Goal: Information Seeking & Learning: Learn about a topic

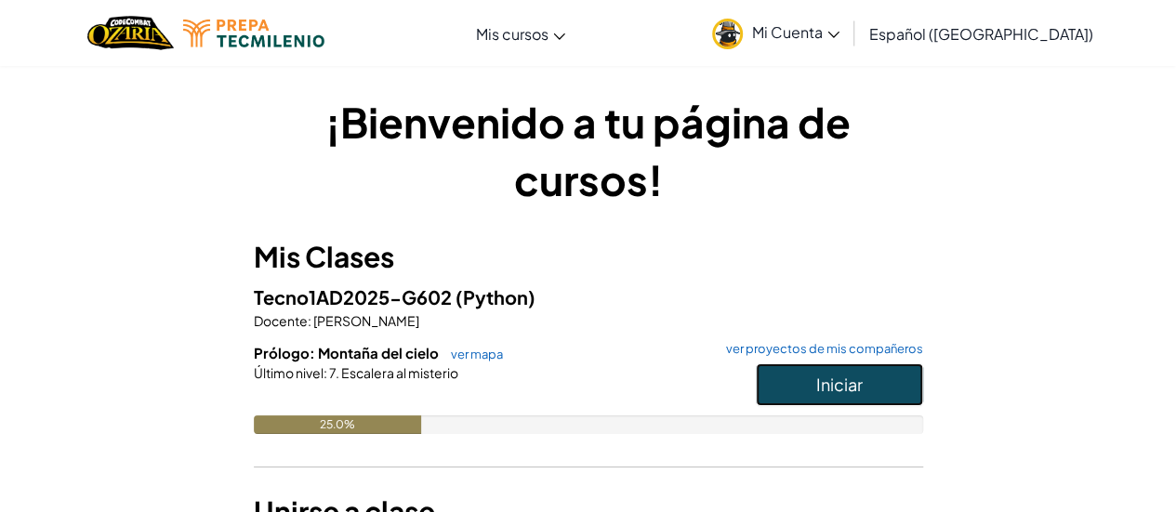
click at [919, 383] on button "Iniciar" at bounding box center [839, 385] width 167 height 43
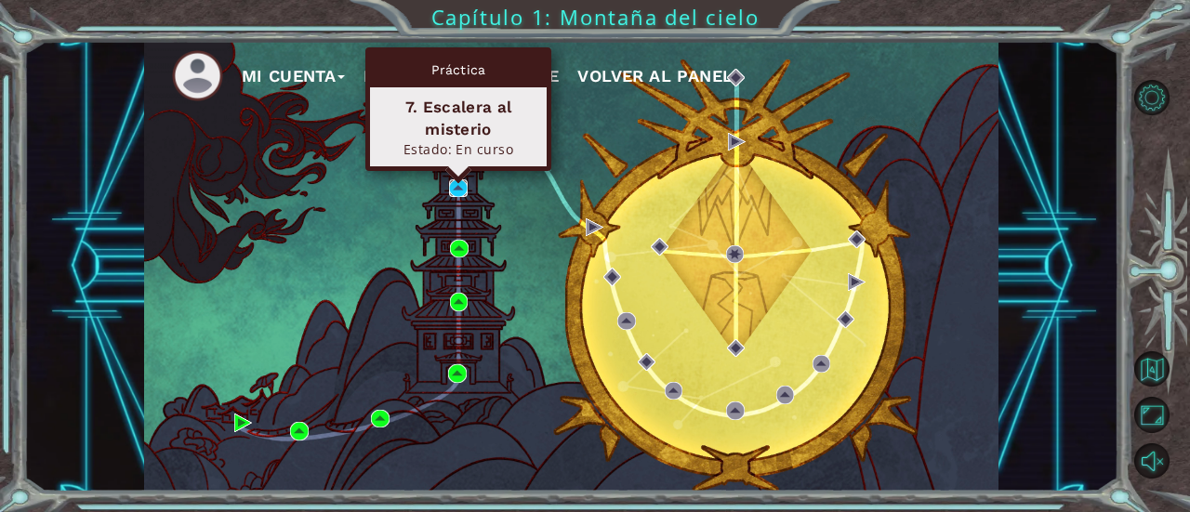
click at [461, 183] on img at bounding box center [458, 188] width 18 height 18
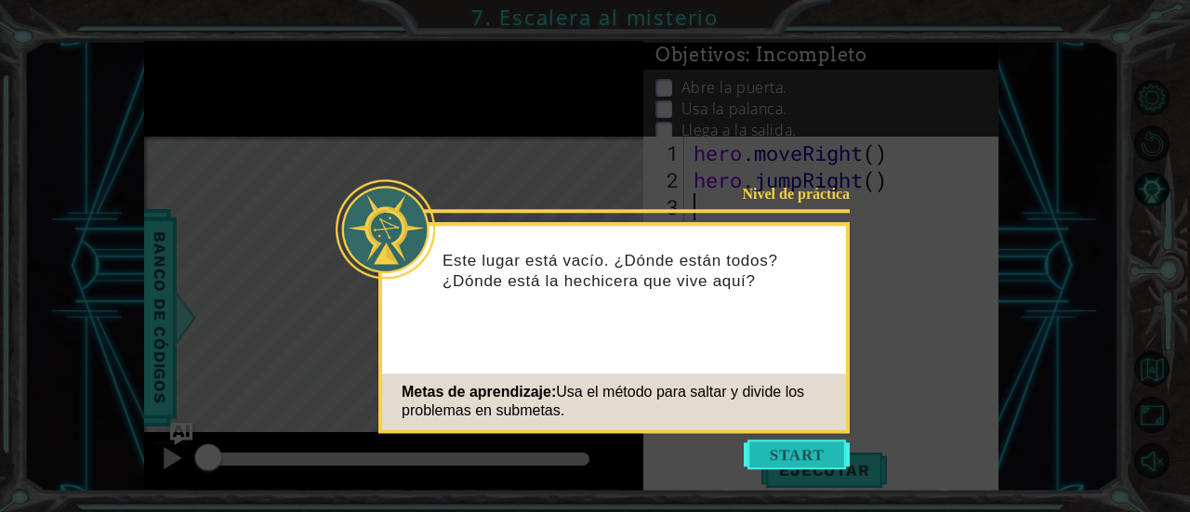
click at [786, 458] on button "Start" at bounding box center [797, 455] width 106 height 30
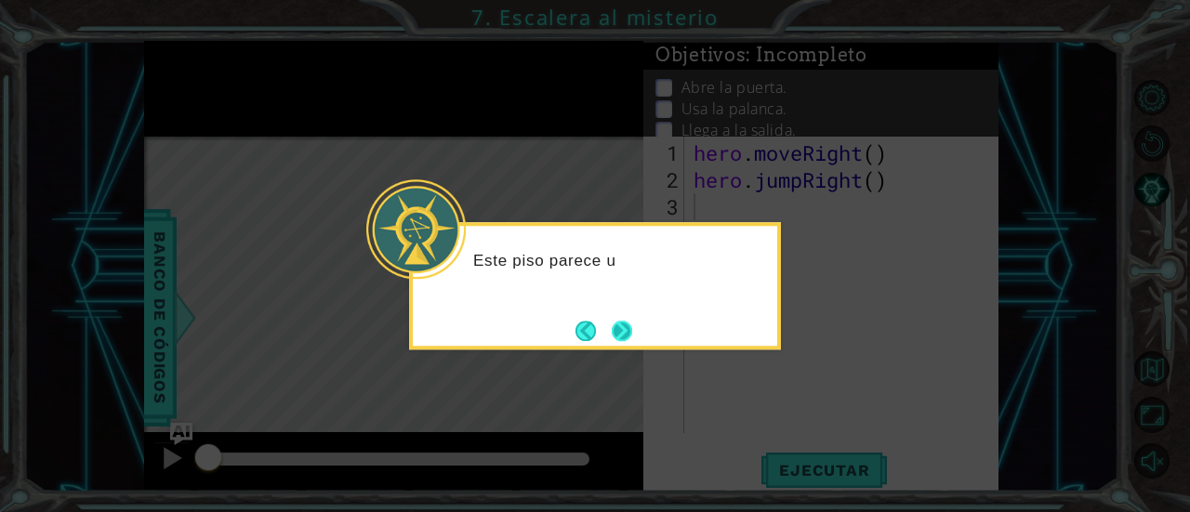
click at [622, 338] on button "Next" at bounding box center [622, 331] width 20 height 20
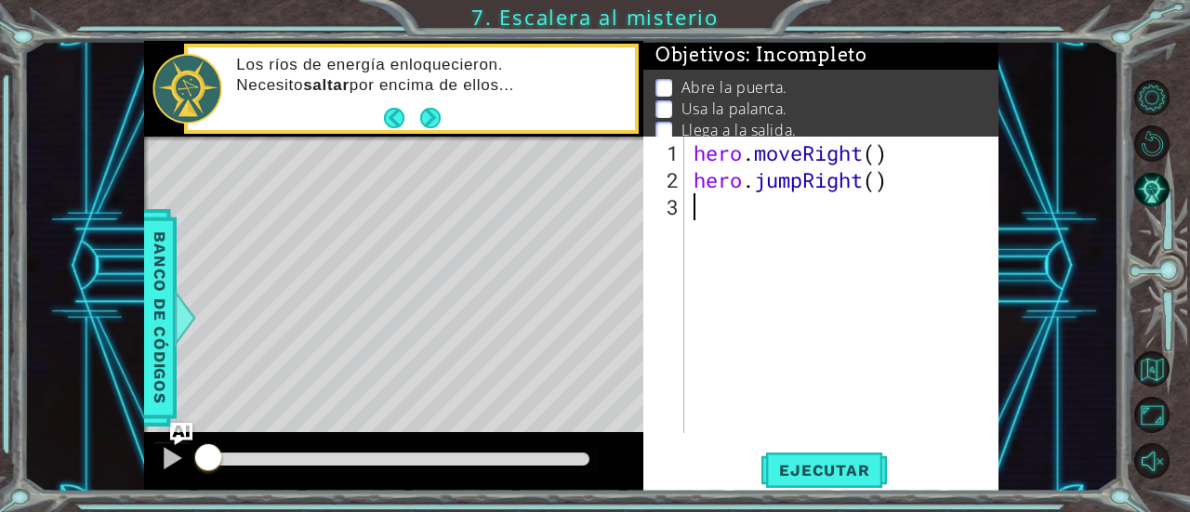
click at [717, 208] on div "hero . moveRight ( ) hero . jumpRight ( )" at bounding box center [847, 314] width 314 height 351
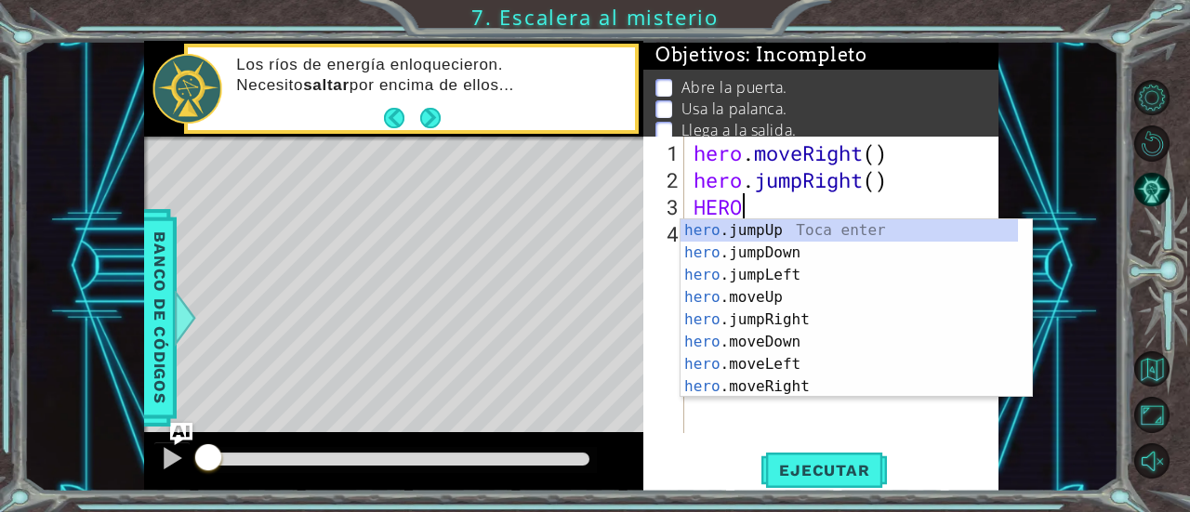
scroll to position [0, 1]
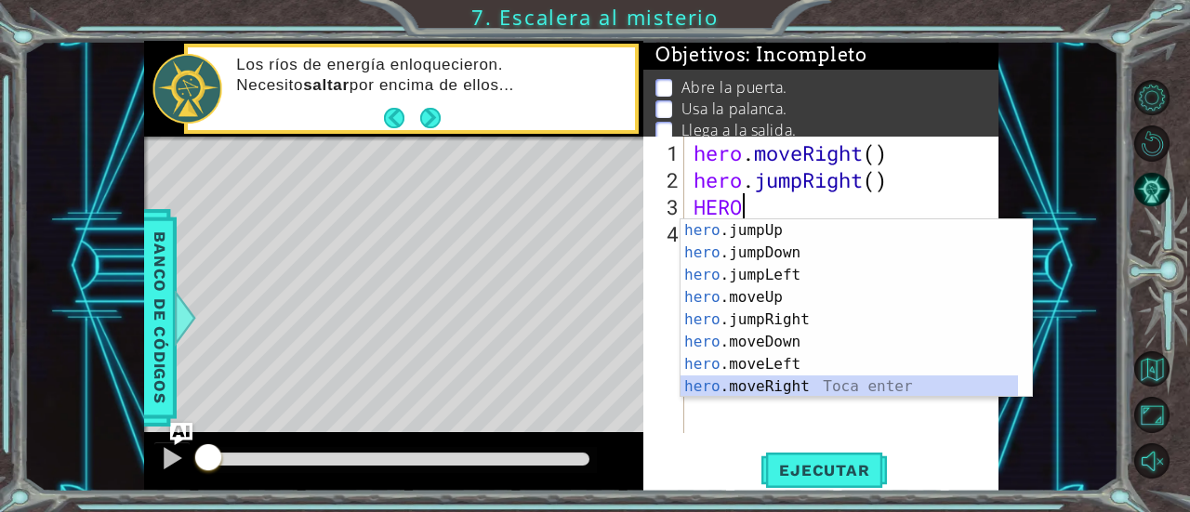
click at [785, 385] on div "hero .jumpUp Toca enter hero .jumpDown Toca enter hero .jumpLeft Toca enter her…" at bounding box center [850, 330] width 338 height 223
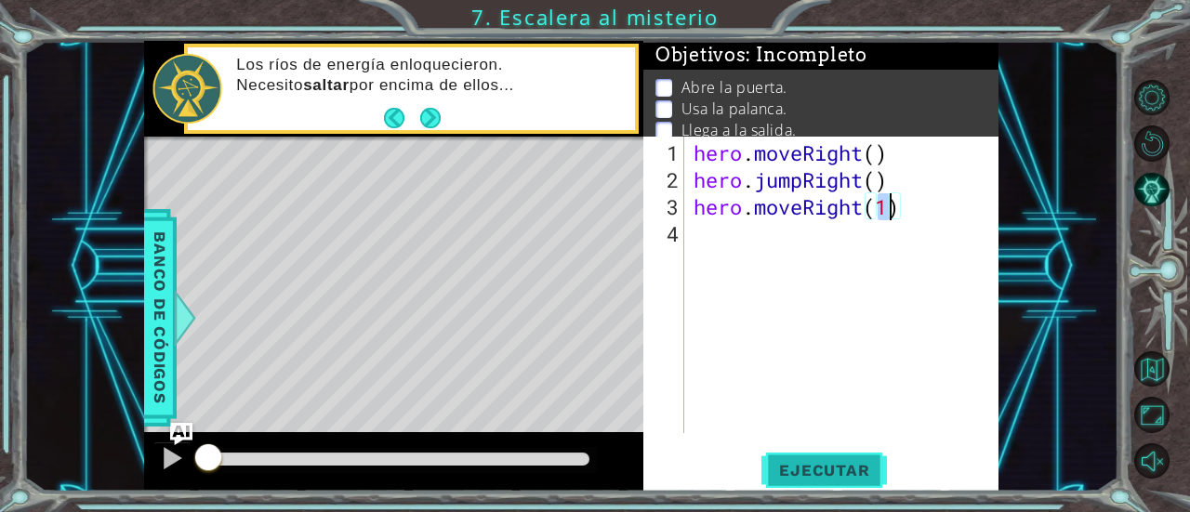
type textarea "hero.moveRight(1)"
click at [807, 471] on span "Ejecutar" at bounding box center [824, 470] width 127 height 19
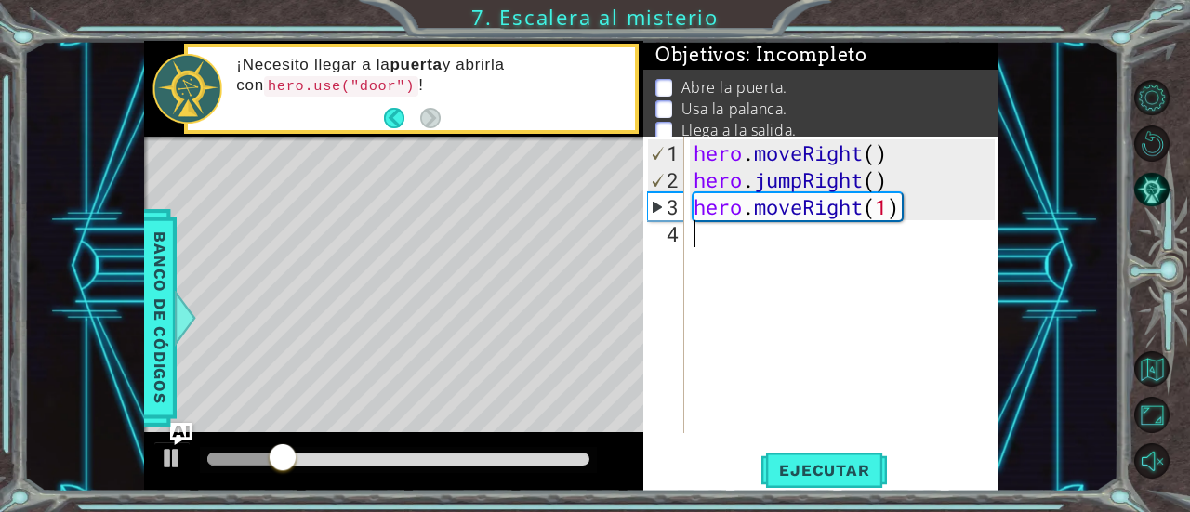
click at [697, 232] on div "hero . moveRight ( ) hero . jumpRight ( ) hero . moveRight ( 1 )" at bounding box center [847, 314] width 314 height 351
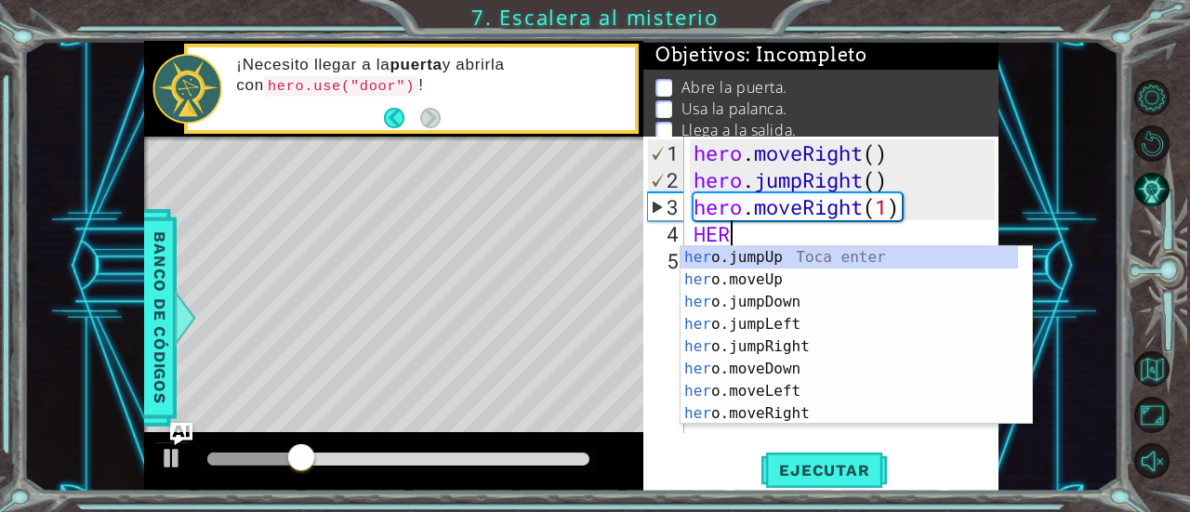
scroll to position [0, 0]
click at [759, 274] on div "her o.jumpUp Toca enter her o.moveUp Toca enter her o.jumpDown Toca enter her o…" at bounding box center [850, 357] width 338 height 223
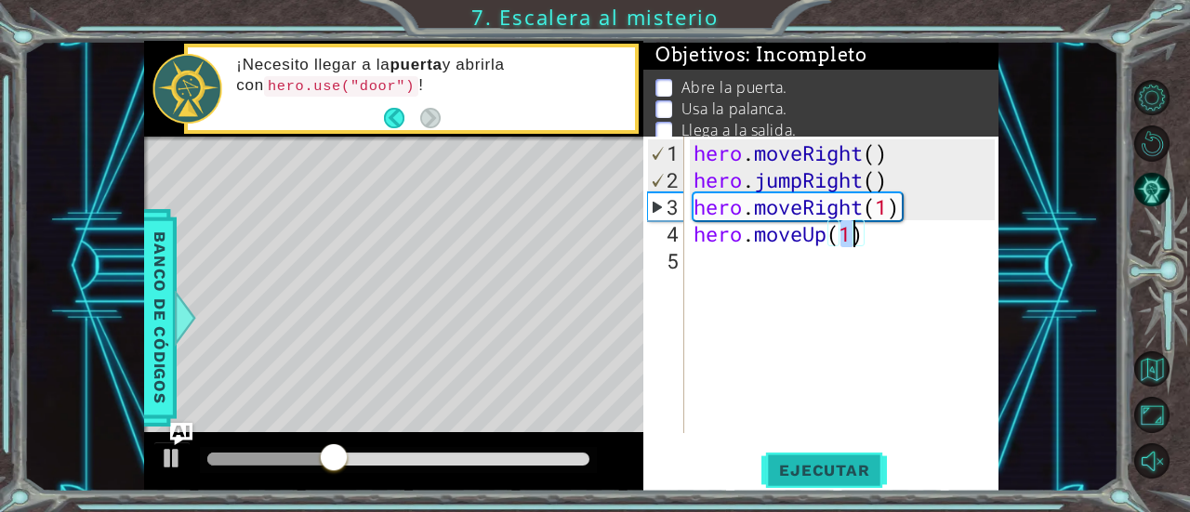
type textarea "hero.moveUp(1)"
click at [790, 458] on button "Ejecutar" at bounding box center [824, 470] width 127 height 35
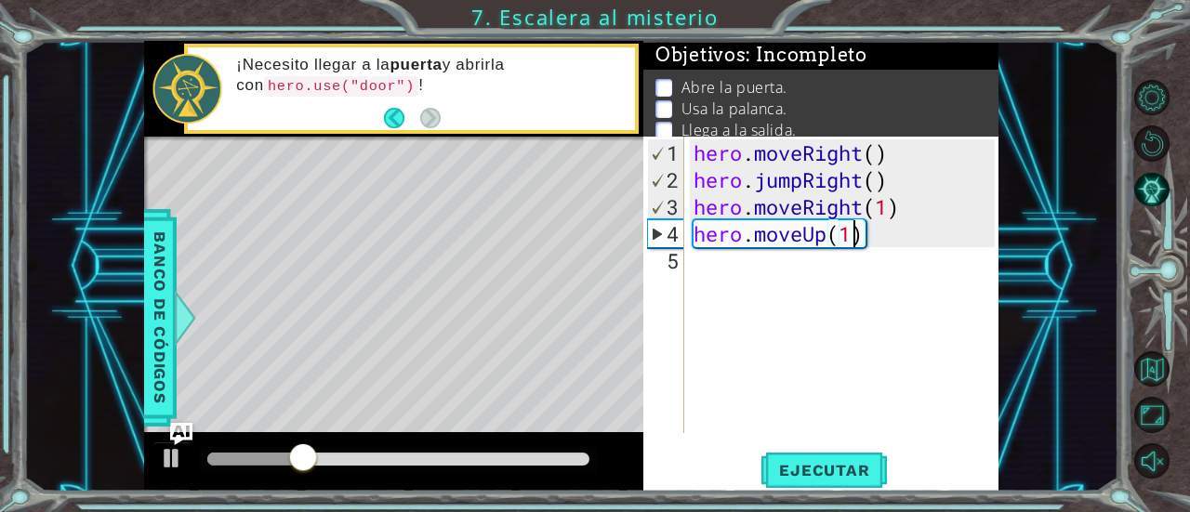
click at [753, 289] on div "hero . moveRight ( ) hero . jumpRight ( ) hero . moveRight ( 1 ) hero . moveUp …" at bounding box center [847, 314] width 314 height 351
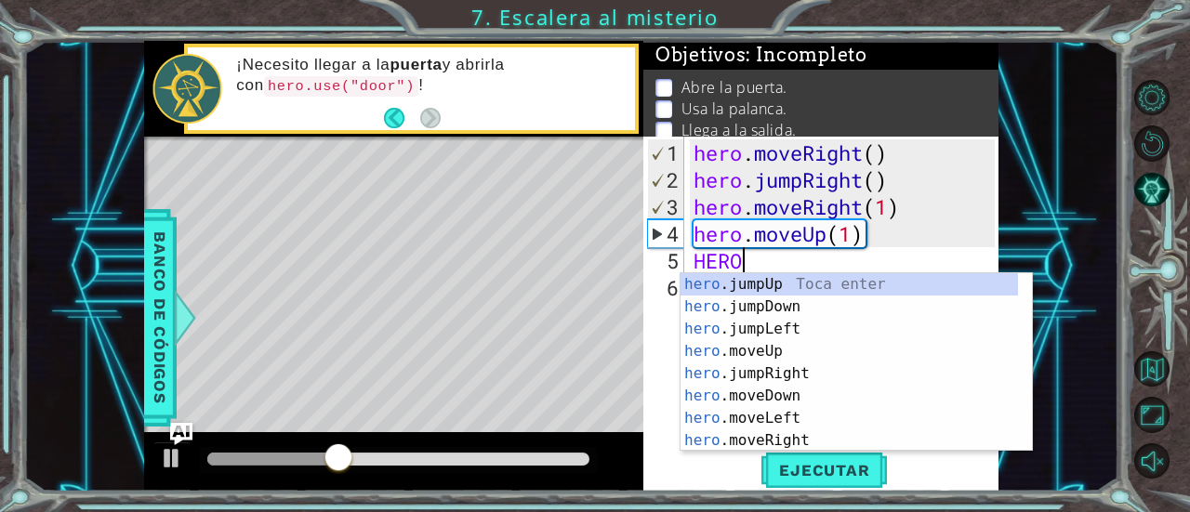
scroll to position [0, 2]
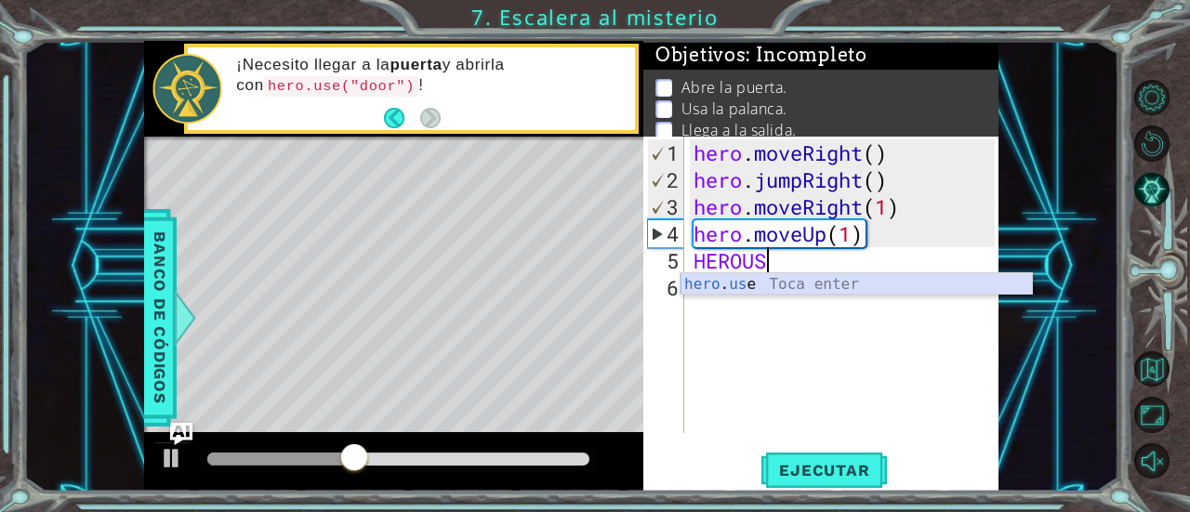
click at [791, 289] on div "hero . us e Toca enter" at bounding box center [857, 306] width 352 height 67
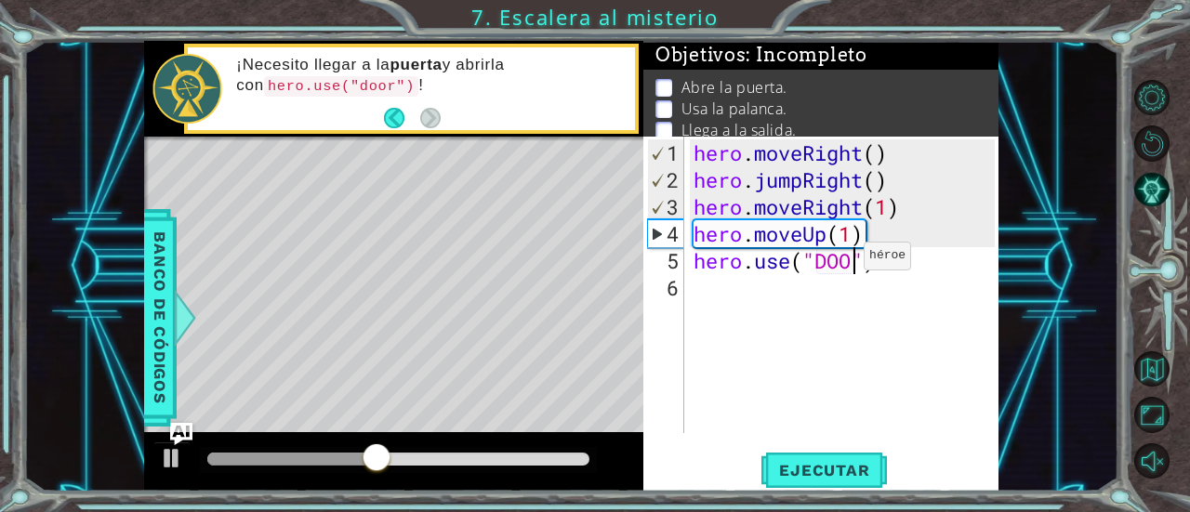
type textarea "hero.use("DOOR")"
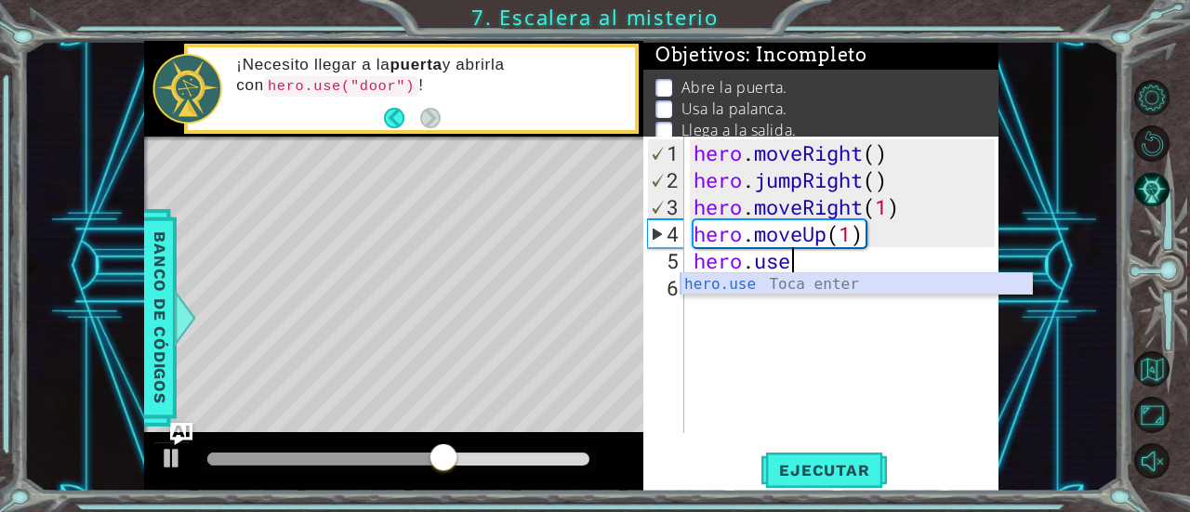
click at [813, 278] on div "hero.use Toca enter" at bounding box center [857, 306] width 352 height 67
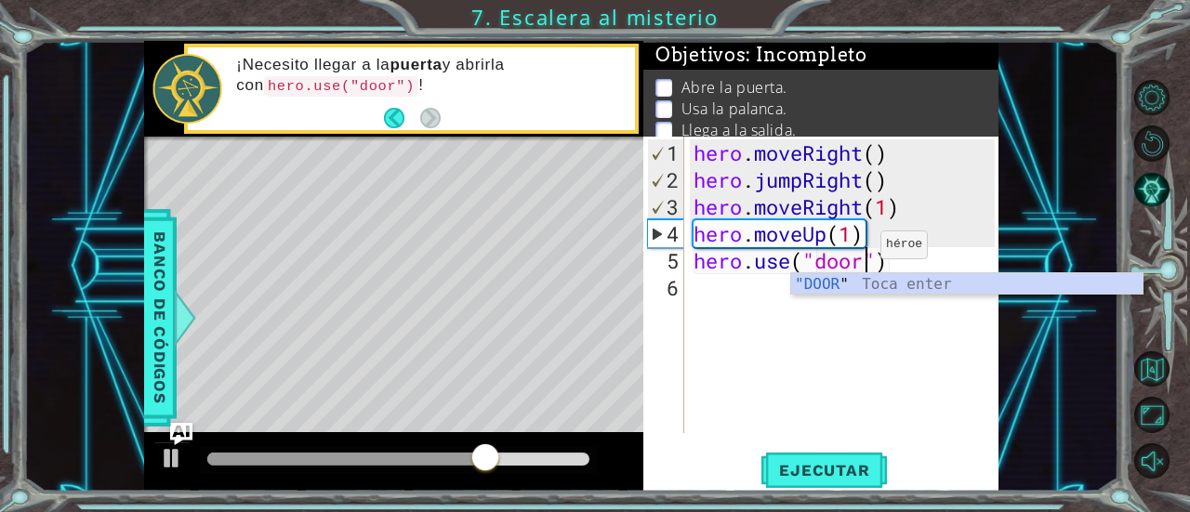
scroll to position [0, 7]
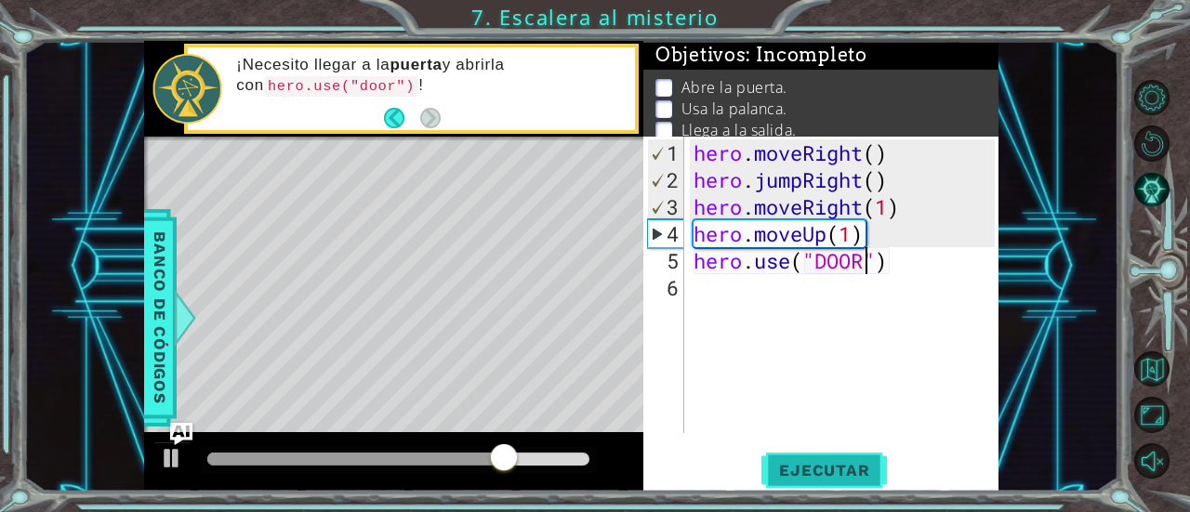
click at [836, 469] on span "Ejecutar" at bounding box center [824, 470] width 127 height 19
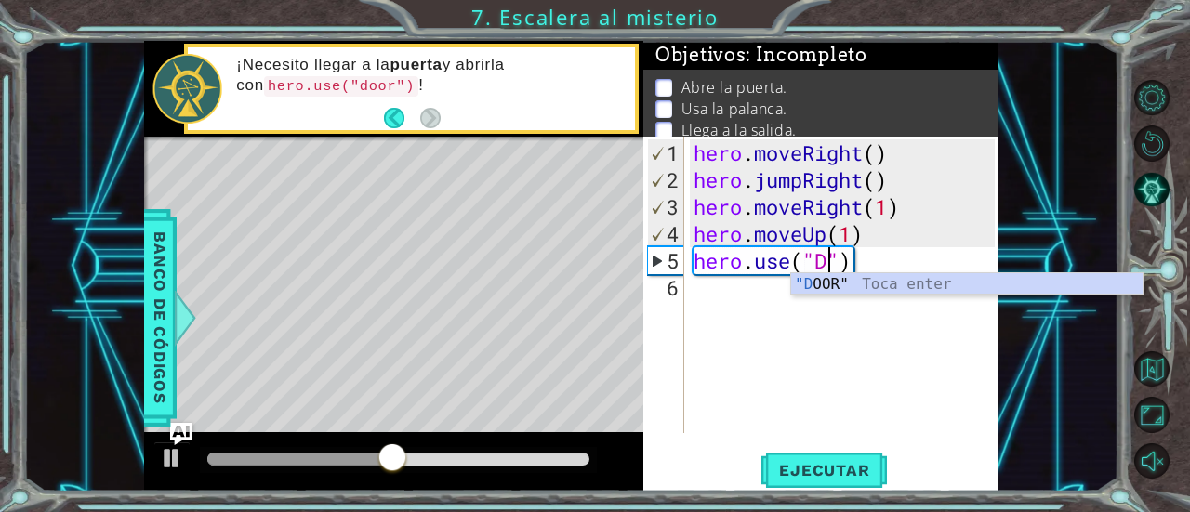
scroll to position [0, 6]
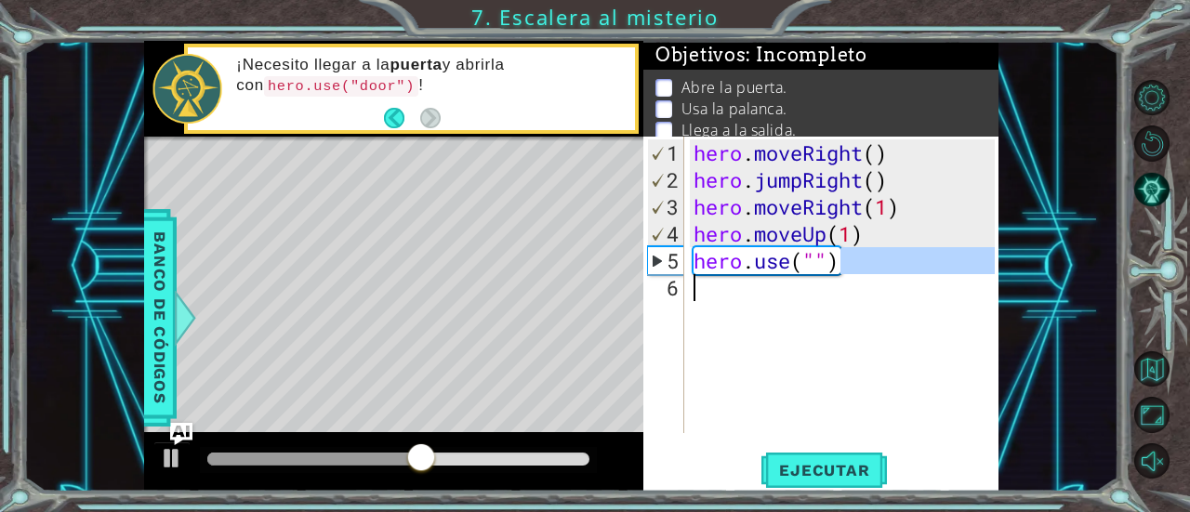
drag, startPoint x: 861, startPoint y: 259, endPoint x: 316, endPoint y: 325, distance: 548.8
click at [316, 325] on div "1 ההההההההההההההההההההההההההההההההההההההההההההההההההההההההההההההההההההההההההההה…" at bounding box center [572, 266] width 856 height 451
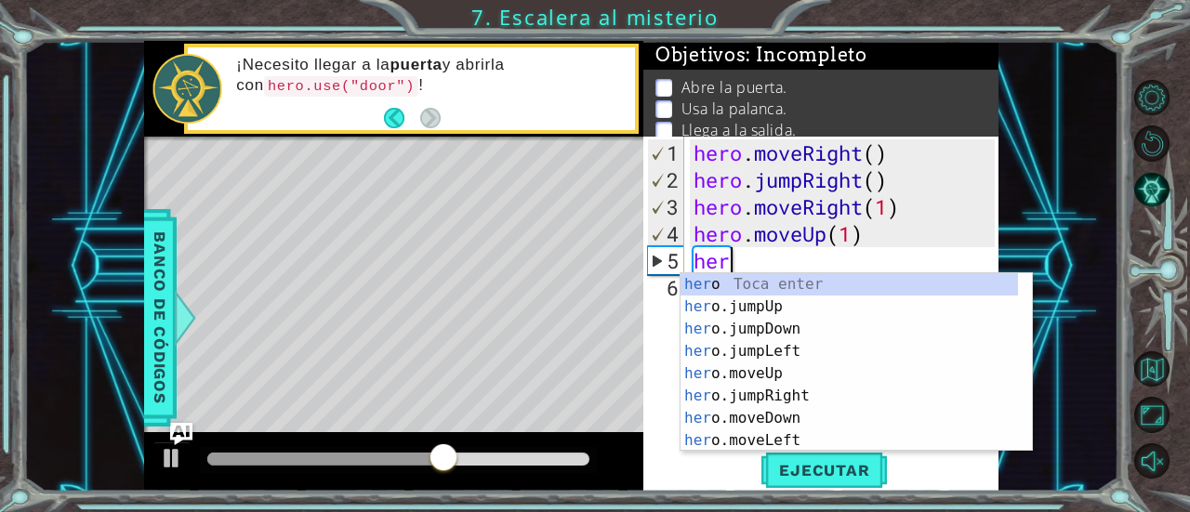
scroll to position [0, 0]
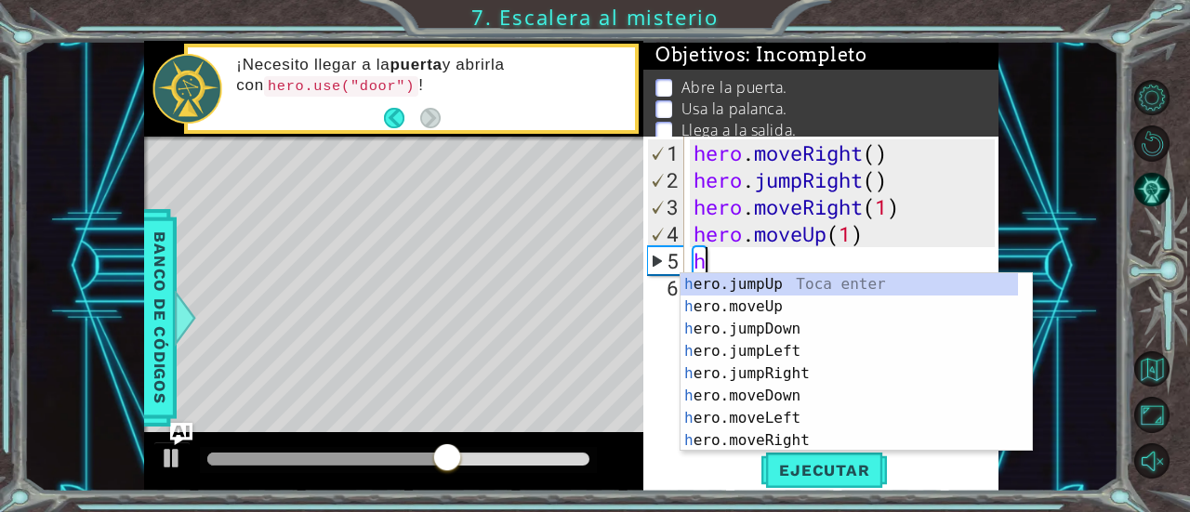
type textarea "h"
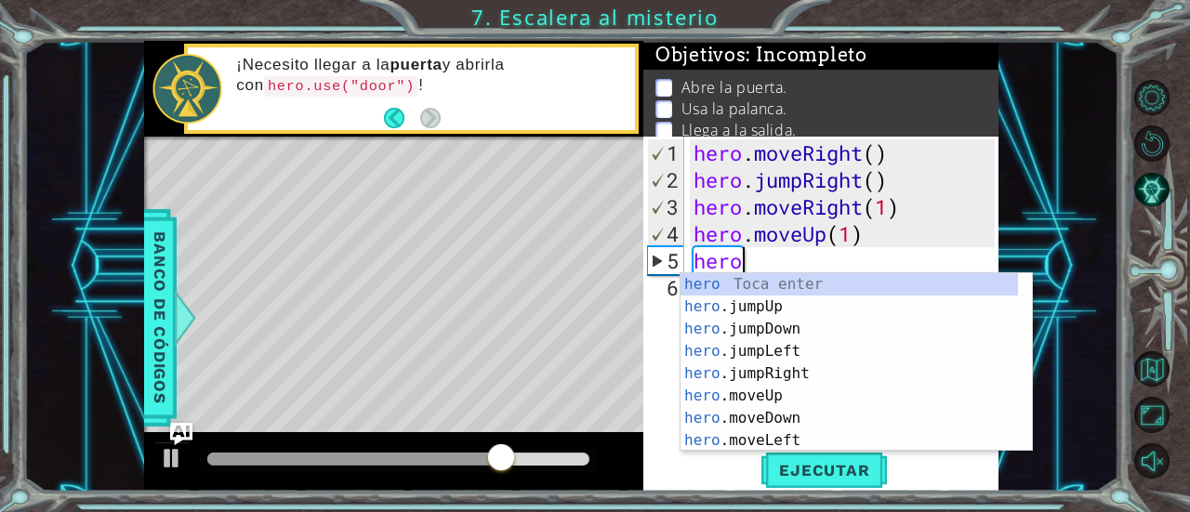
scroll to position [0, 2]
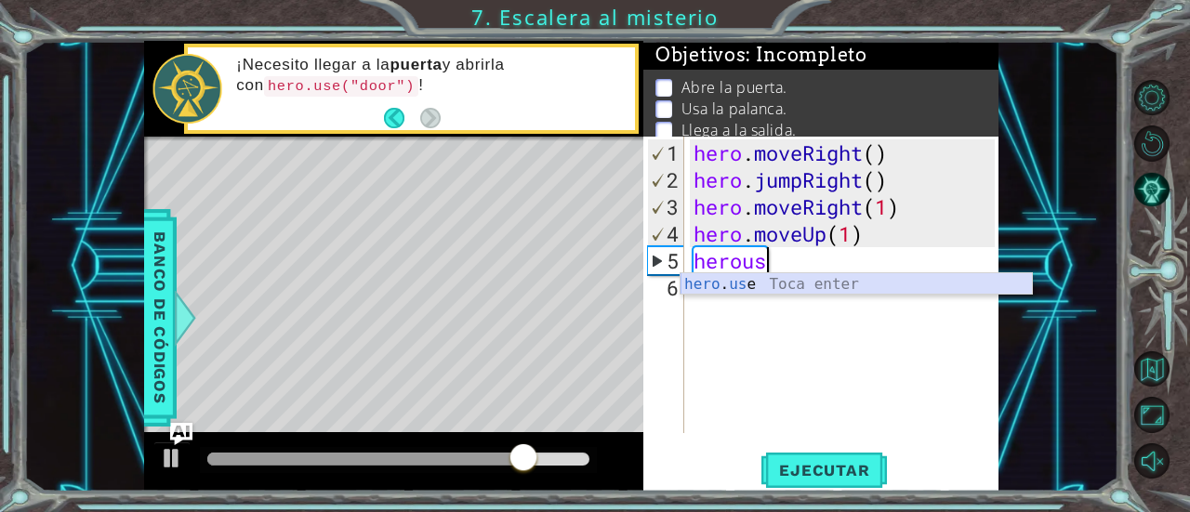
click at [762, 272] on body "1 ההההההההההההההההההההההההההההההההההההההההההההההההההההההההההההההההההההההההההההה…" at bounding box center [595, 256] width 1190 height 512
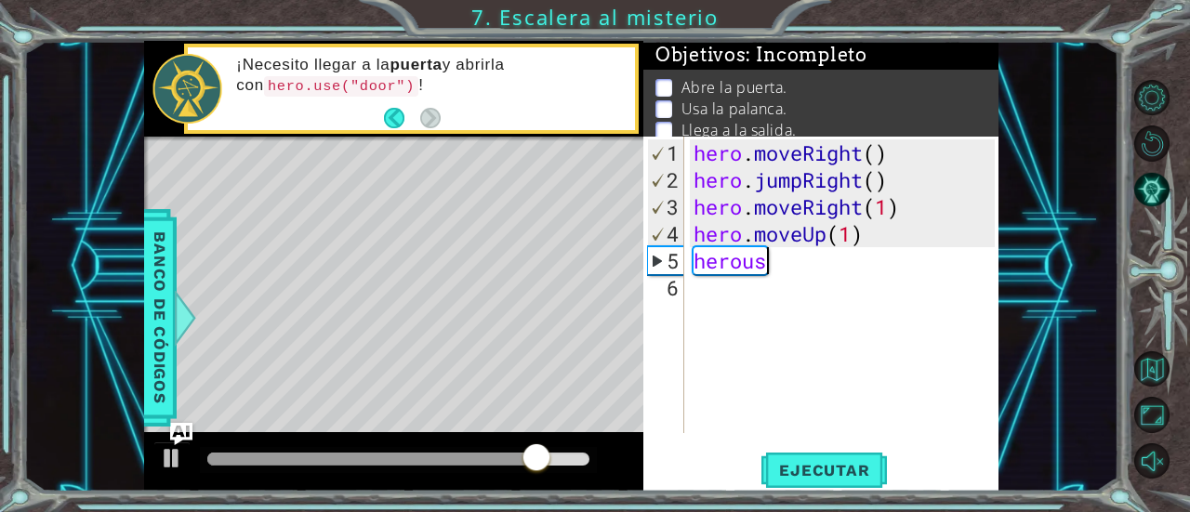
click at [791, 254] on div "hero . moveRight ( ) hero . jumpRight ( ) hero . moveRight ( 1 ) hero . moveUp …" at bounding box center [847, 314] width 314 height 351
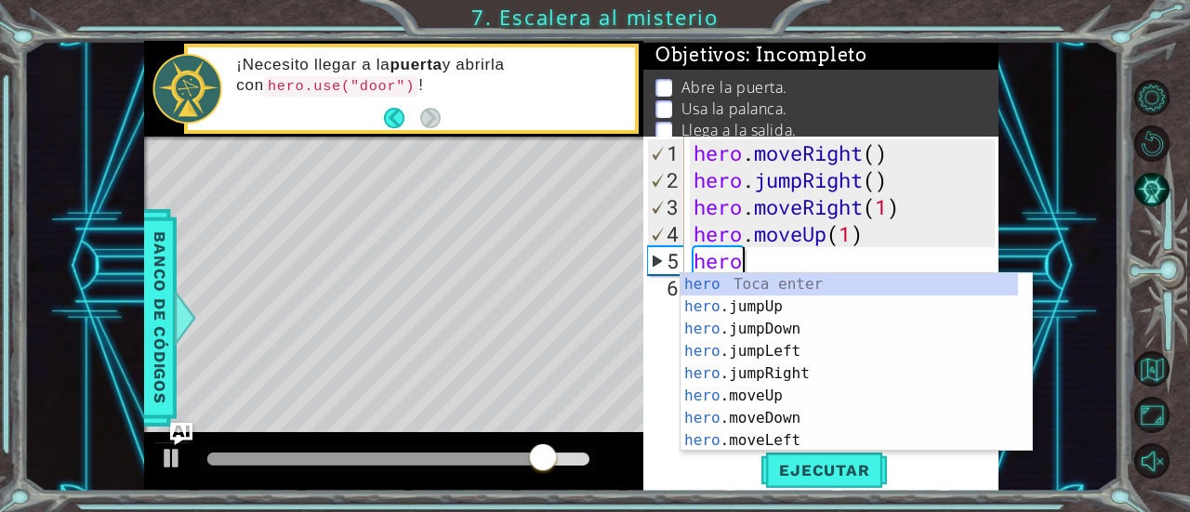
scroll to position [0, 0]
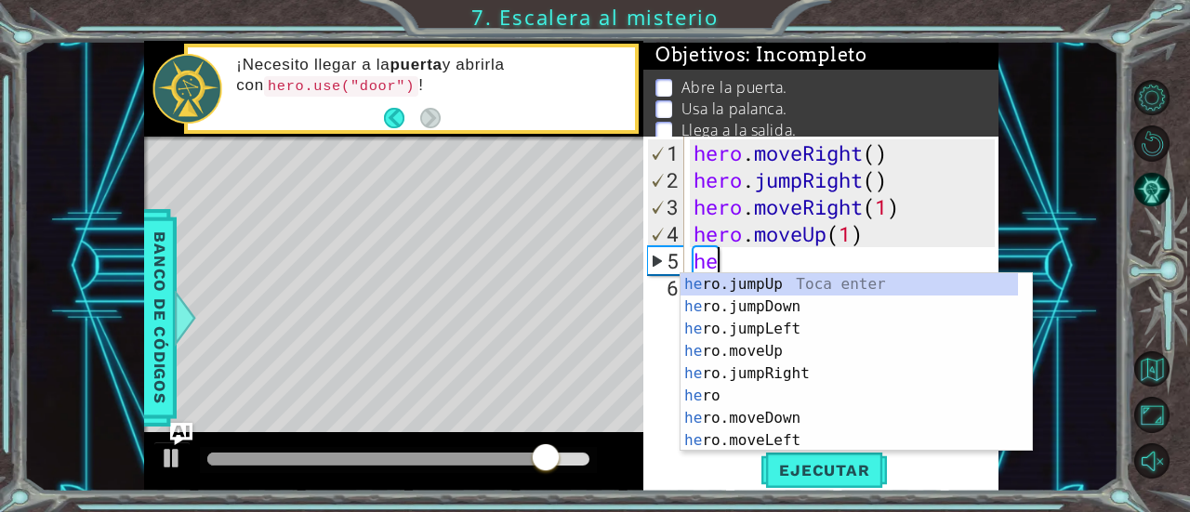
type textarea "h"
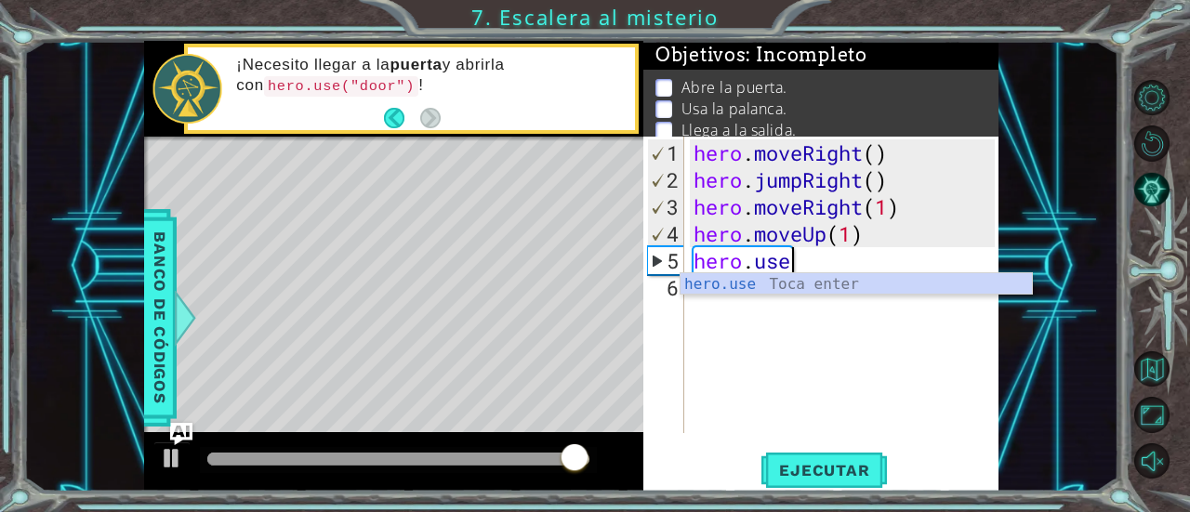
scroll to position [0, 4]
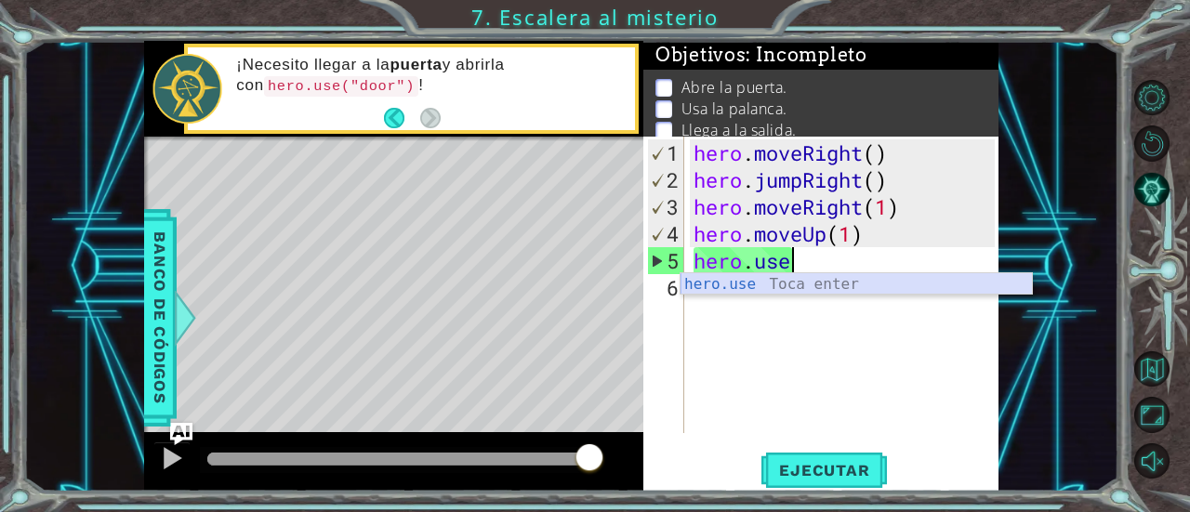
click at [800, 280] on div "hero.use Toca enter" at bounding box center [857, 306] width 352 height 67
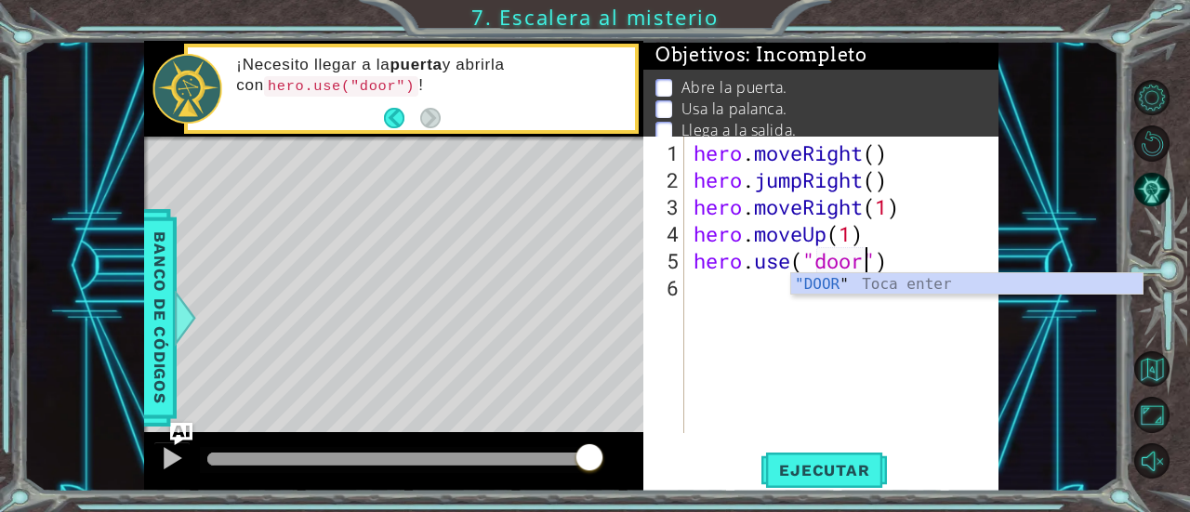
scroll to position [0, 7]
type textarea "hero.use("door")"
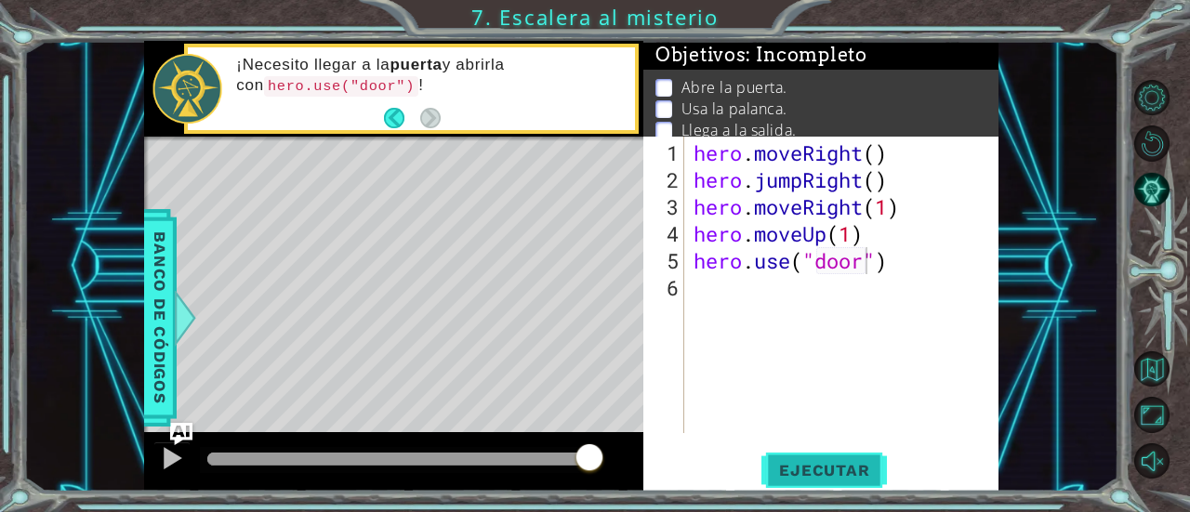
click at [805, 457] on button "Ejecutar" at bounding box center [824, 470] width 127 height 35
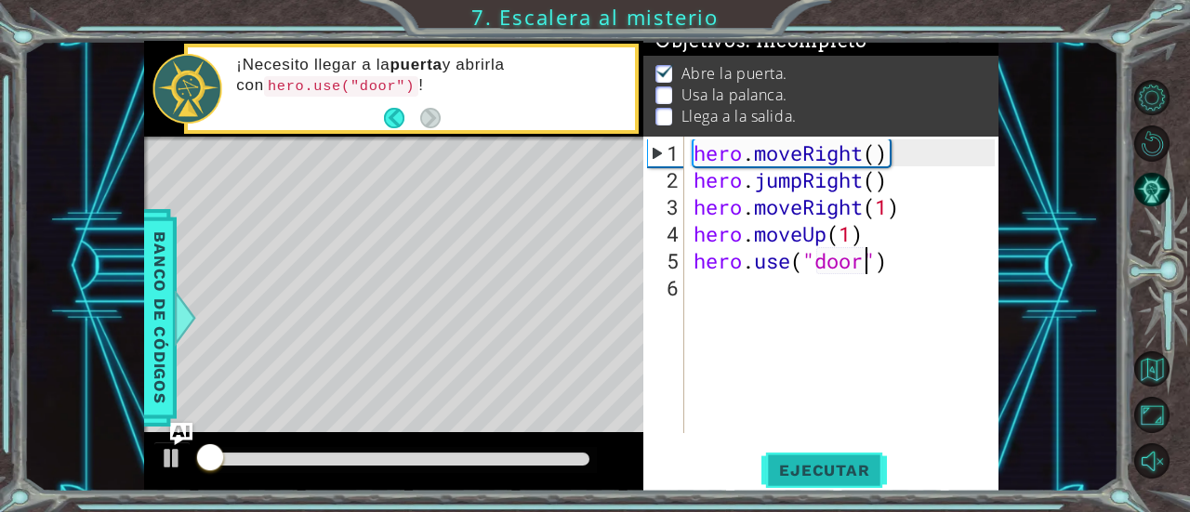
scroll to position [19, 0]
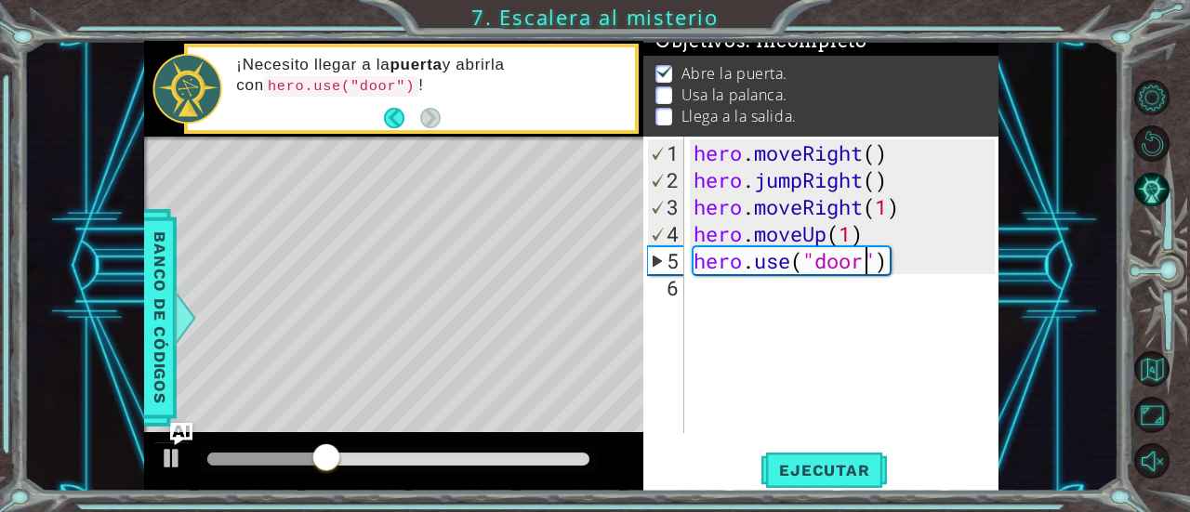
click at [705, 285] on div "hero . moveRight ( ) hero . jumpRight ( ) hero . moveRight ( 1 ) hero . moveUp …" at bounding box center [847, 314] width 314 height 351
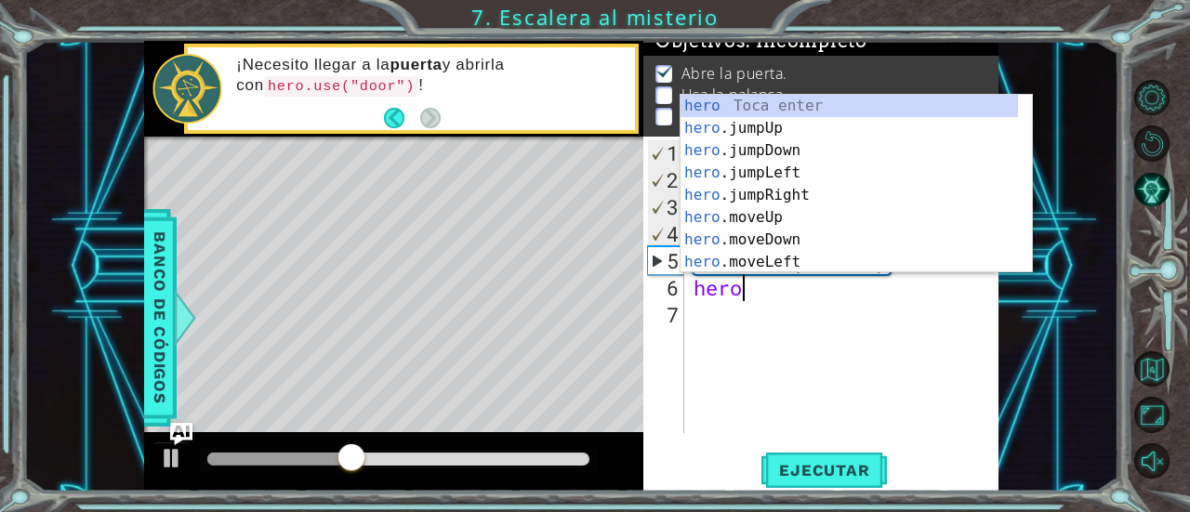
scroll to position [0, 2]
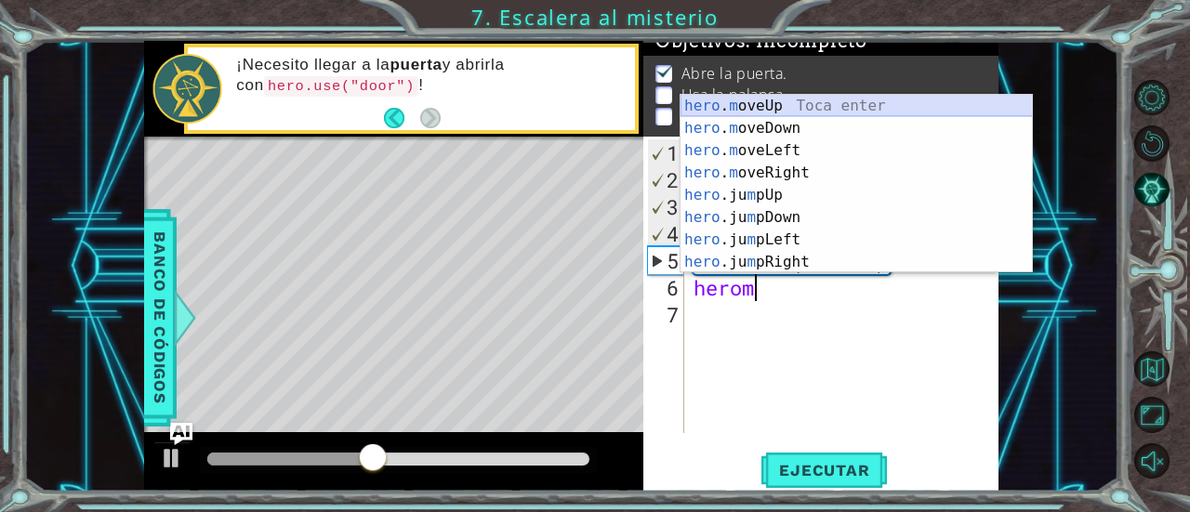
click at [792, 107] on div "hero . m oveUp Toca enter hero . m oveDown Toca enter hero . m oveLeft Toca ent…" at bounding box center [857, 206] width 352 height 223
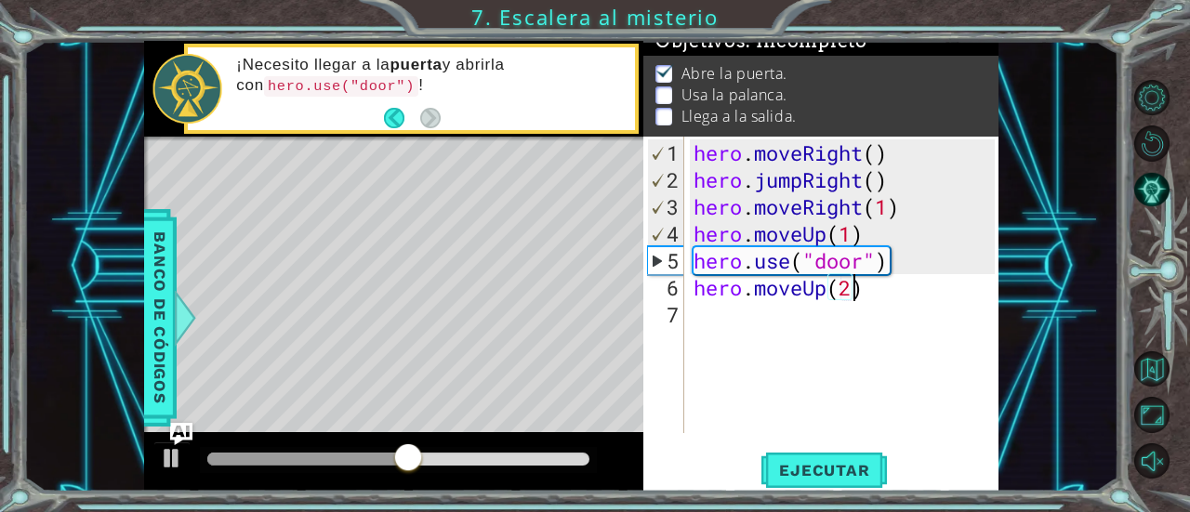
scroll to position [0, 7]
type textarea "hero.moveUp(2)"
click at [856, 467] on span "Ejecutar" at bounding box center [824, 470] width 127 height 19
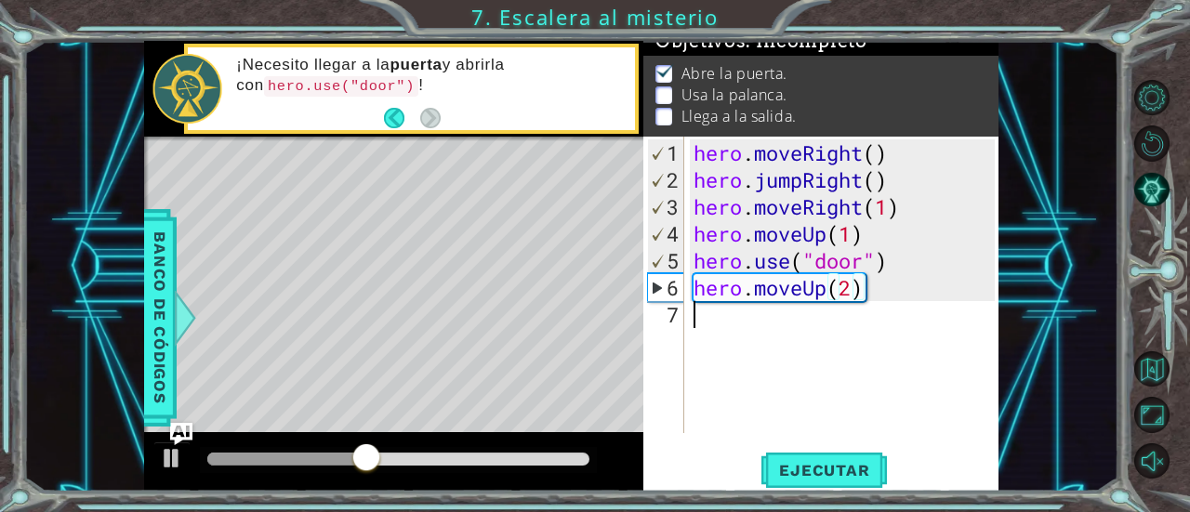
click at [741, 321] on div "hero . moveRight ( ) hero . jumpRight ( ) hero . moveRight ( 1 ) hero . moveUp …" at bounding box center [847, 314] width 314 height 351
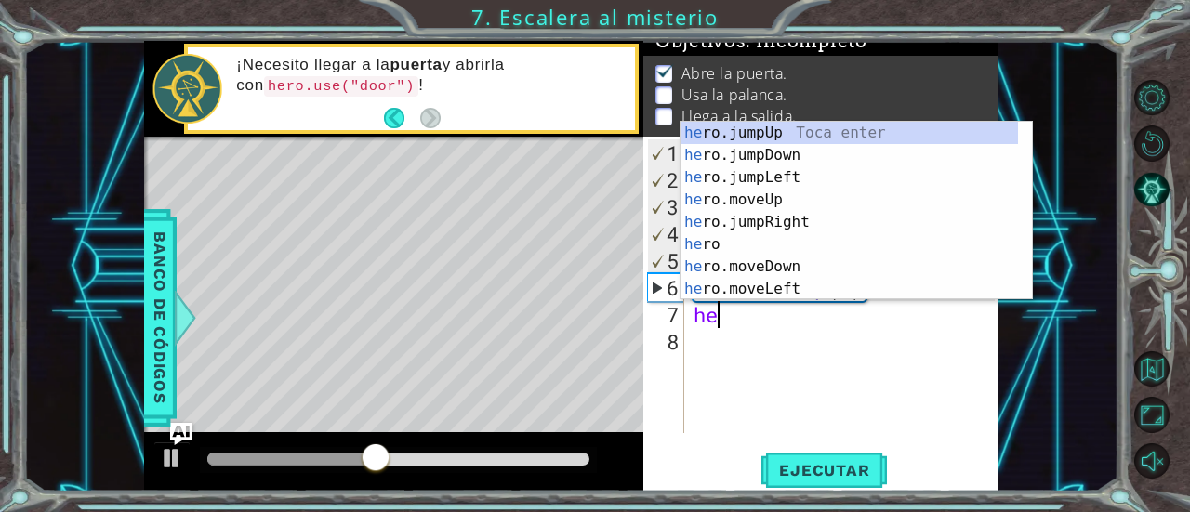
scroll to position [0, 1]
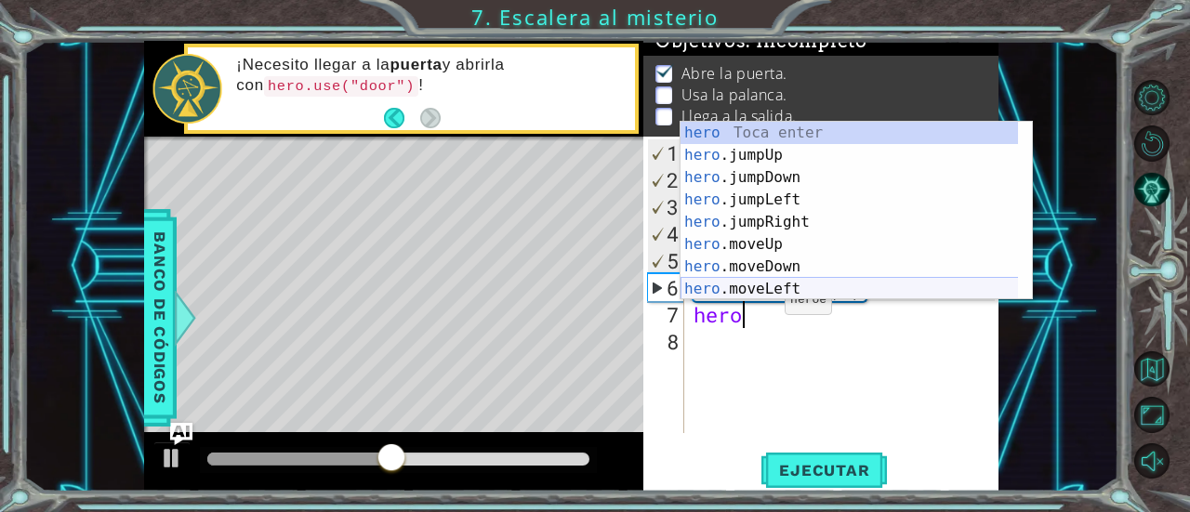
click at [773, 289] on div "hero Toca enter hero .jumpUp Toca enter hero .jumpDown Toca enter hero .jumpLef…" at bounding box center [850, 233] width 338 height 223
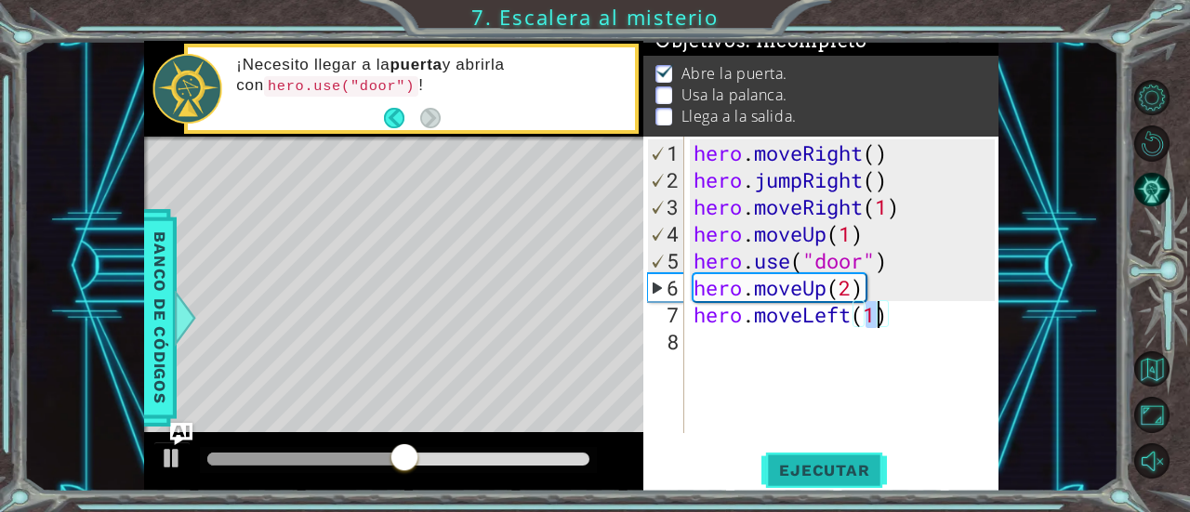
type textarea "hero.moveLeft(1)"
click at [816, 471] on span "Ejecutar" at bounding box center [824, 470] width 127 height 19
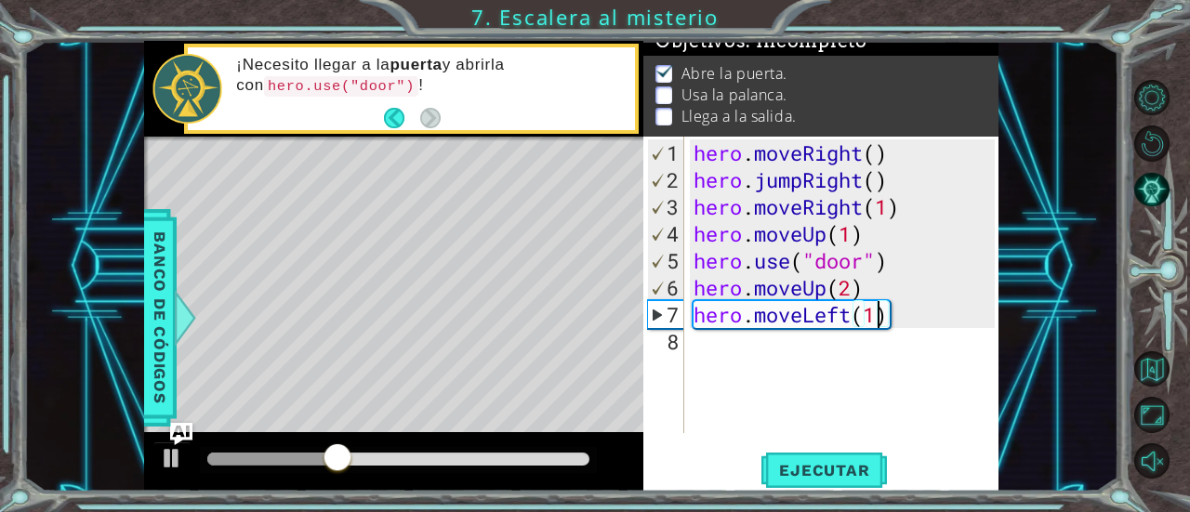
click at [720, 355] on div "hero . moveRight ( ) hero . jumpRight ( ) hero . moveRight ( 1 ) hero . moveUp …" at bounding box center [847, 314] width 314 height 351
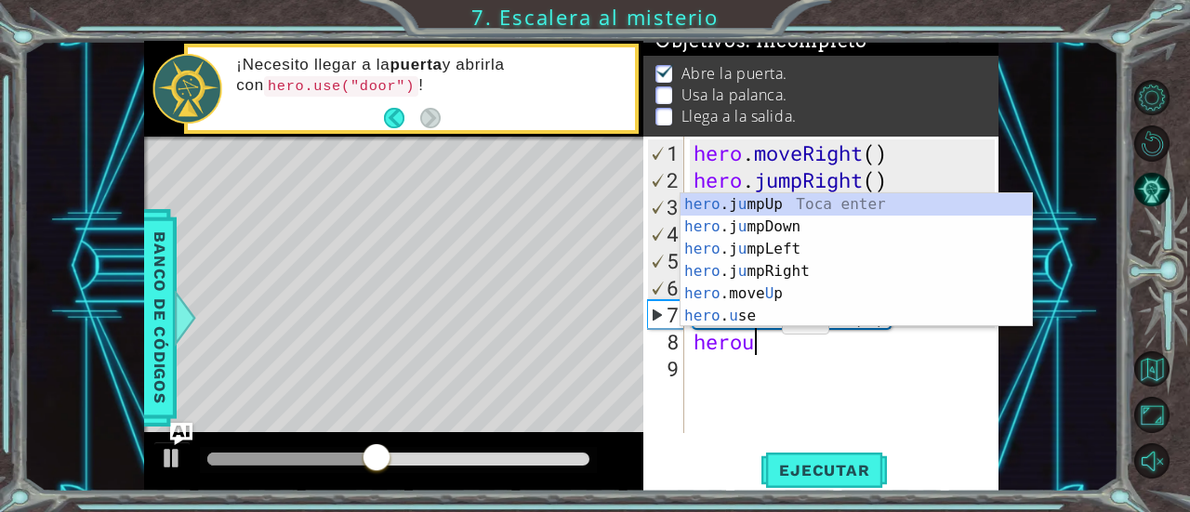
scroll to position [0, 2]
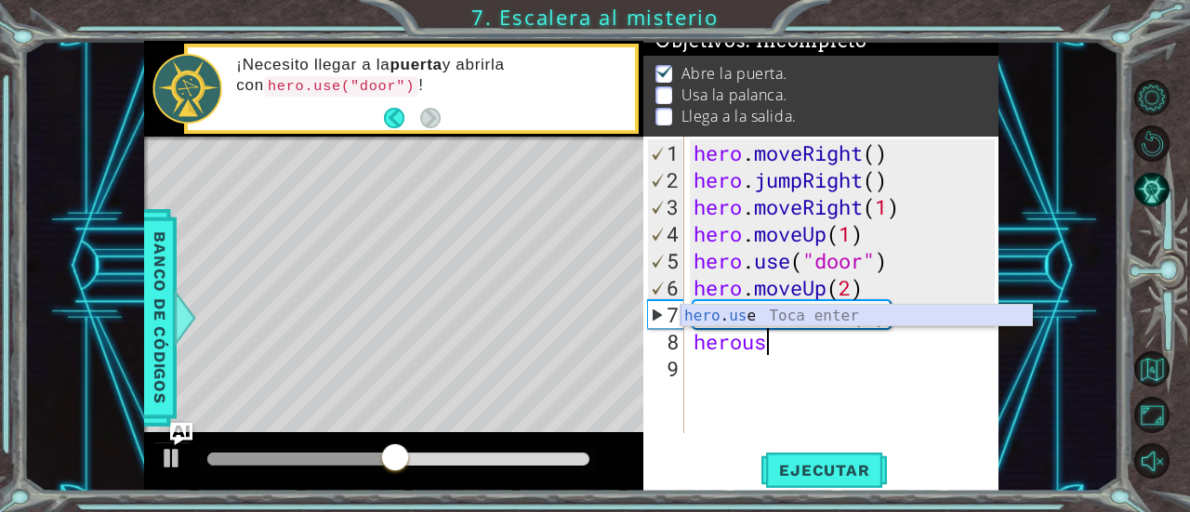
click at [813, 325] on div "hero . us e Toca enter" at bounding box center [857, 338] width 352 height 67
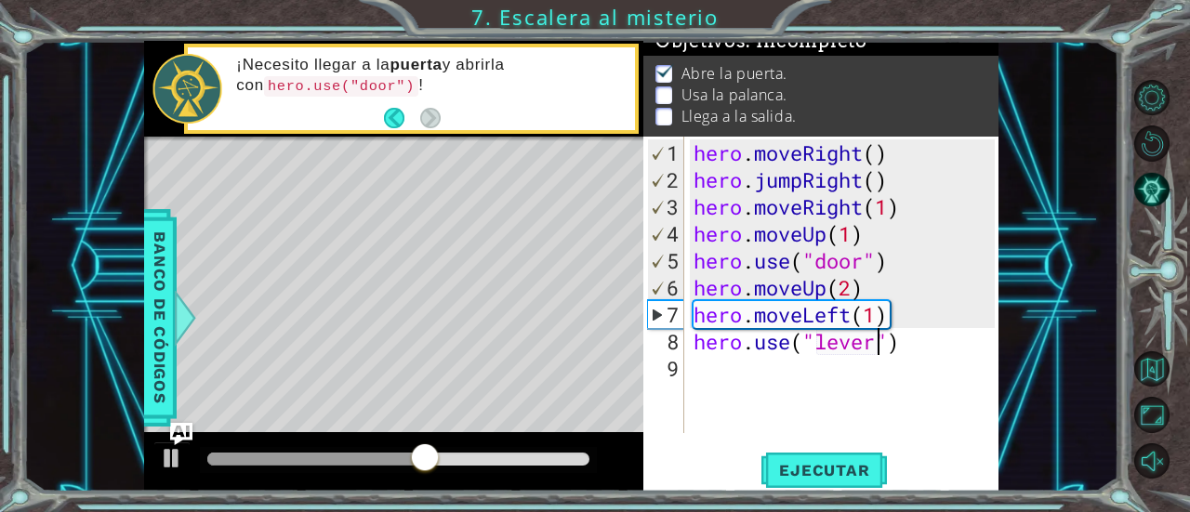
scroll to position [0, 8]
type textarea "hero.use("lever")"
click at [826, 465] on span "Ejecutar" at bounding box center [824, 470] width 127 height 19
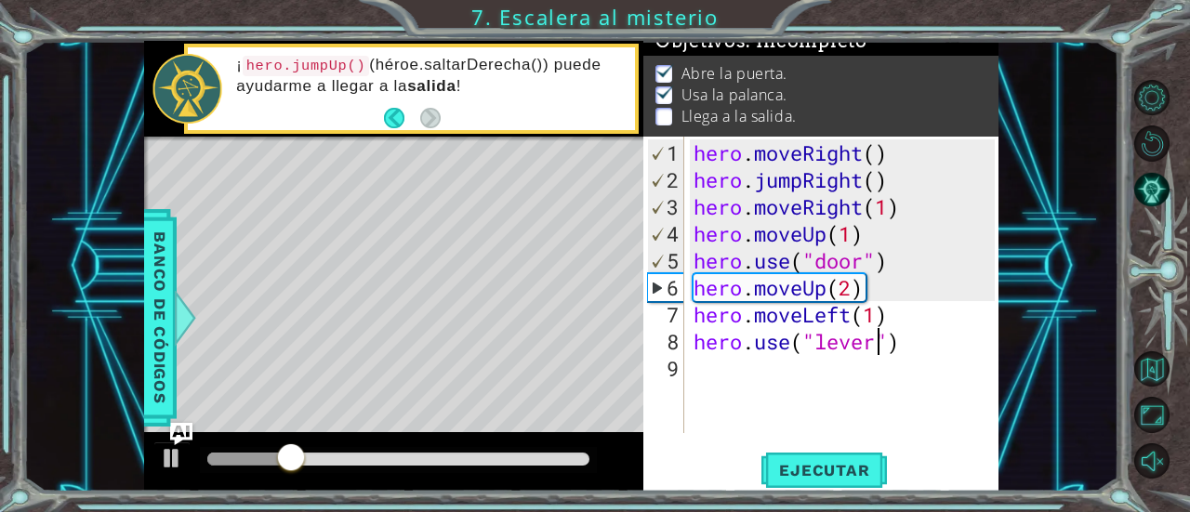
click at [746, 372] on div "hero . moveRight ( ) hero . jumpRight ( ) hero . moveRight ( 1 ) hero . moveUp …" at bounding box center [847, 314] width 314 height 351
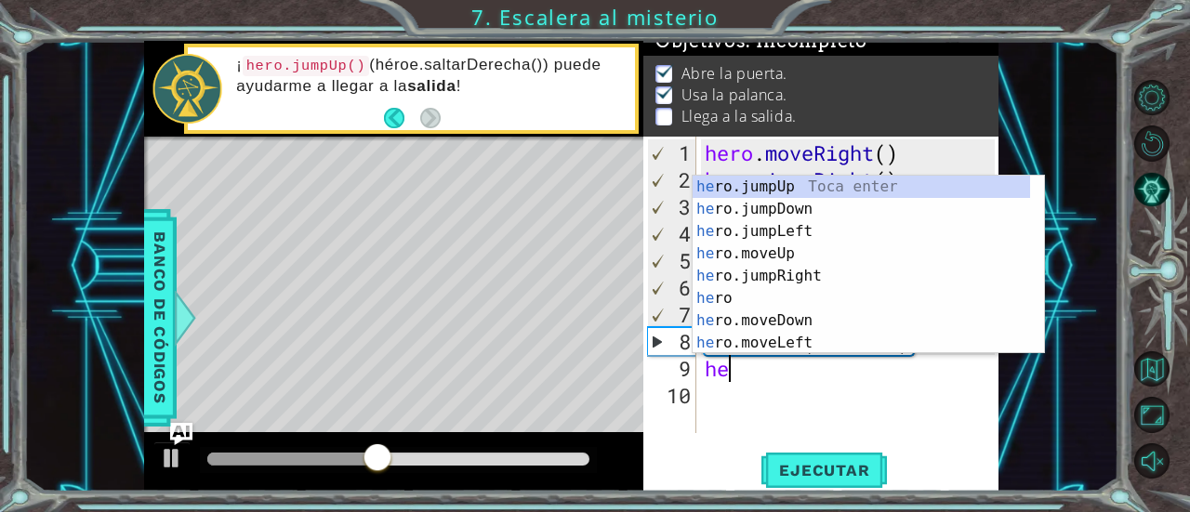
scroll to position [0, 1]
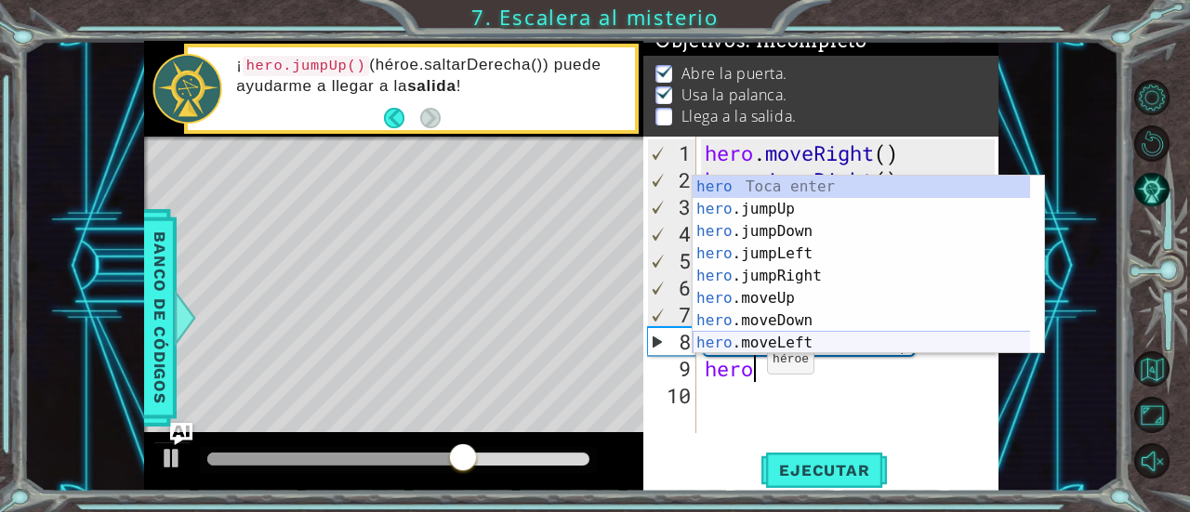
click at [804, 336] on div "hero Toca enter hero .jumpUp Toca enter hero .jumpDown Toca enter hero .jumpLef…" at bounding box center [862, 287] width 338 height 223
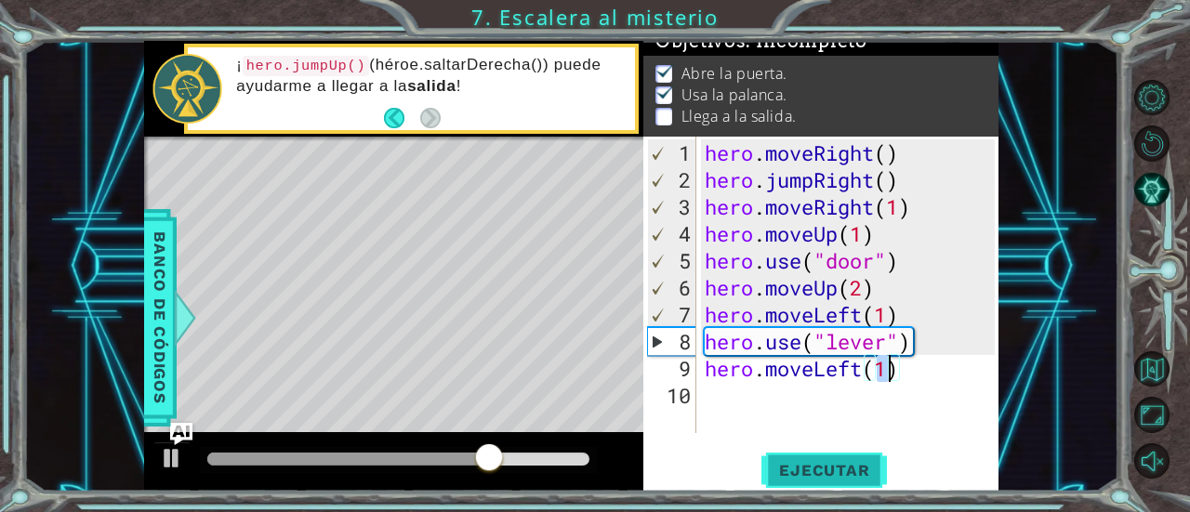
type textarea "hero.moveLeft(1)"
click at [800, 469] on span "Ejecutar" at bounding box center [824, 470] width 127 height 19
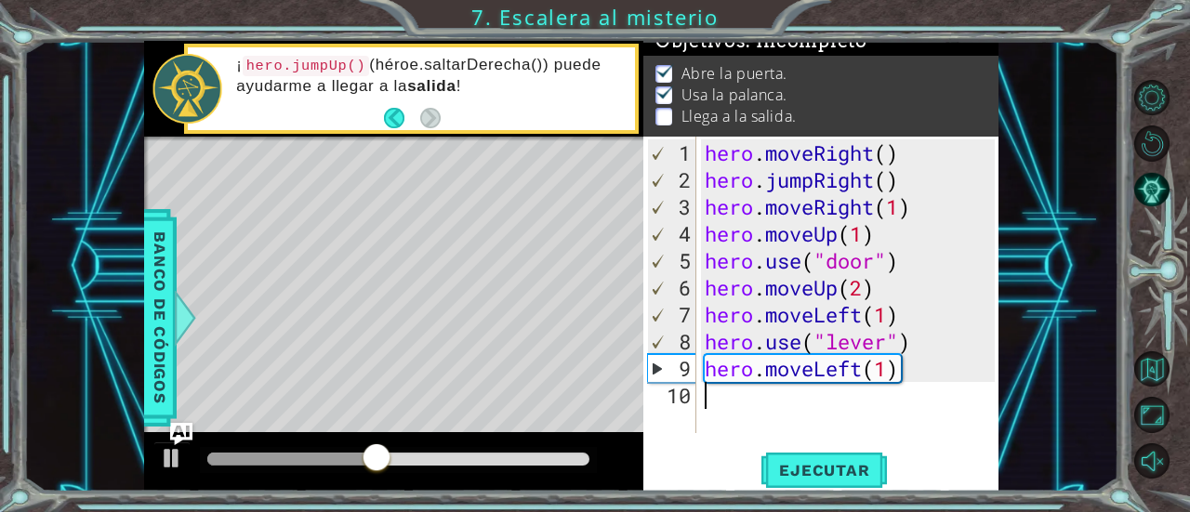
click at [785, 407] on div "hero . moveRight ( ) hero . jumpRight ( ) hero . moveRight ( 1 ) hero . moveUp …" at bounding box center [852, 314] width 303 height 351
click at [783, 380] on body "1 ההההההההההההההההההההההההההההההההההההההההההההההההההההההההההההההההההההההההההההה…" at bounding box center [595, 256] width 1190 height 512
click at [773, 393] on div "hero . moveRight ( ) hero . jumpRight ( ) hero . moveRight ( 1 ) hero . moveUp …" at bounding box center [852, 314] width 303 height 351
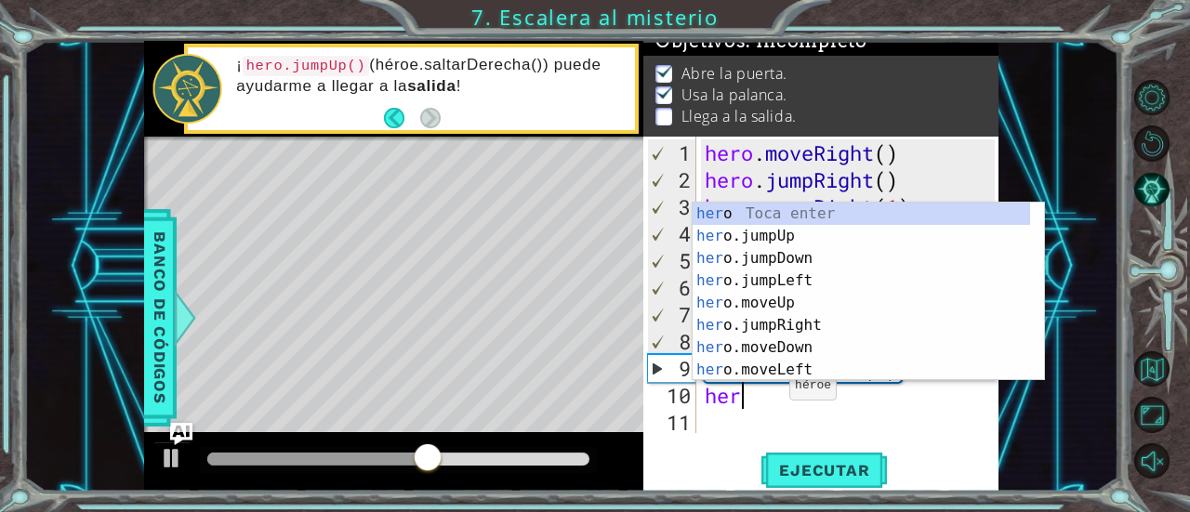
scroll to position [0, 0]
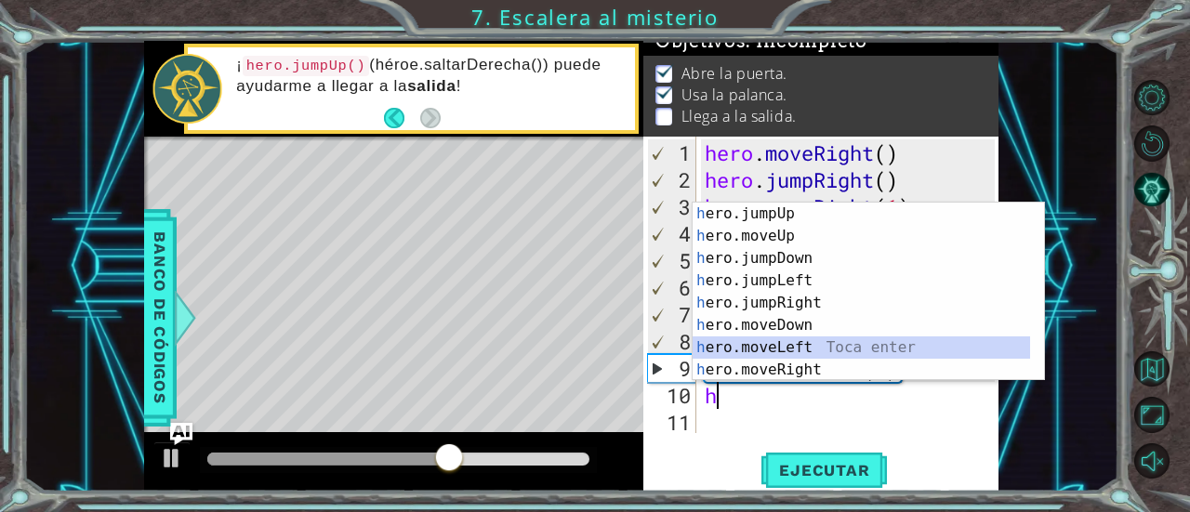
click at [783, 338] on div "h ero.jumpUp Toca enter h ero.moveUp Toca enter h ero.jumpDown Toca enter h ero…" at bounding box center [862, 314] width 338 height 223
type textarea "hero.moveLeft(1)"
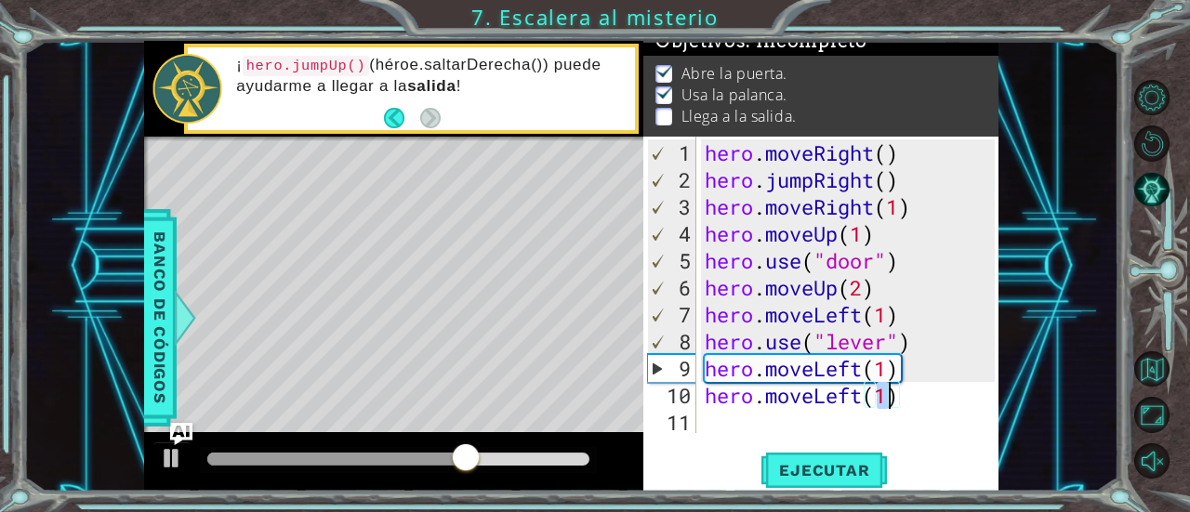
click at [729, 425] on div "hero . moveRight ( ) hero . jumpRight ( ) hero . moveRight ( 1 ) hero . moveUp …" at bounding box center [852, 314] width 303 height 351
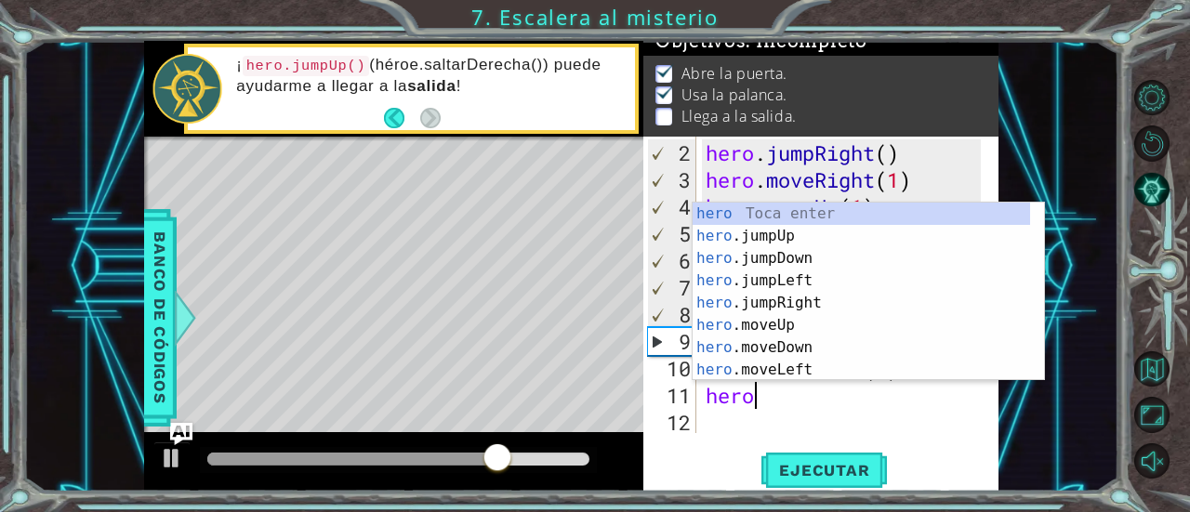
scroll to position [0, 1]
type textarea "heroju"
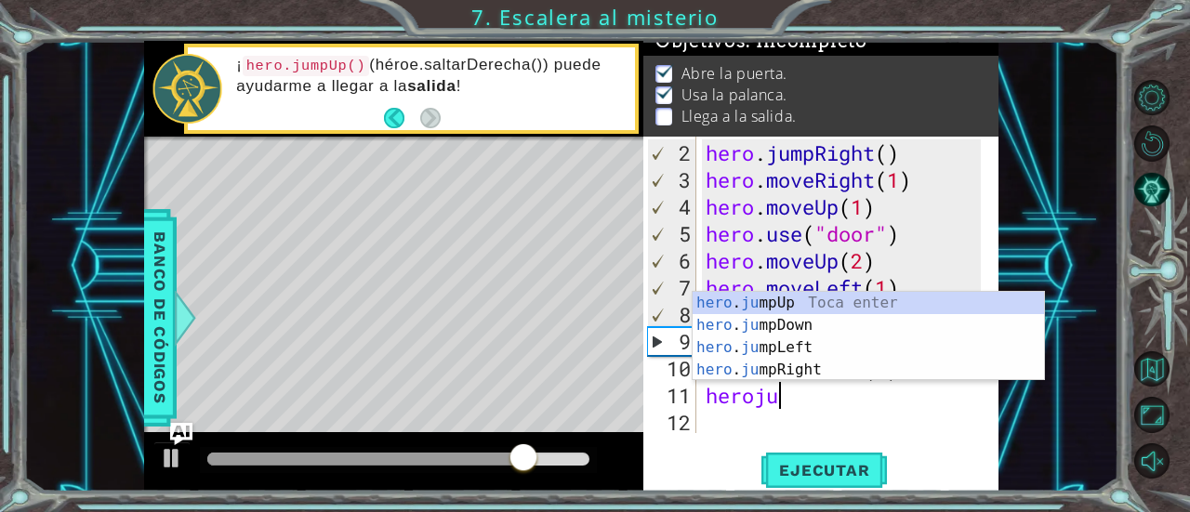
scroll to position [0, 2]
click at [811, 311] on div "hero . ju mpUp Toca enter hero . ju mpDown Toca enter hero . ju mpLeft Toca ent…" at bounding box center [869, 359] width 352 height 134
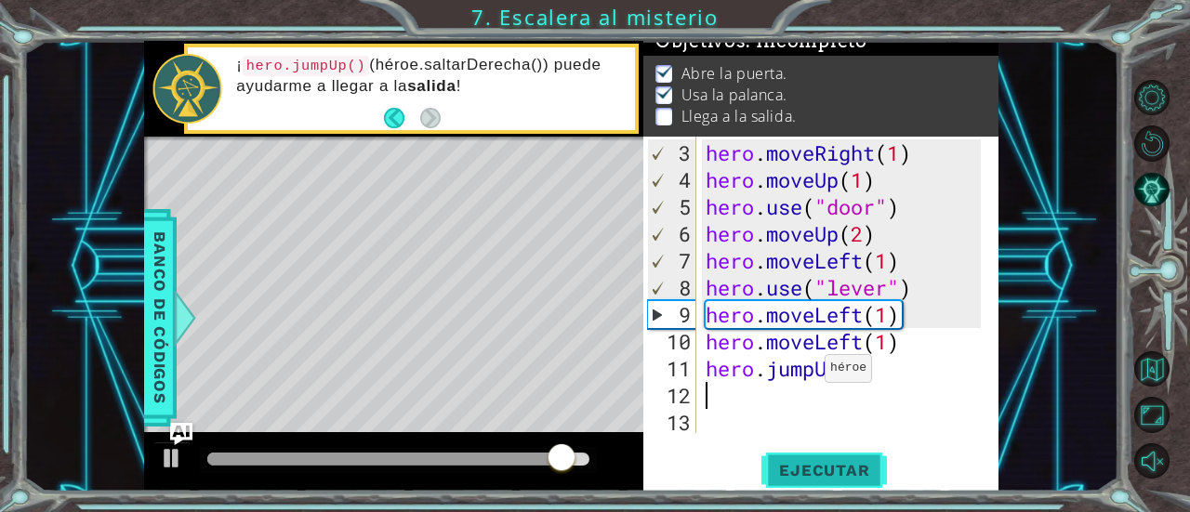
click at [823, 473] on span "Ejecutar" at bounding box center [824, 470] width 127 height 19
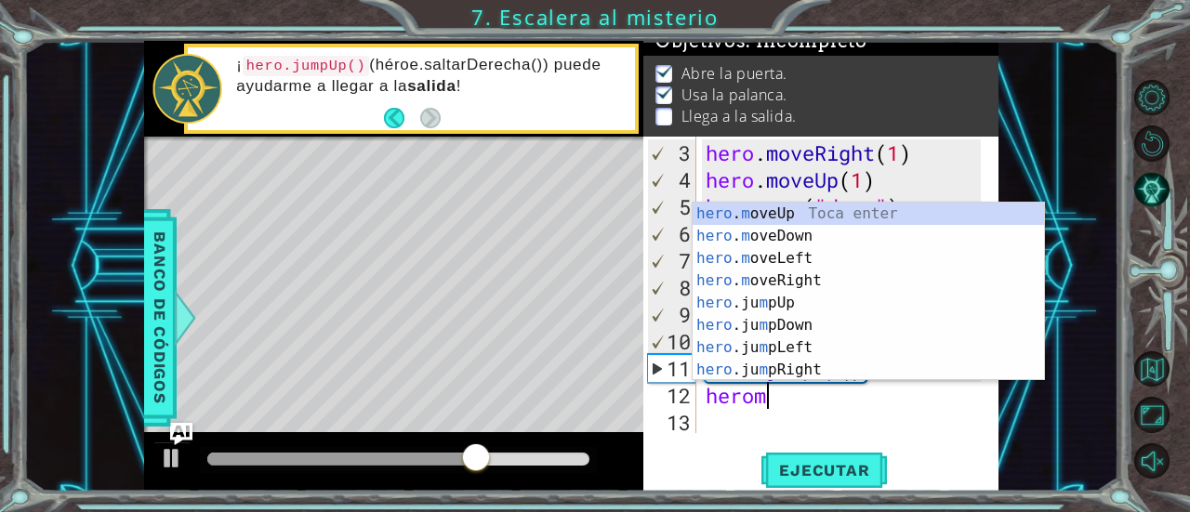
scroll to position [0, 2]
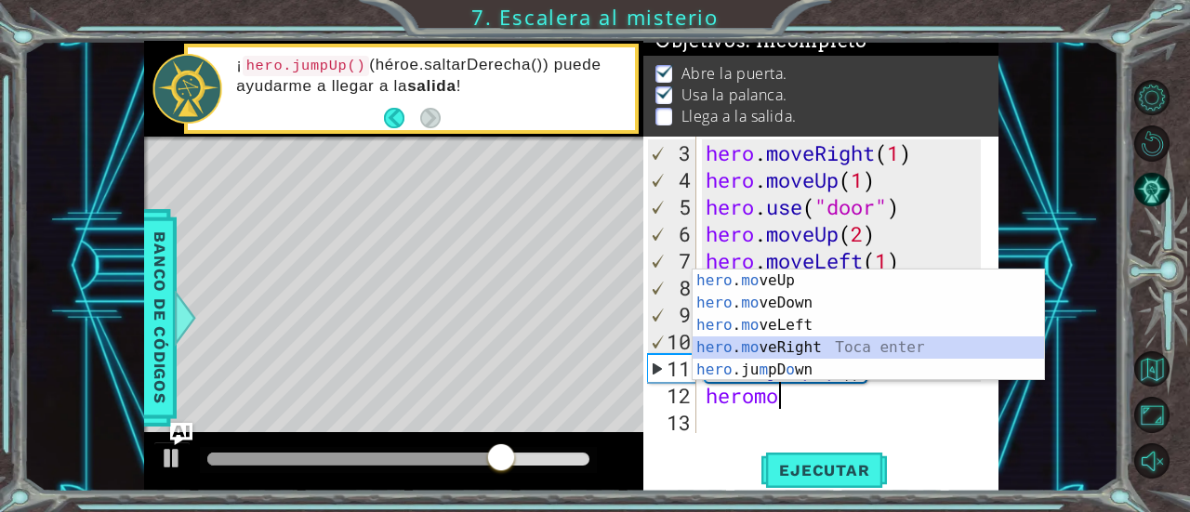
click at [816, 351] on div "hero . mo veUp Toca enter hero . mo veDown Toca enter hero . mo veLeft Toca ent…" at bounding box center [869, 348] width 352 height 156
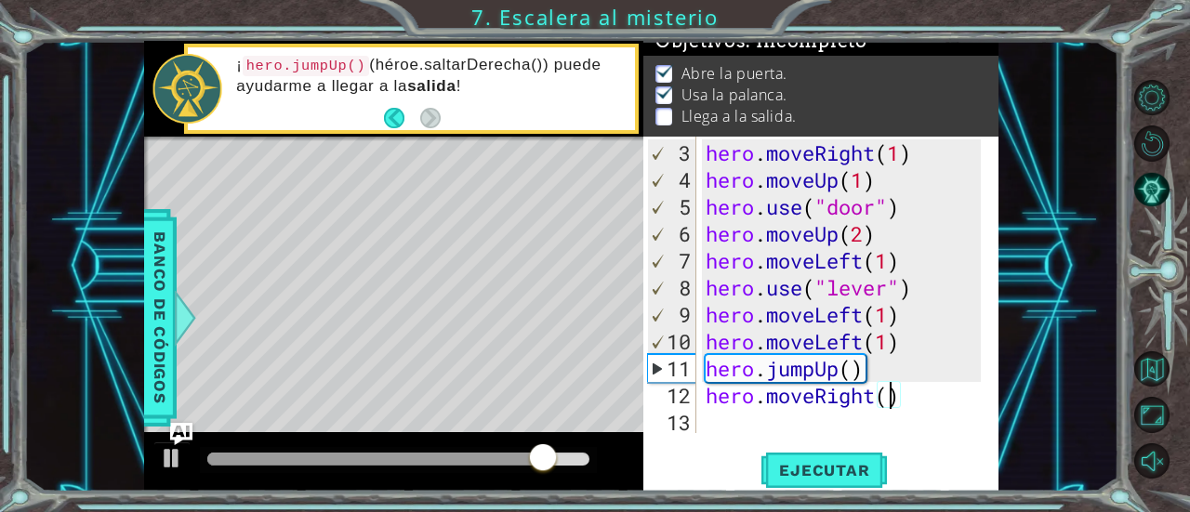
type textarea "hero.moveRight(2)"
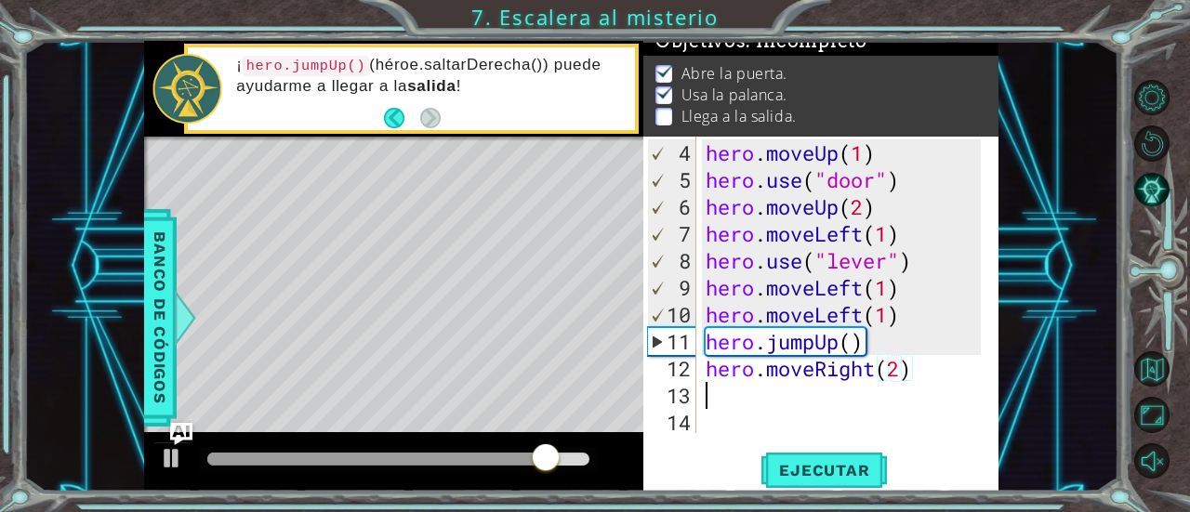
scroll to position [80, 0]
click at [848, 458] on button "Ejecutar" at bounding box center [824, 470] width 127 height 35
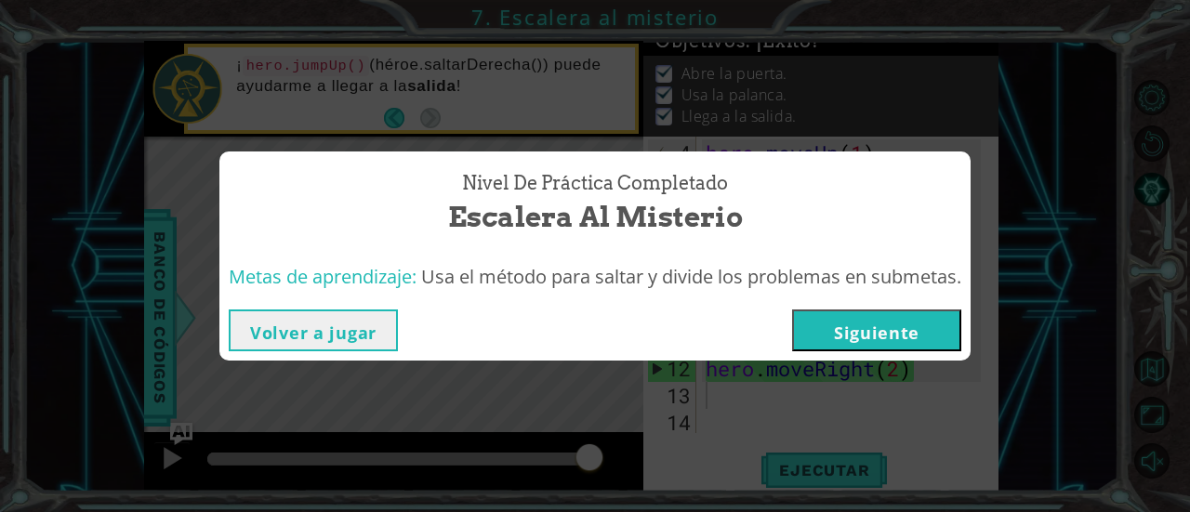
click at [873, 336] on button "Siguiente" at bounding box center [876, 331] width 169 height 42
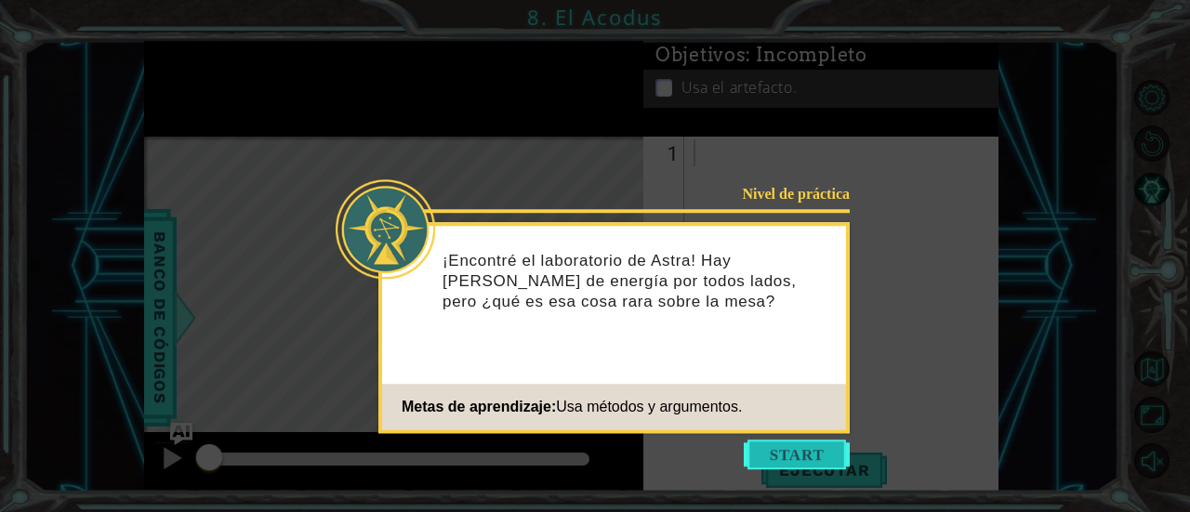
click at [804, 451] on button "Start" at bounding box center [797, 455] width 106 height 30
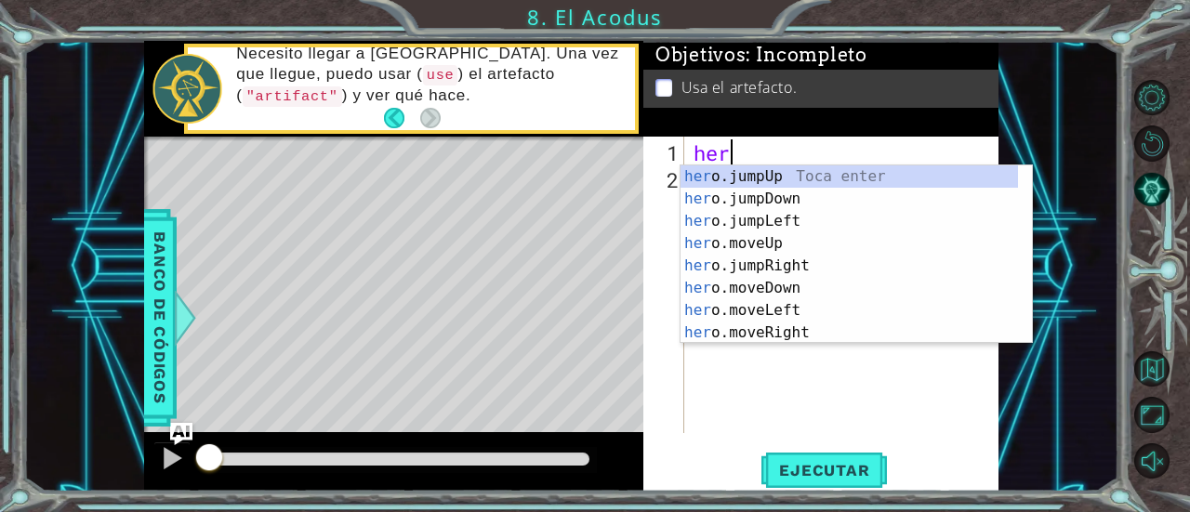
scroll to position [0, 1]
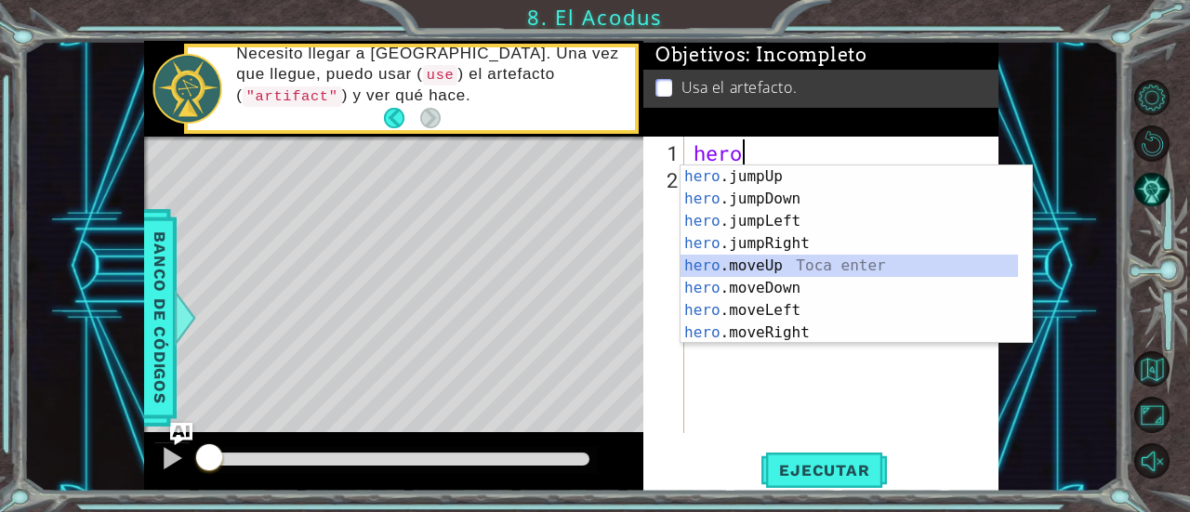
click at [768, 272] on div "hero .jumpUp Toca enter hero .jumpDown Toca enter hero .jumpLeft Toca enter her…" at bounding box center [850, 277] width 338 height 223
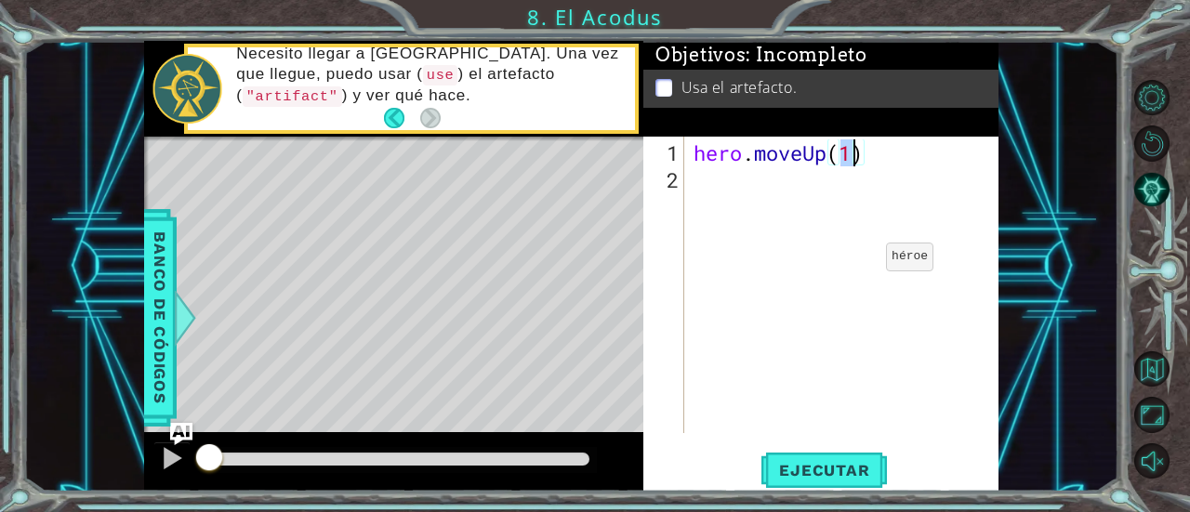
type textarea "hero.moveUp(2)"
click at [745, 174] on div "hero . moveUp ( 2 )" at bounding box center [847, 314] width 314 height 351
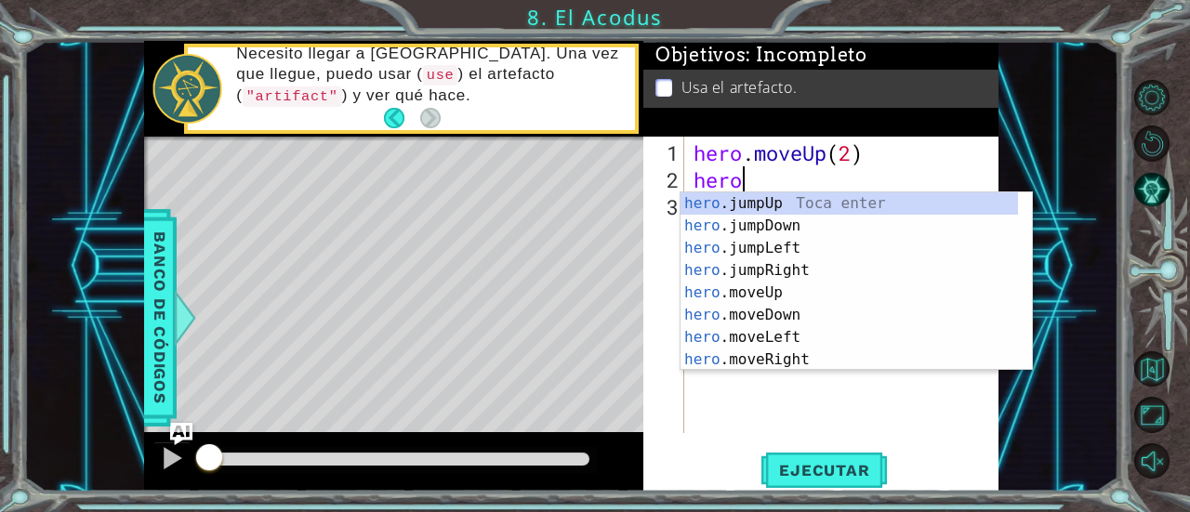
scroll to position [0, 1]
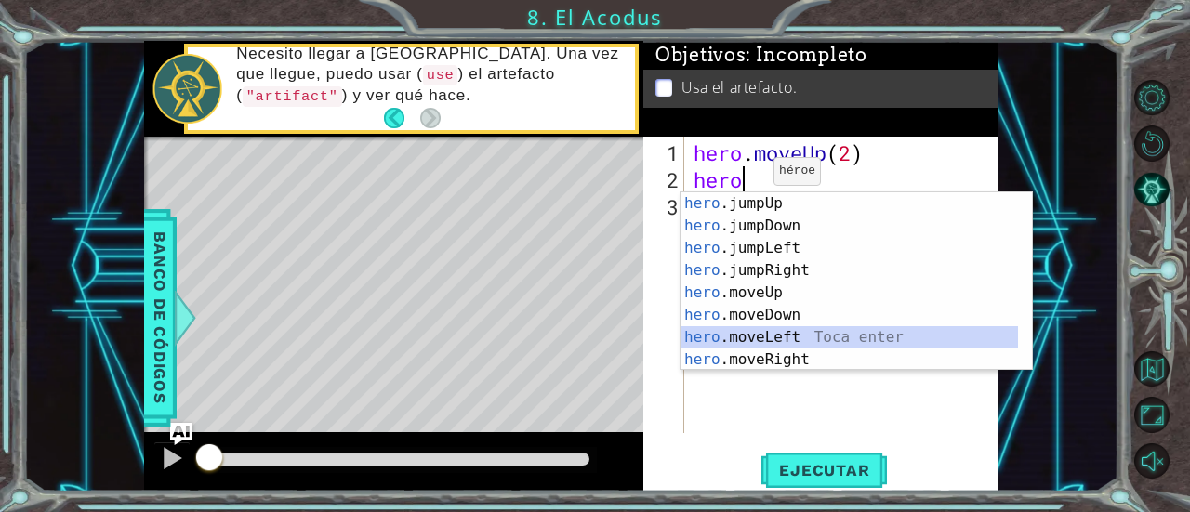
click at [779, 338] on div "hero .jumpUp Toca enter hero .jumpDown Toca enter hero .jumpLeft Toca enter her…" at bounding box center [850, 303] width 338 height 223
type textarea "hero.moveLeft(1)"
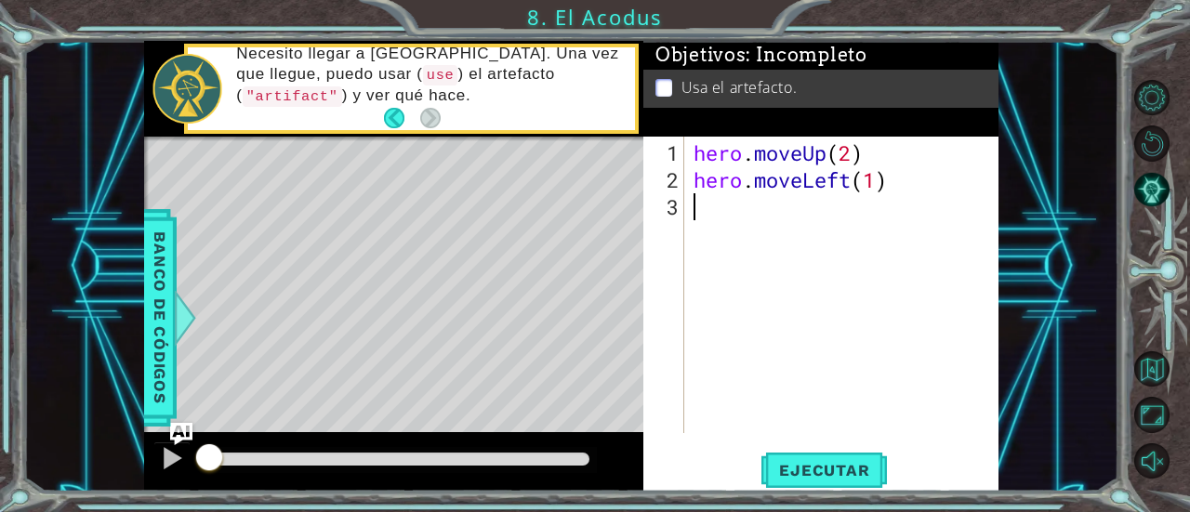
click at [743, 208] on div "hero . moveUp ( 2 ) hero . moveLeft ( 1 )" at bounding box center [847, 314] width 314 height 351
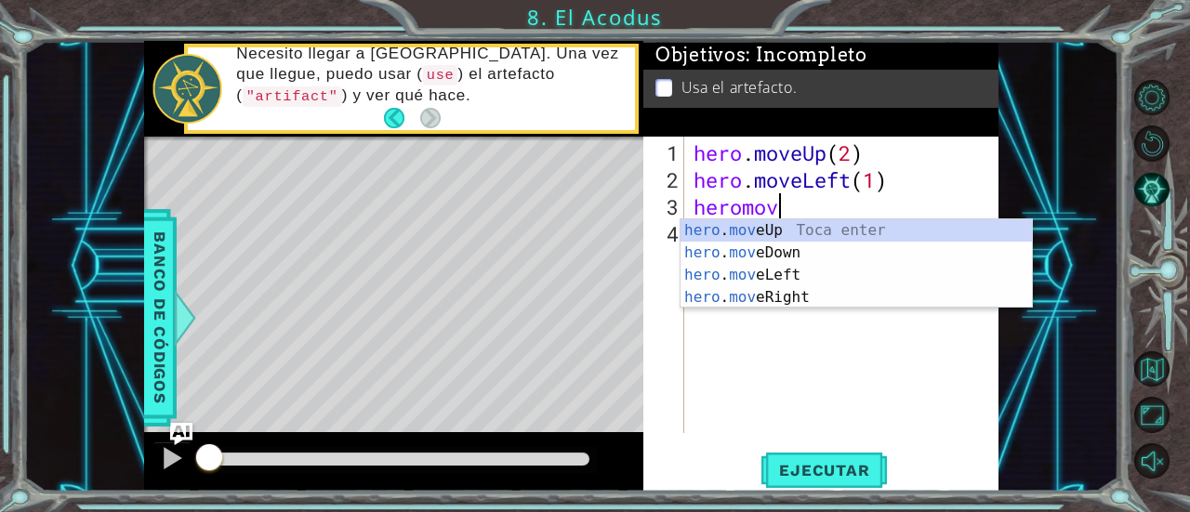
scroll to position [0, 3]
click at [796, 254] on div "hero . mov eUp Toca enter hero . mov eDown Toca enter hero . mov eLeft Toca ent…" at bounding box center [857, 286] width 352 height 134
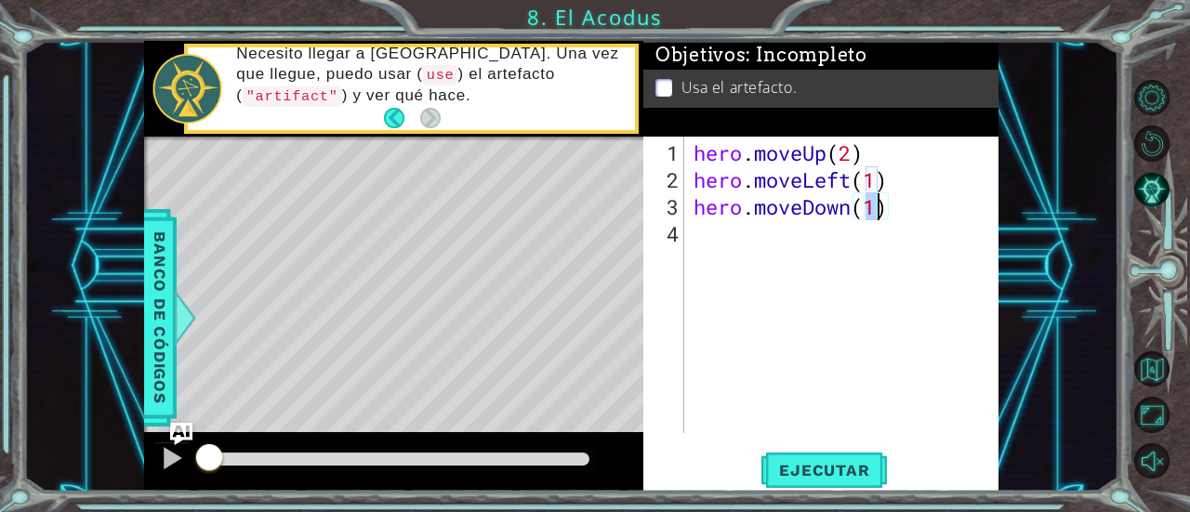
scroll to position [0, 7]
type textarea "hero.moveDown(2)"
click at [796, 458] on button "Ejecutar" at bounding box center [824, 470] width 127 height 35
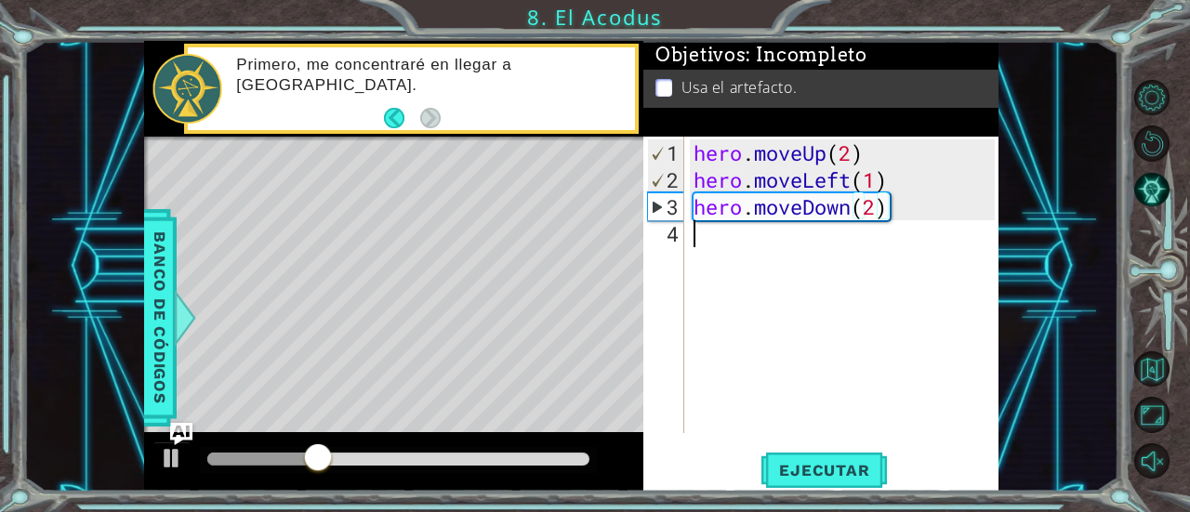
click at [765, 252] on div "hero . moveUp ( 2 ) hero . moveLeft ( 1 ) hero . moveDown ( 2 )" at bounding box center [847, 314] width 314 height 351
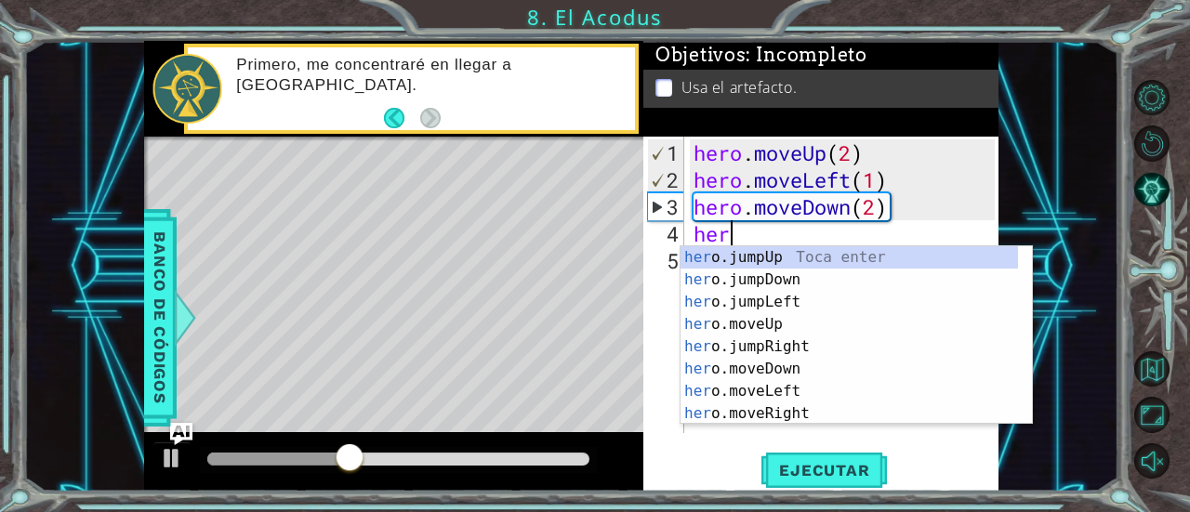
type textarea "hero"
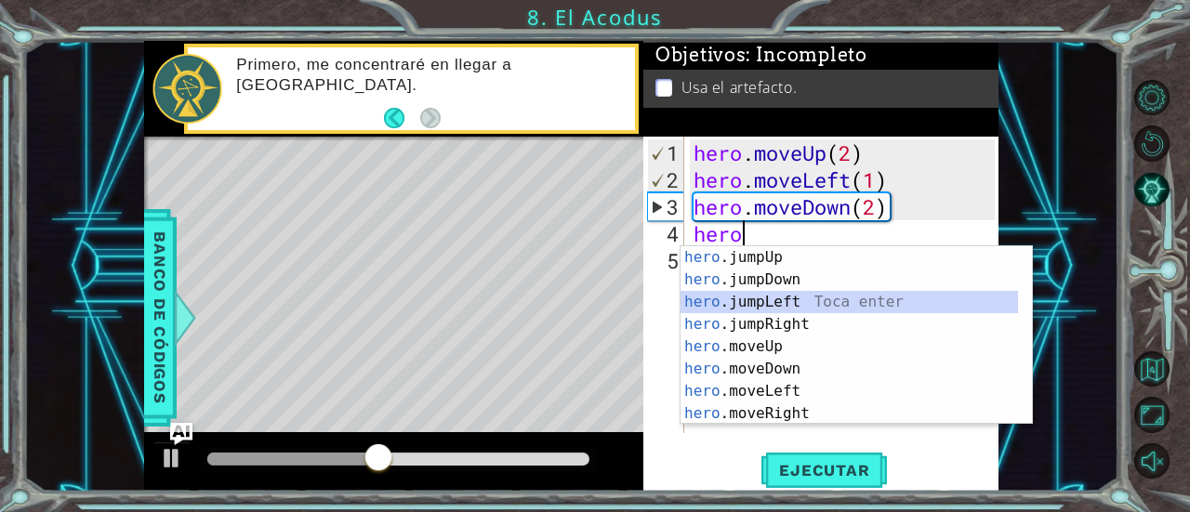
click at [764, 306] on div "hero .jumpUp Toca enter hero .jumpDown Toca enter hero .jumpLeft Toca enter her…" at bounding box center [850, 357] width 338 height 223
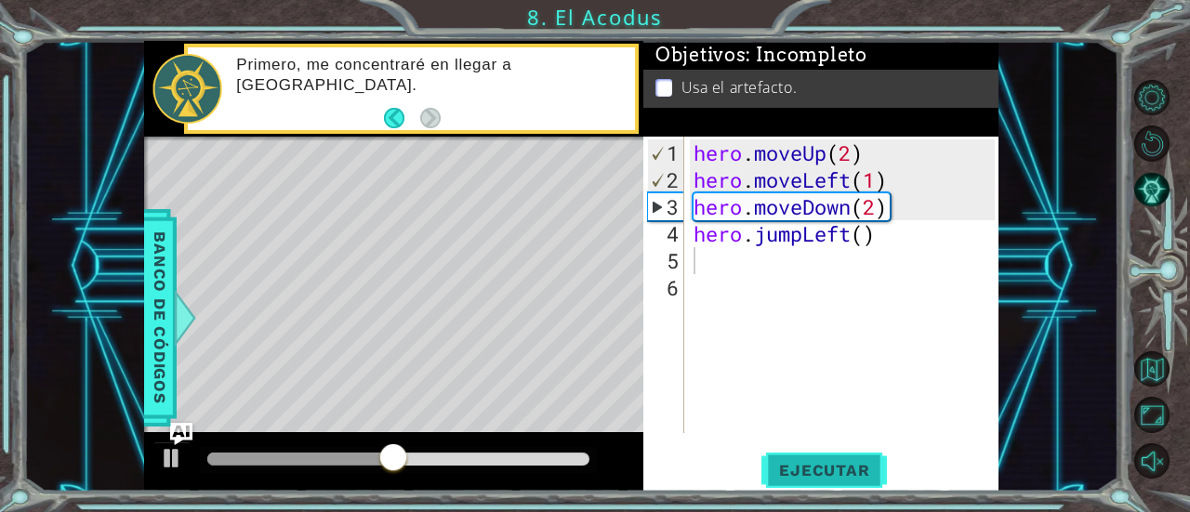
click at [805, 453] on button "Ejecutar" at bounding box center [824, 470] width 127 height 35
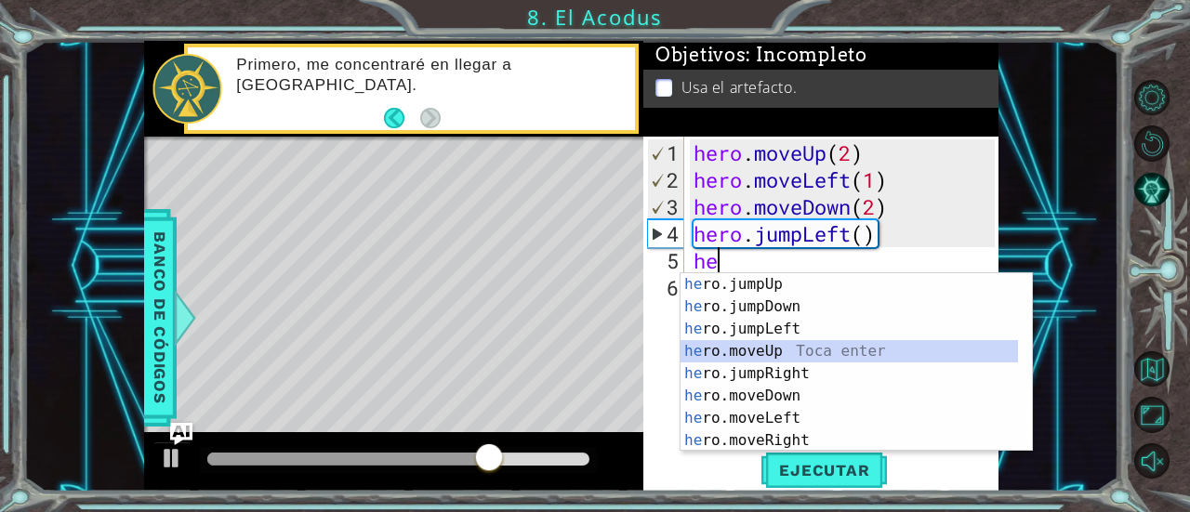
click at [796, 355] on div "he ro.jumpUp Toca enter he ro.jumpDown Toca enter he ro.jumpLeft Toca enter he …" at bounding box center [850, 384] width 338 height 223
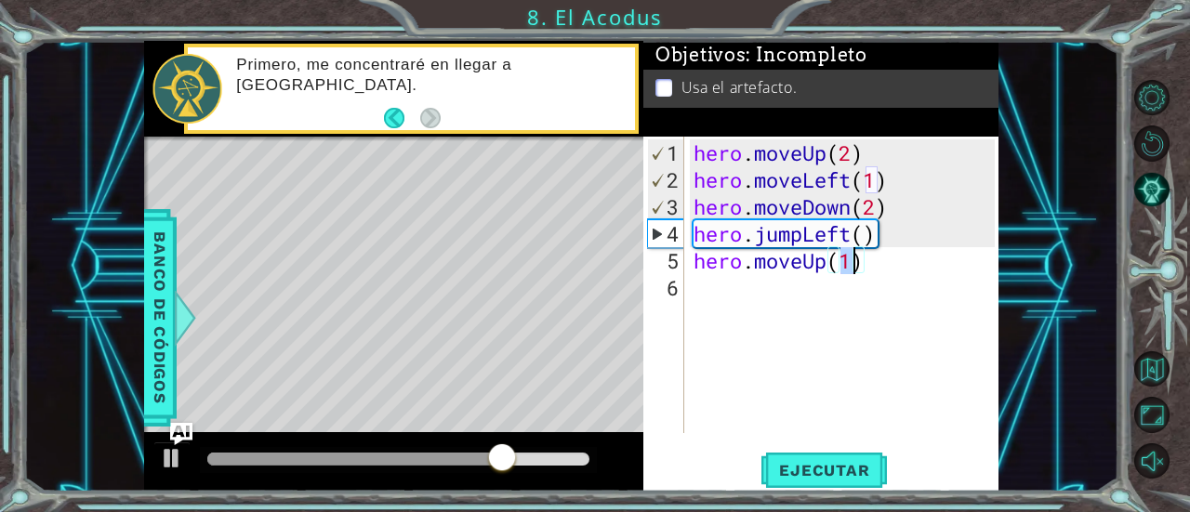
type textarea "hero.moveUp(2)"
click at [755, 300] on div "hero . moveUp ( 2 ) hero . moveLeft ( 1 ) hero . moveDown ( 2 ) hero . jumpLeft…" at bounding box center [847, 314] width 314 height 351
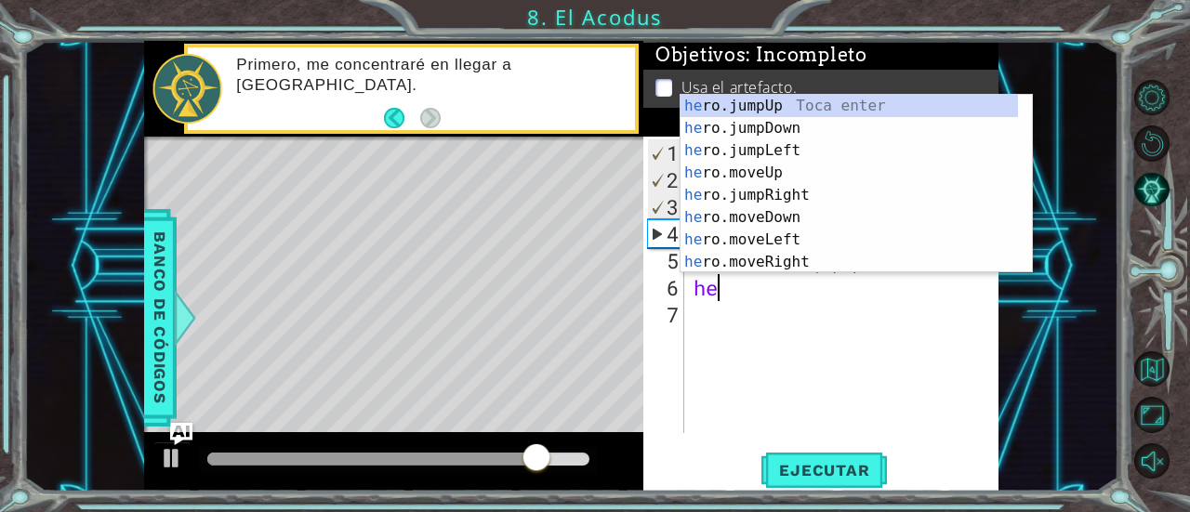
scroll to position [0, 1]
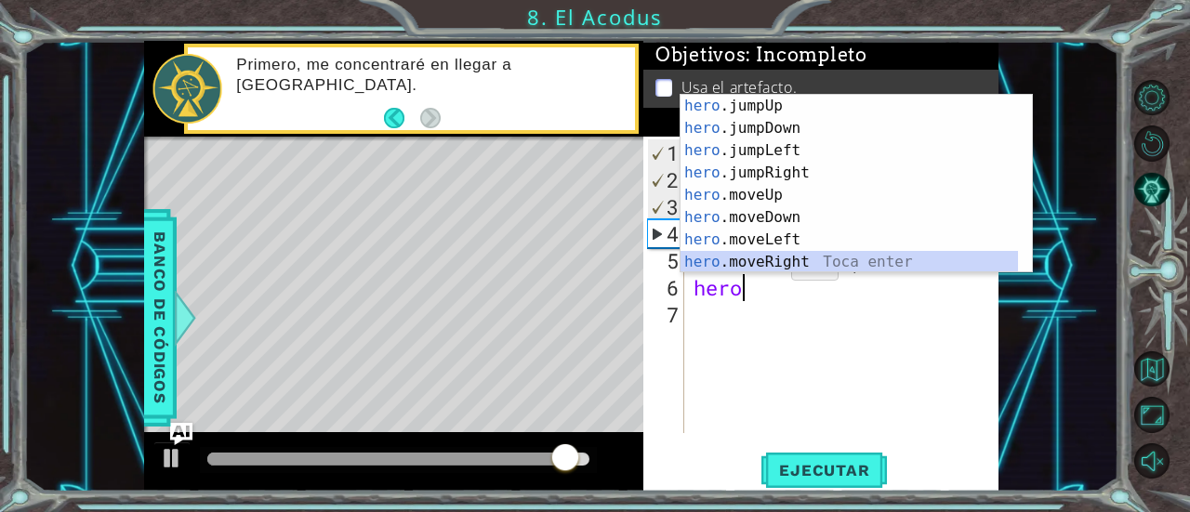
click at [774, 252] on div "hero .jumpUp Toca enter hero .jumpDown Toca enter hero .jumpLeft Toca enter her…" at bounding box center [850, 206] width 338 height 223
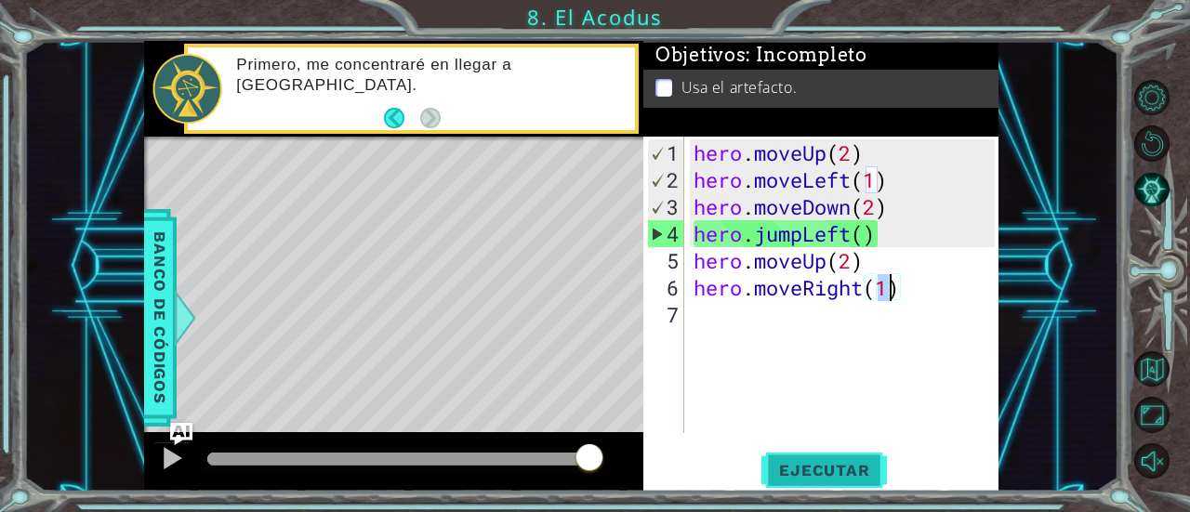
type textarea "hero.moveRight(1)"
click at [856, 477] on span "Ejecutar" at bounding box center [824, 470] width 127 height 19
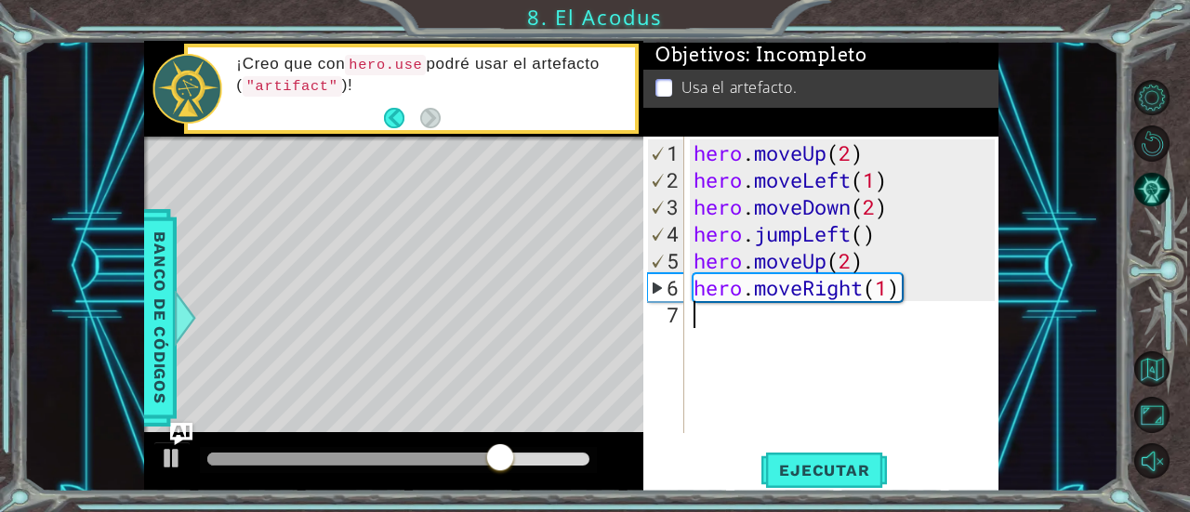
click at [800, 321] on div "hero . moveUp ( 2 ) hero . moveLeft ( 1 ) hero . moveDown ( 2 ) hero . jumpLeft…" at bounding box center [847, 314] width 314 height 351
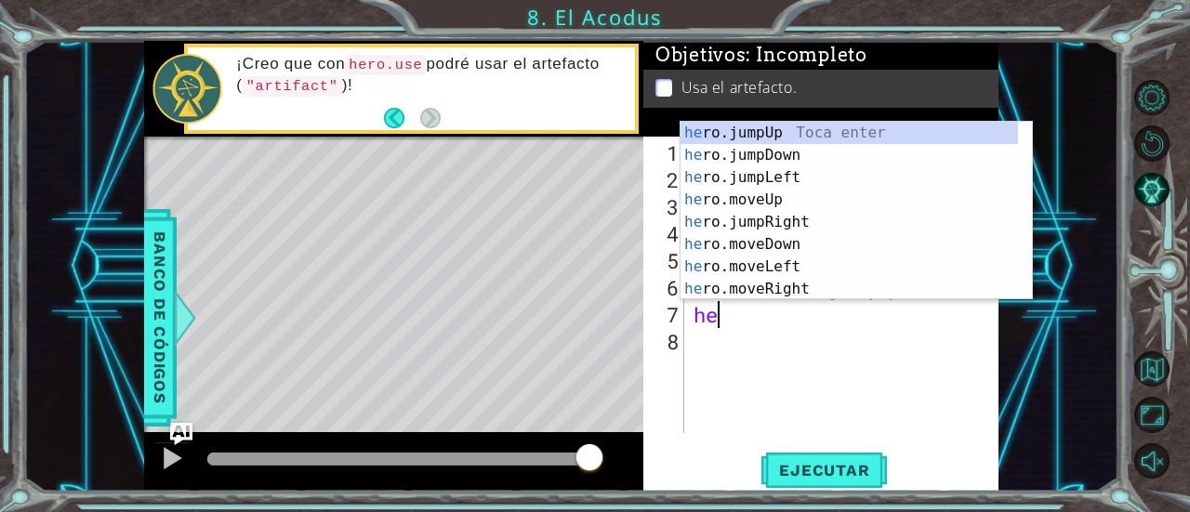
scroll to position [0, 0]
type textarea "h"
type textarea "hero.moveRight(1)"
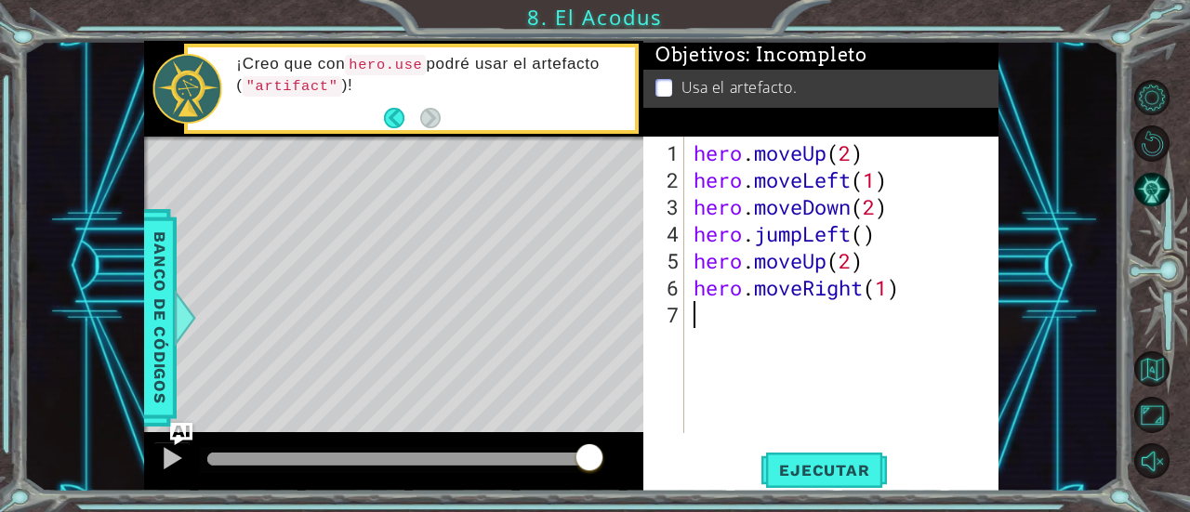
click at [800, 321] on div "hero . moveUp ( 2 ) hero . moveLeft ( 1 ) hero . moveDown ( 2 ) hero . jumpLeft…" at bounding box center [847, 314] width 314 height 351
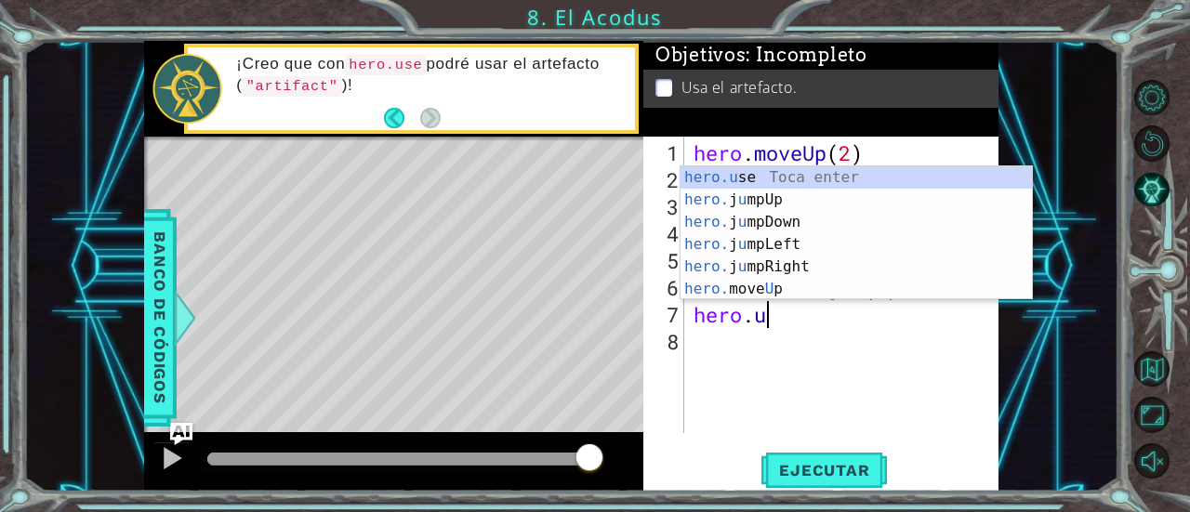
scroll to position [0, 3]
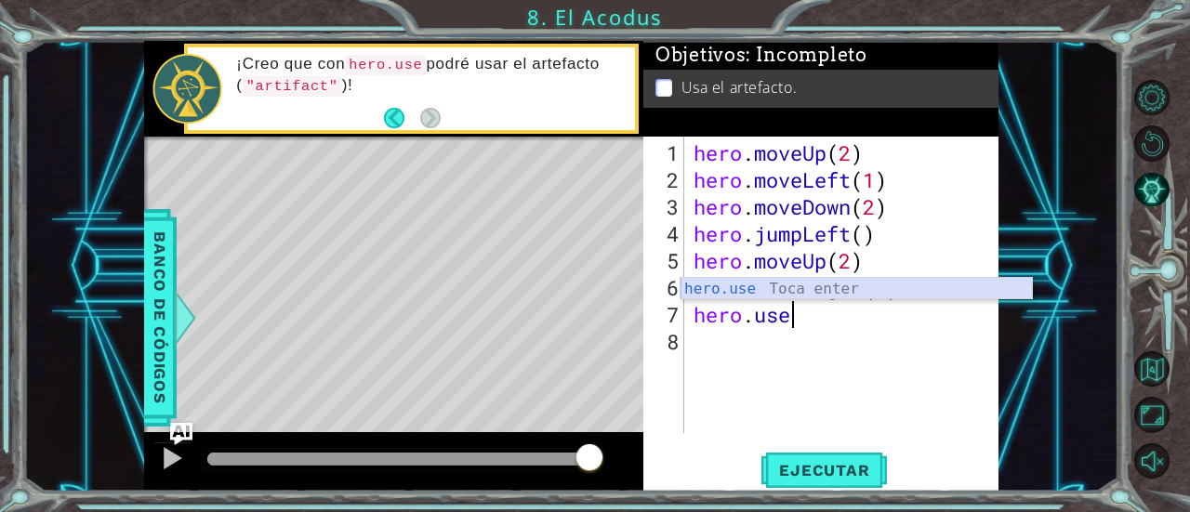
click at [834, 295] on div "hero.use Toca enter" at bounding box center [857, 311] width 352 height 67
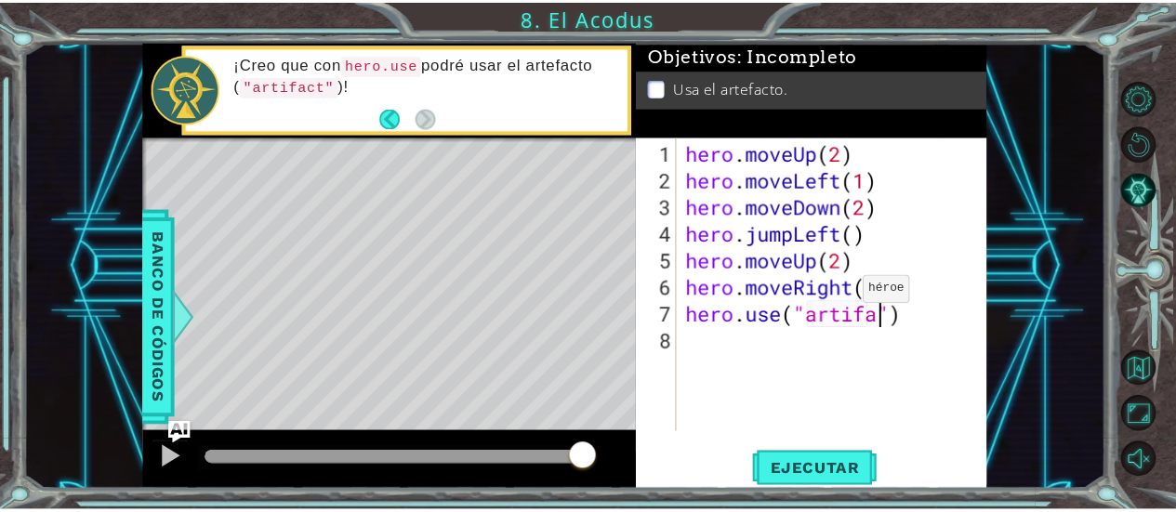
scroll to position [0, 9]
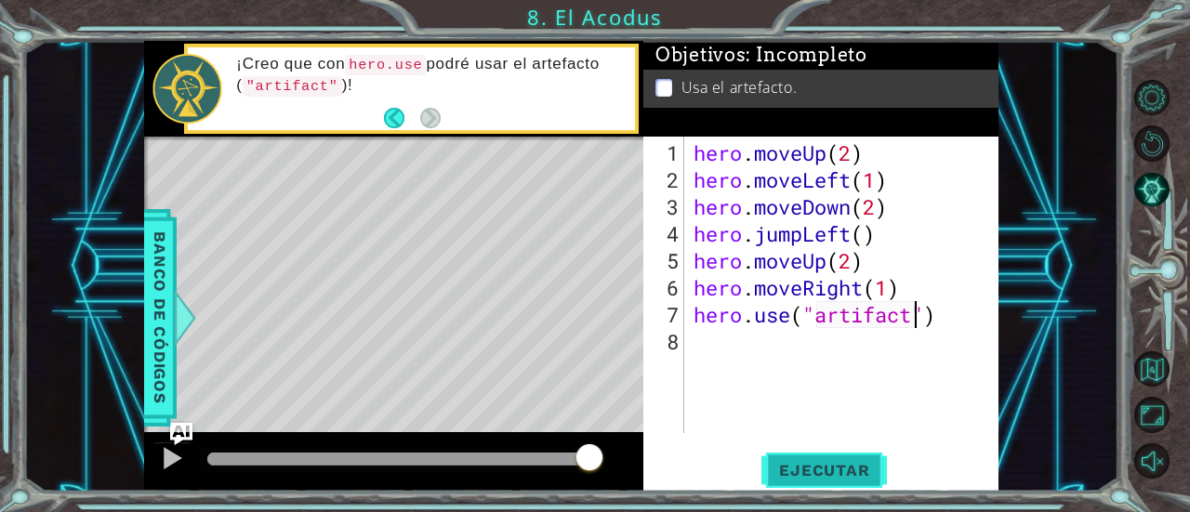
type textarea "hero.use("artifact")"
click at [802, 477] on span "Ejecutar" at bounding box center [824, 470] width 127 height 19
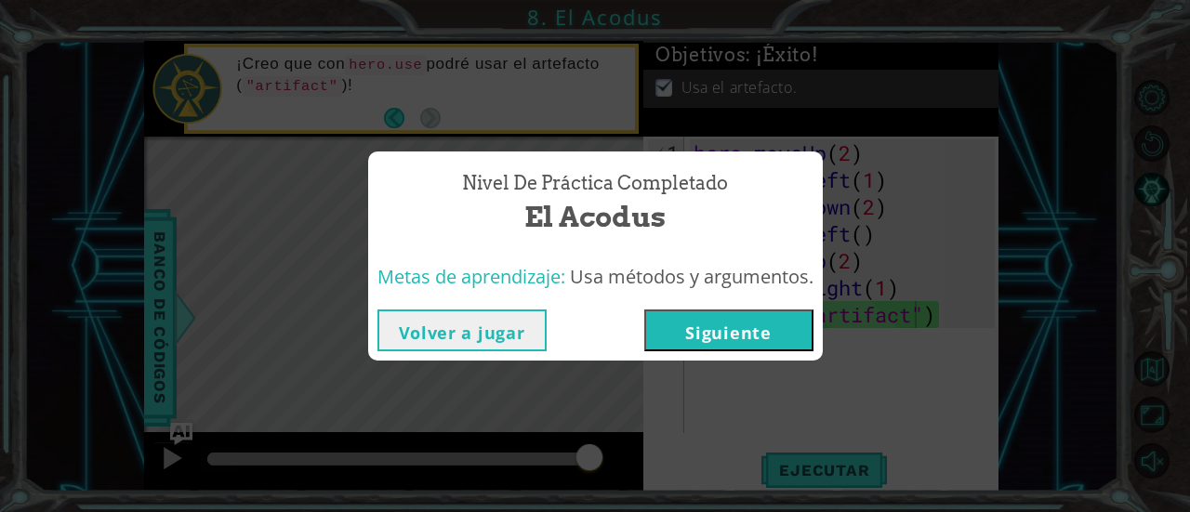
click at [714, 328] on button "Siguiente" at bounding box center [728, 331] width 169 height 42
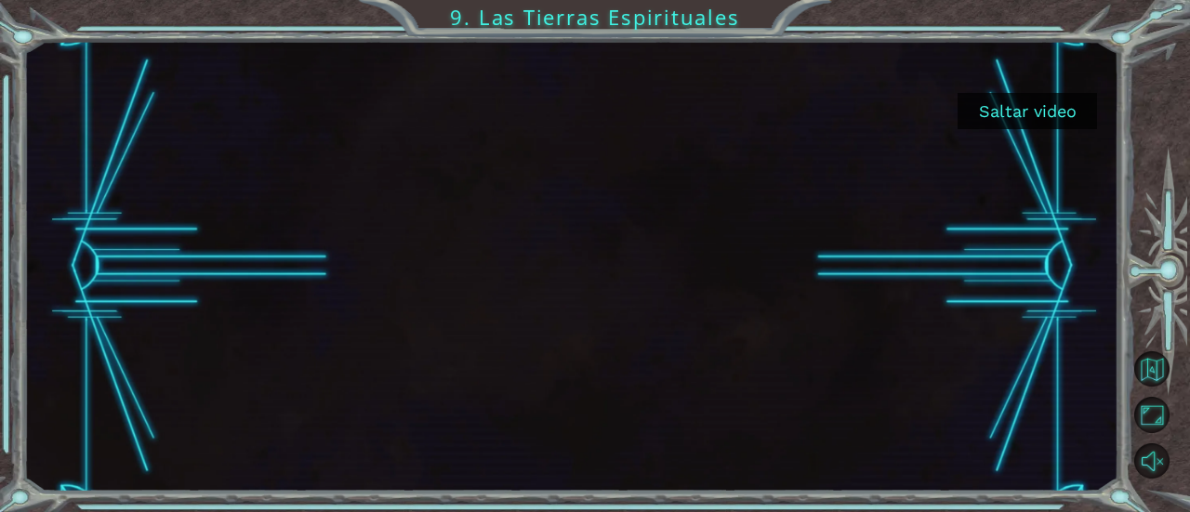
click at [1012, 98] on button "Saltar video" at bounding box center [1027, 111] width 139 height 36
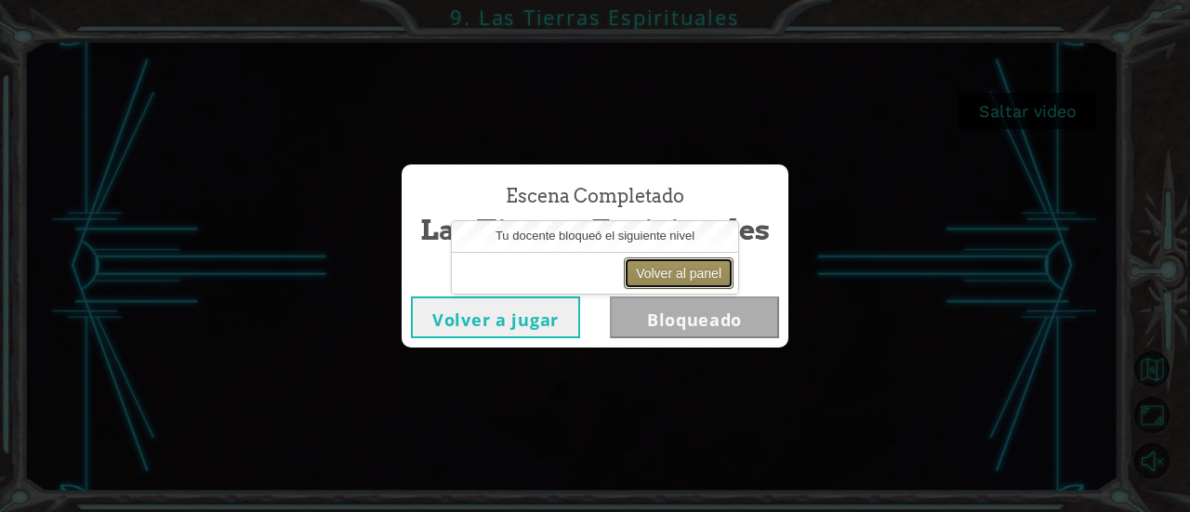
click at [668, 272] on button "Volver al panel" at bounding box center [679, 274] width 110 height 32
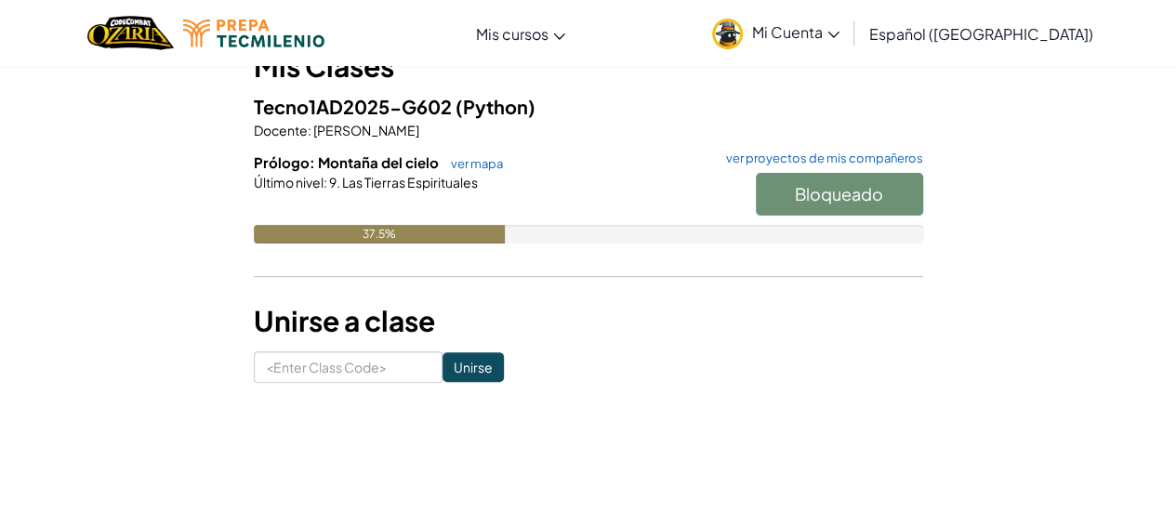
scroll to position [195, 0]
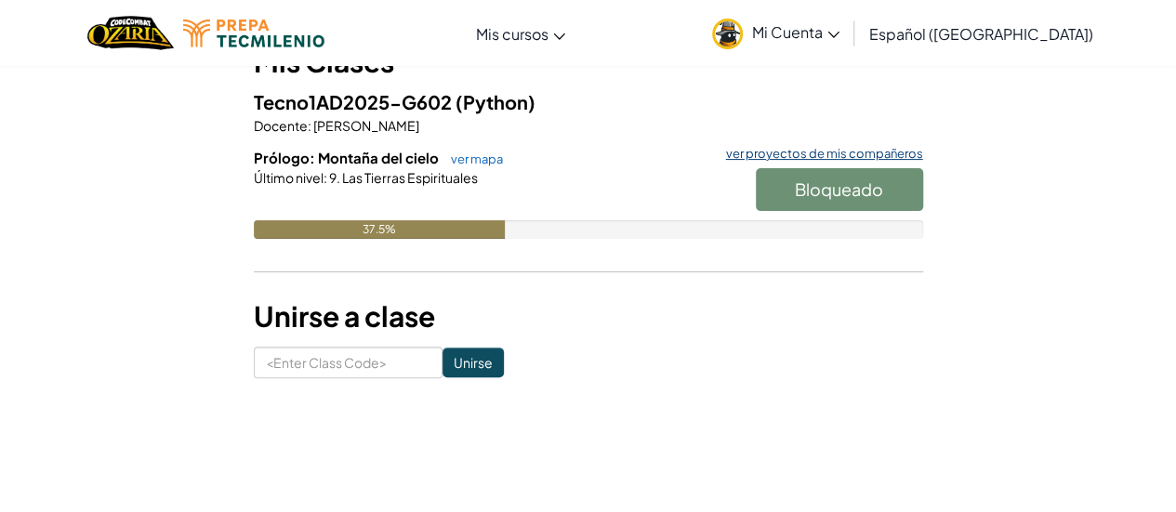
click at [888, 153] on link "ver proyectos de mis compañeros" at bounding box center [820, 154] width 206 height 12
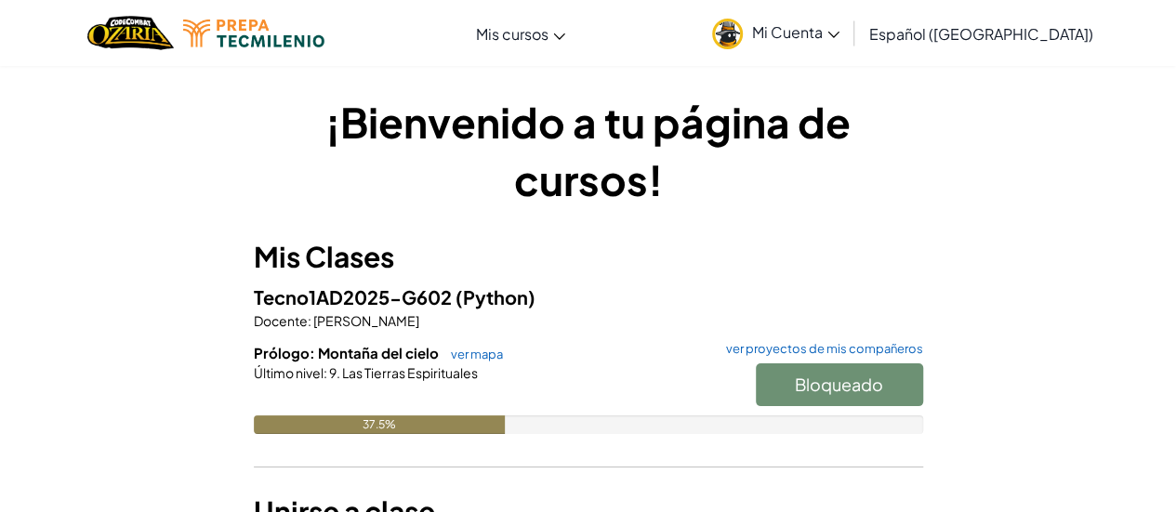
click at [785, 393] on div "Bloqueado" at bounding box center [830, 390] width 186 height 52
drag, startPoint x: 757, startPoint y: 388, endPoint x: 827, endPoint y: 385, distance: 69.8
click at [816, 386] on div "Bloqueado" at bounding box center [830, 390] width 186 height 52
click at [828, 385] on div "Bloqueado" at bounding box center [830, 390] width 186 height 52
click at [474, 358] on link "ver mapa" at bounding box center [472, 354] width 61 height 15
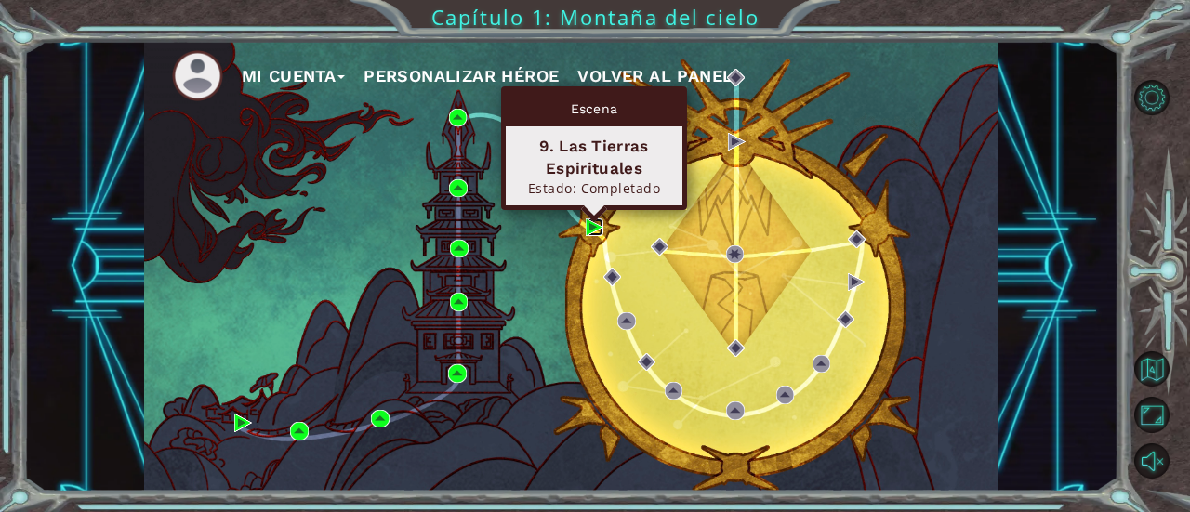
click at [603, 230] on img at bounding box center [595, 228] width 18 height 18
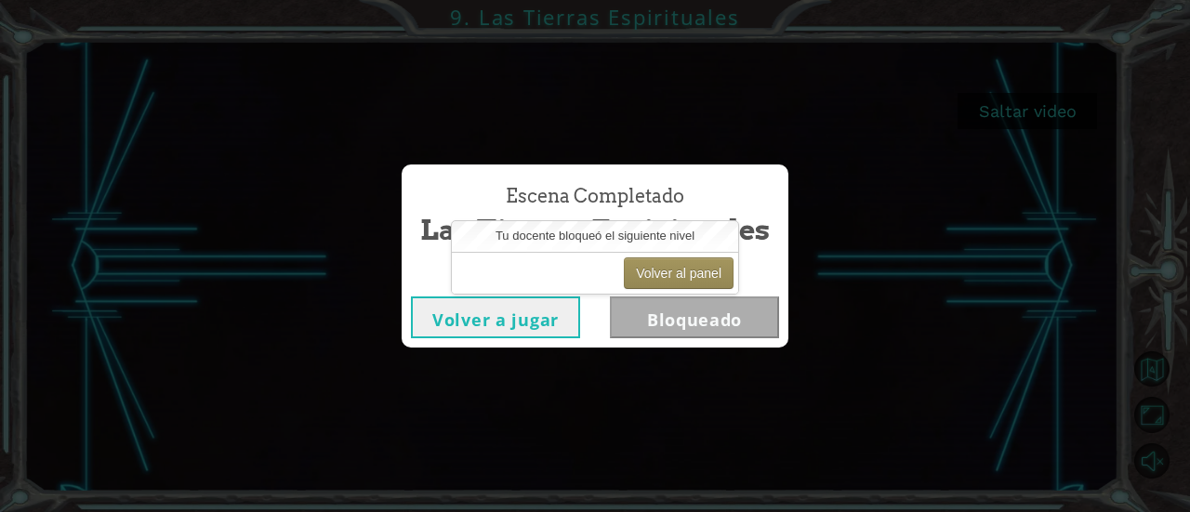
click at [527, 319] on button "Volver a jugar" at bounding box center [495, 318] width 169 height 42
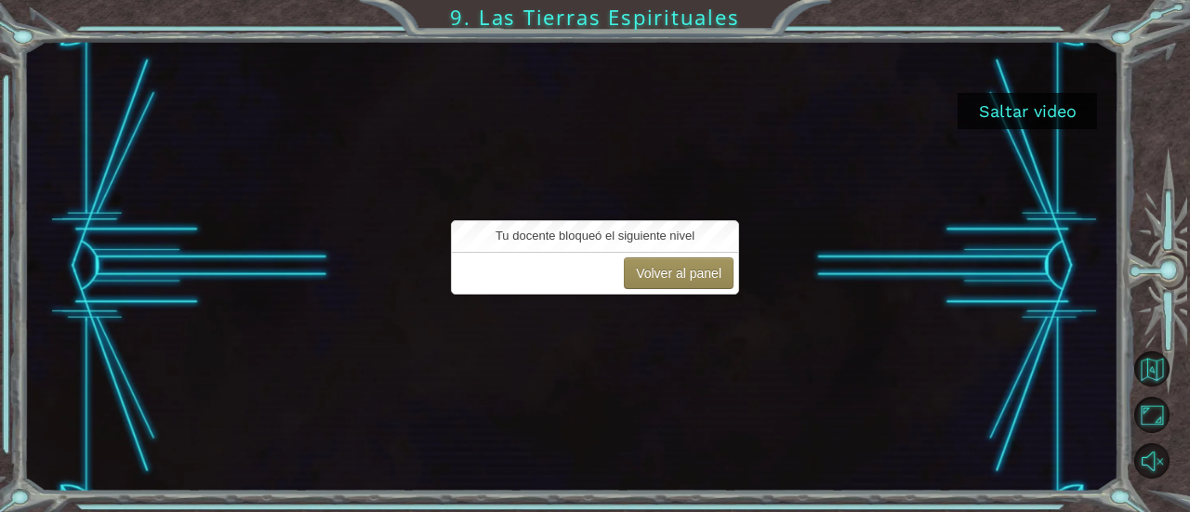
click at [621, 257] on div "Volver al panel" at bounding box center [595, 273] width 286 height 42
click at [678, 270] on button "Volver al panel" at bounding box center [679, 274] width 110 height 32
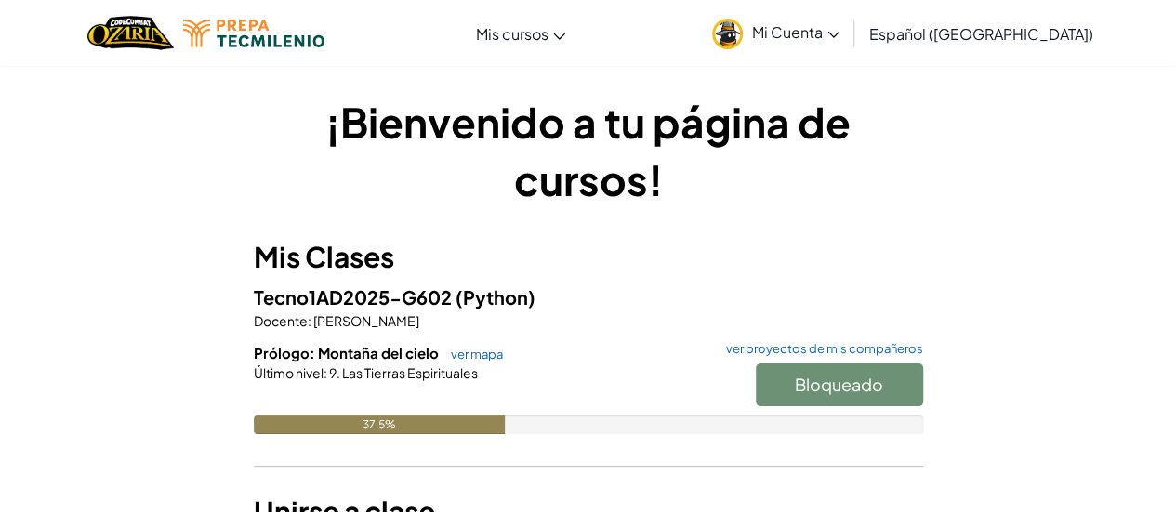
click at [480, 347] on link "ver mapa" at bounding box center [472, 354] width 61 height 15
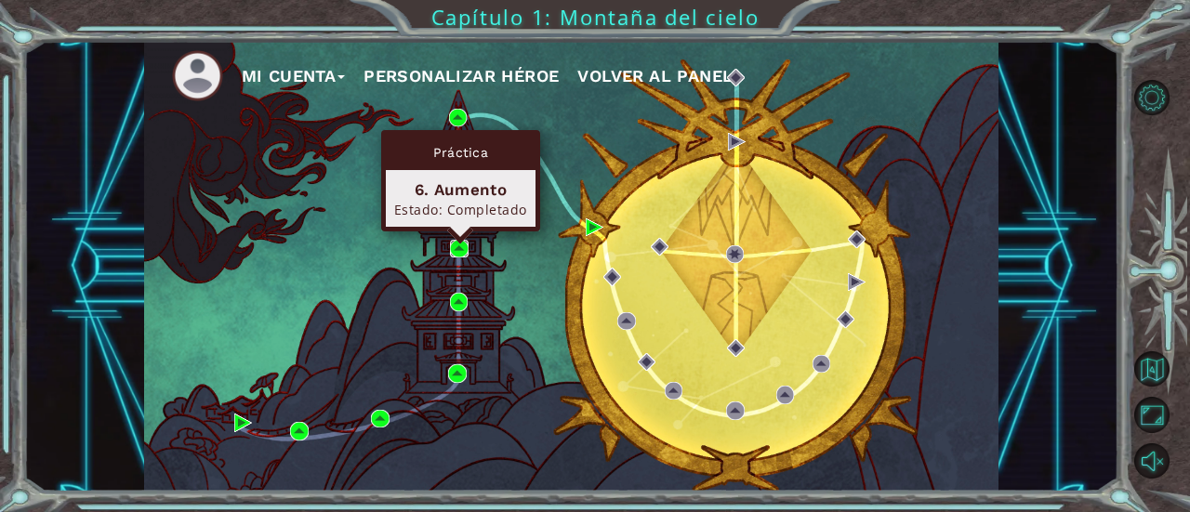
click at [460, 244] on img at bounding box center [459, 249] width 18 height 18
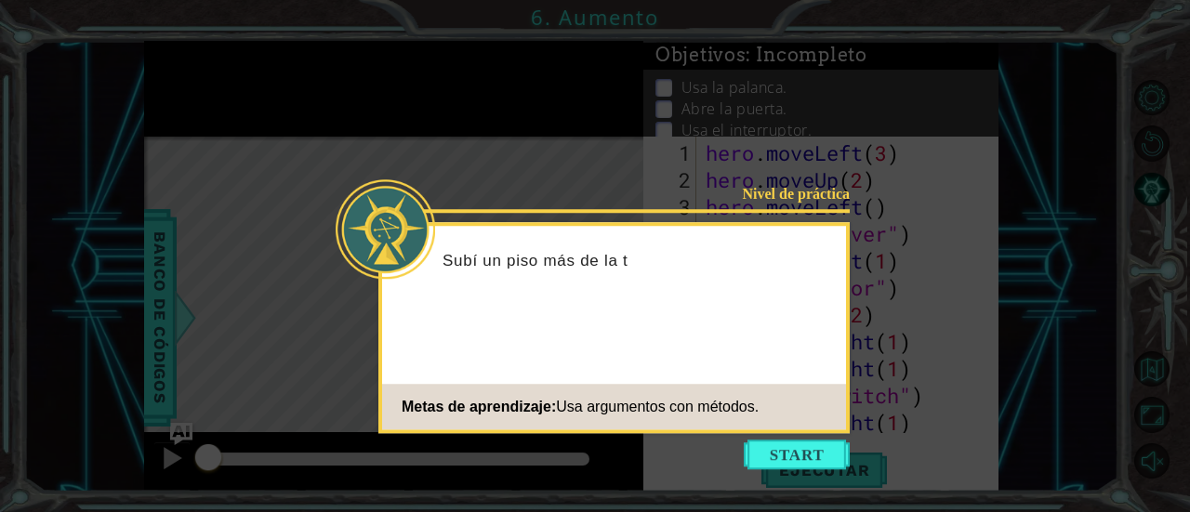
click at [185, 82] on icon at bounding box center [595, 256] width 1190 height 512
click at [774, 440] on button "Start" at bounding box center [797, 455] width 106 height 30
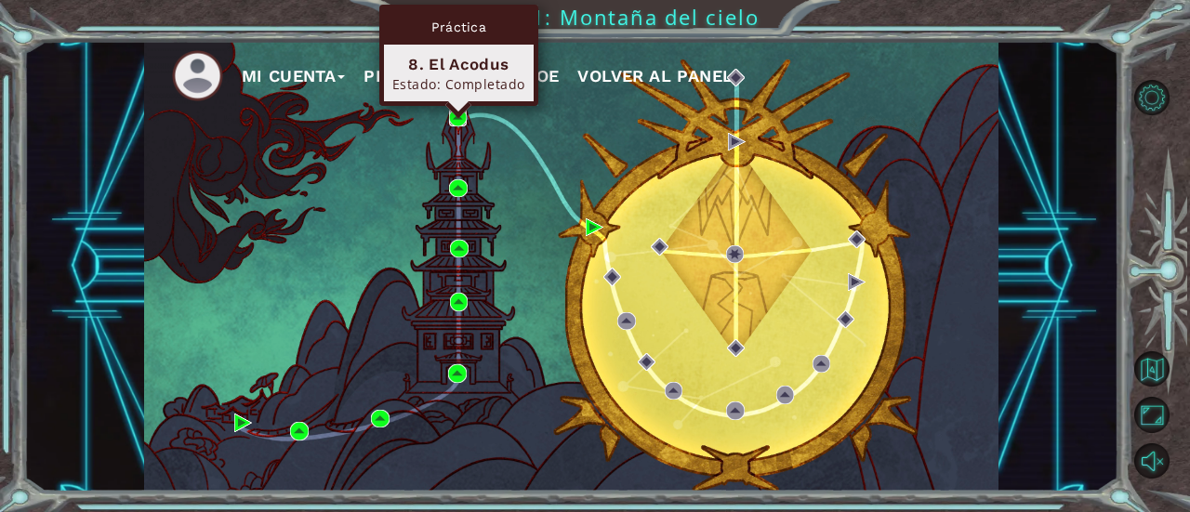
click at [454, 120] on img at bounding box center [458, 118] width 18 height 18
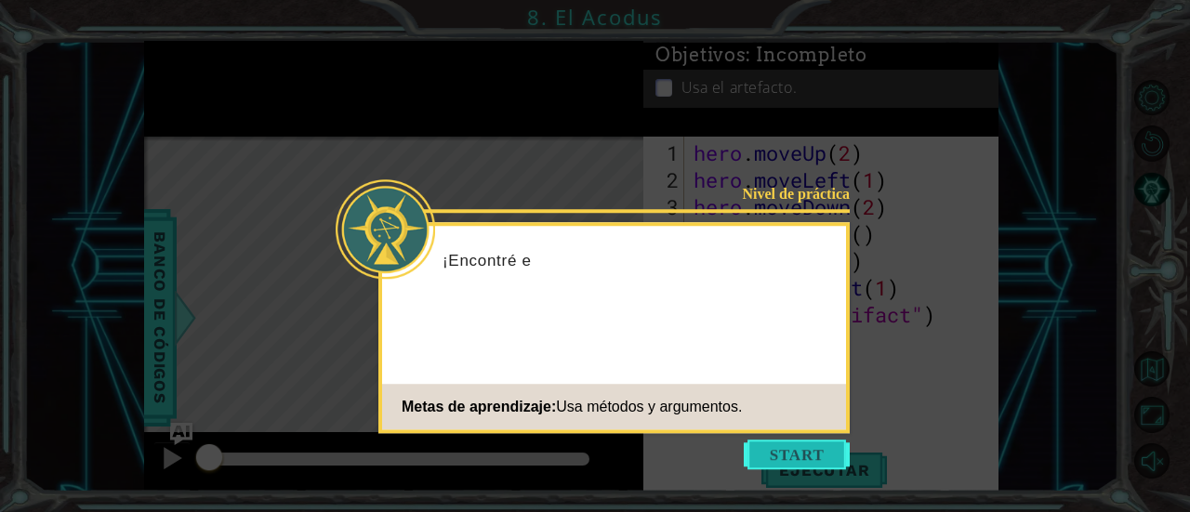
click at [828, 440] on button "Start" at bounding box center [797, 455] width 106 height 30
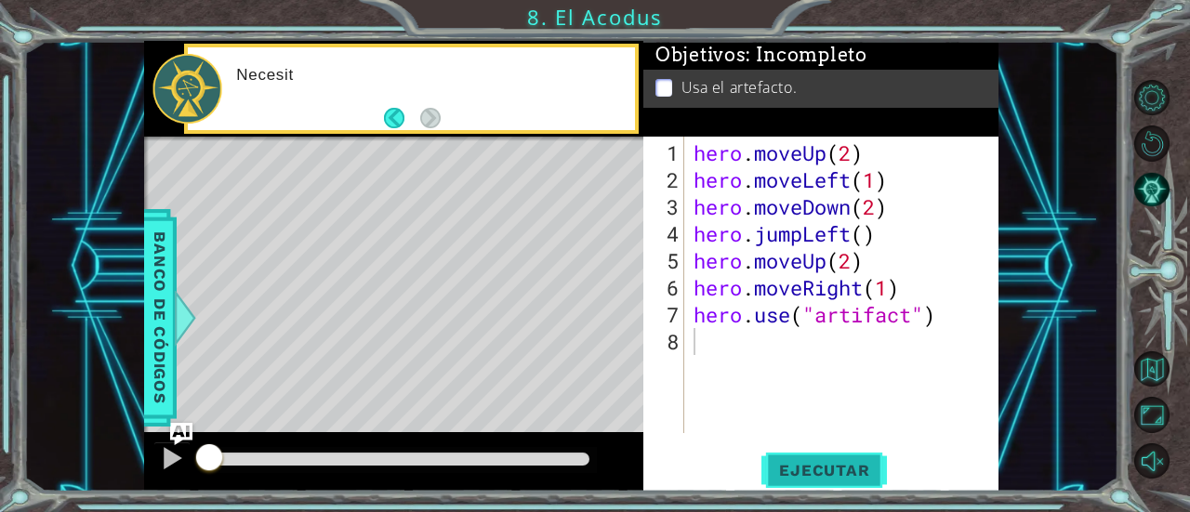
click at [826, 465] on span "Ejecutar" at bounding box center [824, 470] width 127 height 19
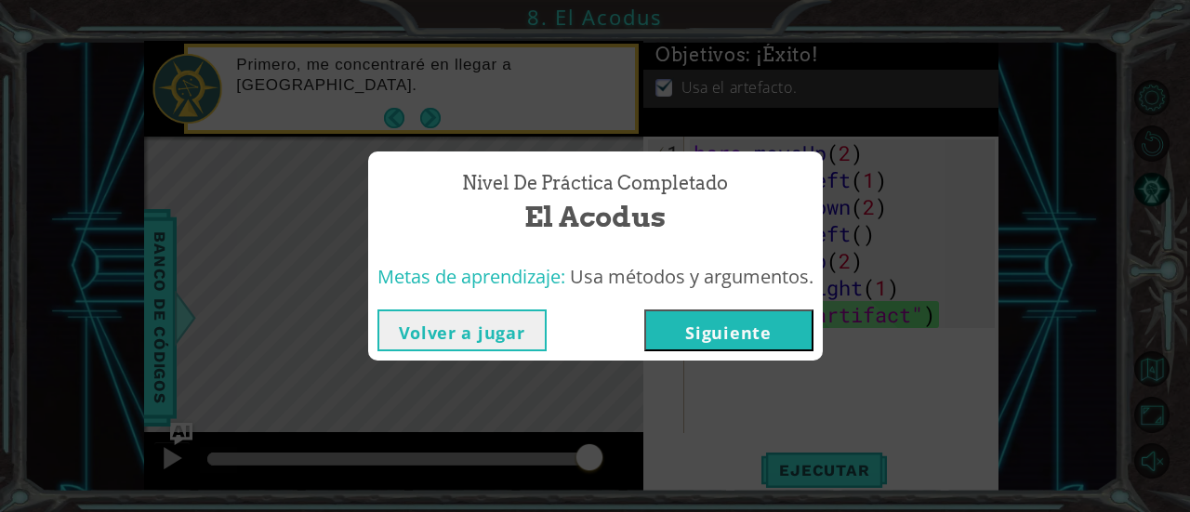
click at [694, 332] on button "Siguiente" at bounding box center [728, 331] width 169 height 42
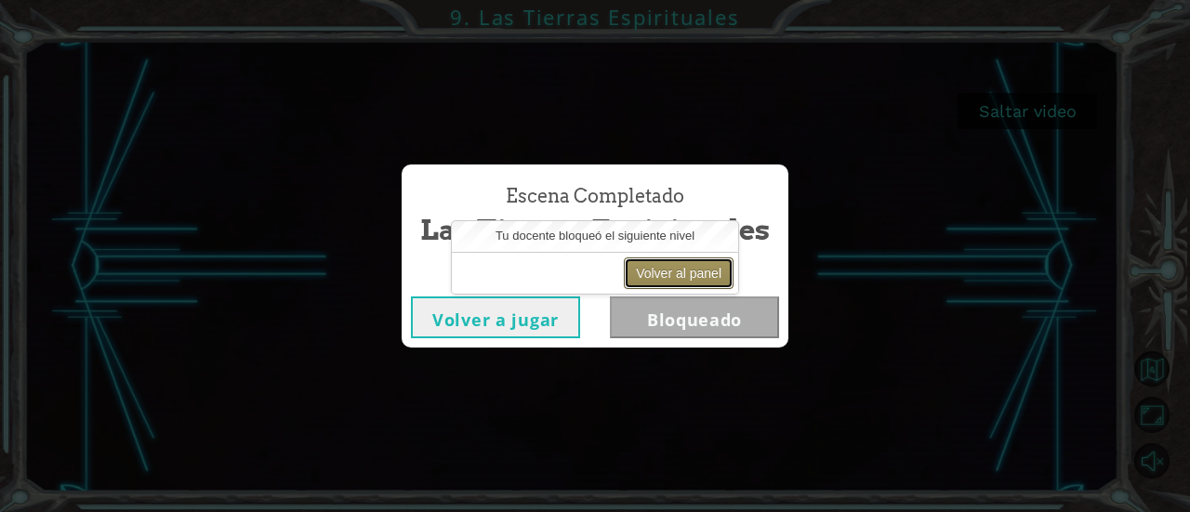
click at [697, 283] on button "Volver al panel" at bounding box center [679, 274] width 110 height 32
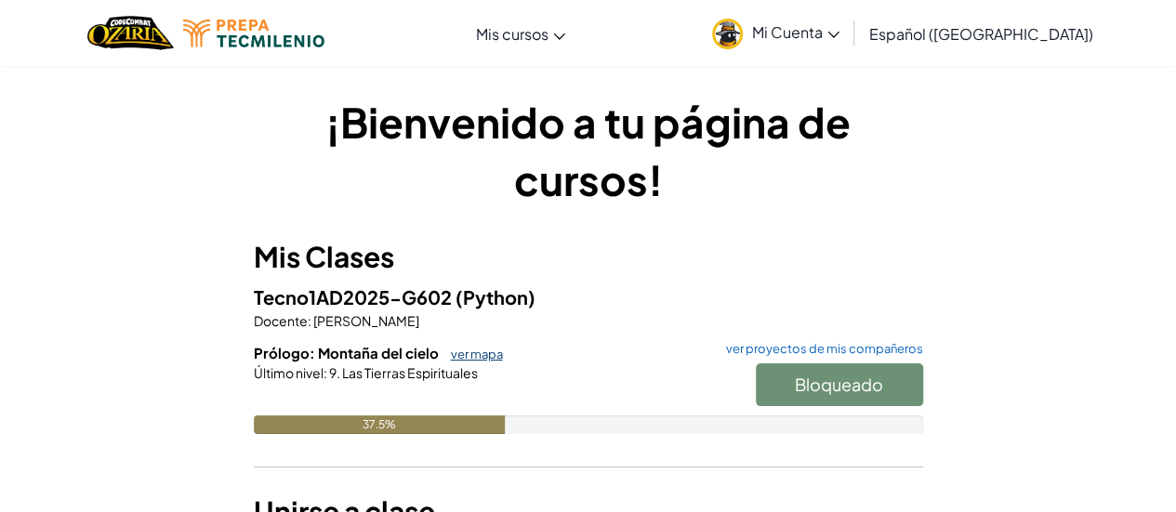
click at [470, 361] on link "ver mapa" at bounding box center [472, 354] width 61 height 15
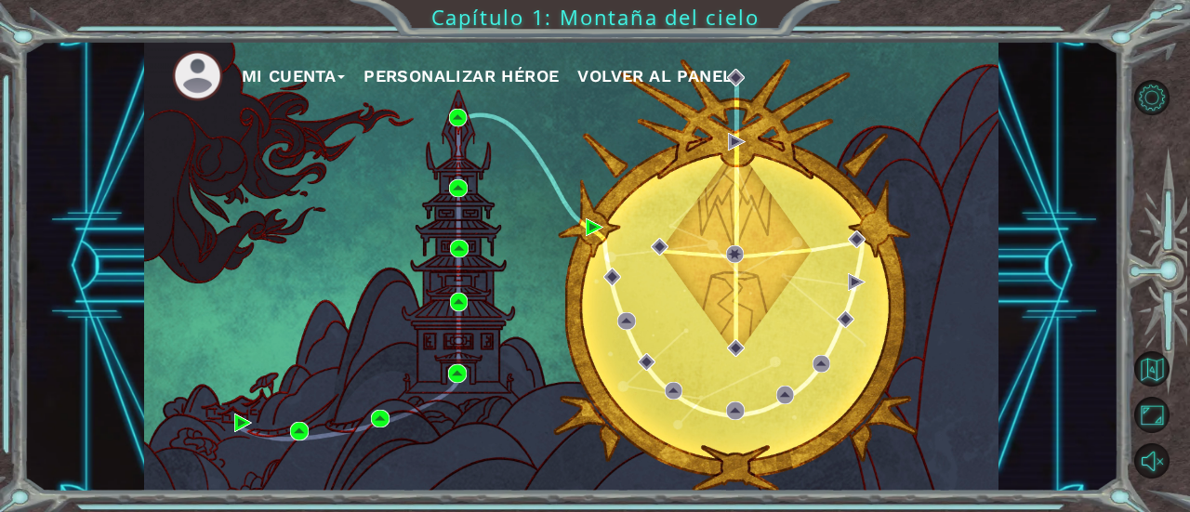
click at [530, 189] on div "Mi Cuenta Personalizar héroe Volver al panel" at bounding box center [572, 266] width 856 height 451
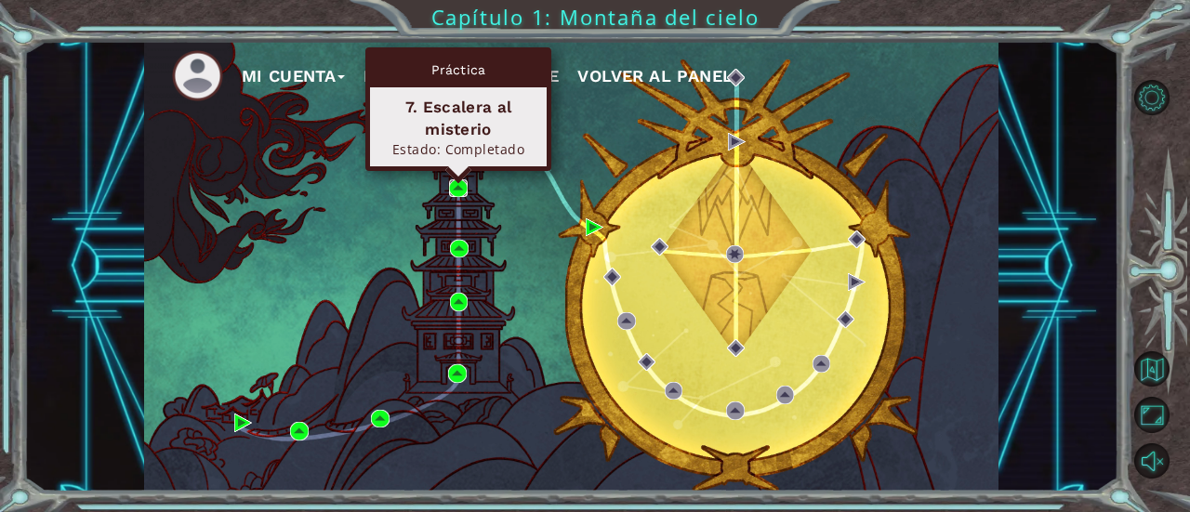
click at [462, 193] on img at bounding box center [458, 188] width 18 height 18
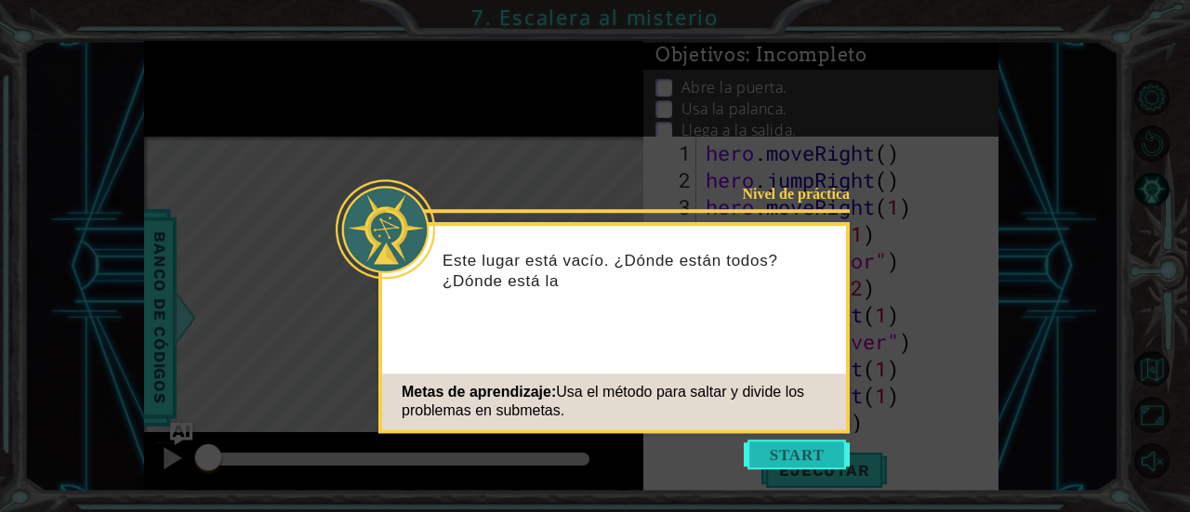
click at [774, 455] on button "Start" at bounding box center [797, 455] width 106 height 30
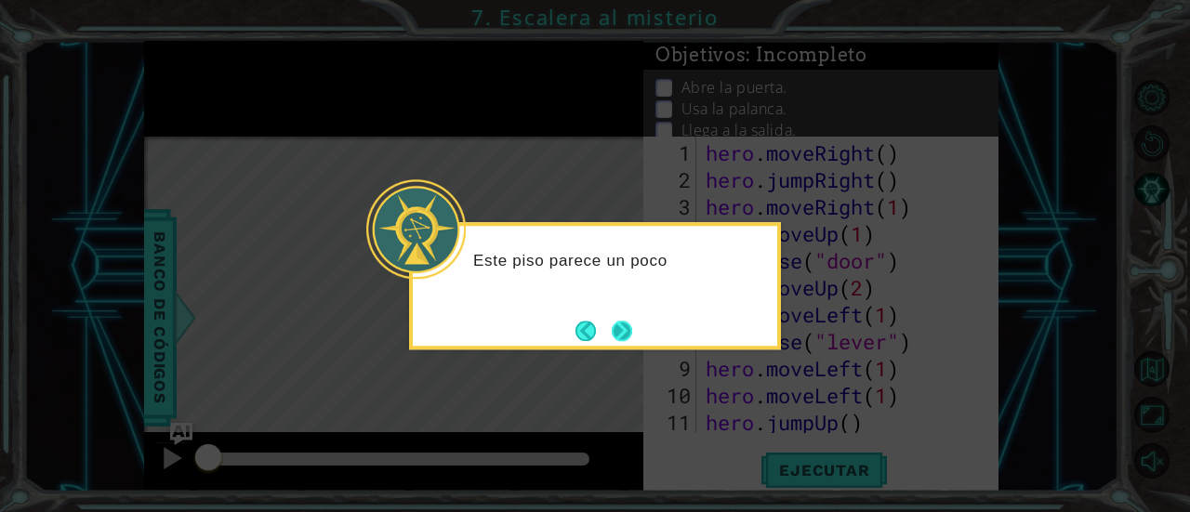
click at [629, 333] on button "Next" at bounding box center [622, 331] width 20 height 20
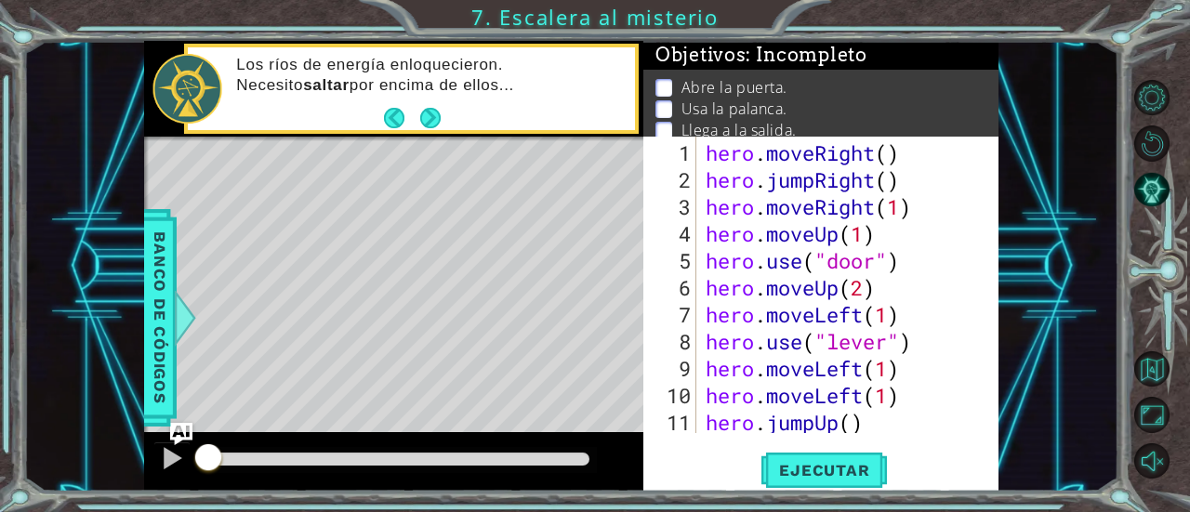
click at [950, 157] on div "hero . moveRight ( ) hero . jumpRight ( ) hero . moveRight ( 1 ) hero . moveUp …" at bounding box center [846, 314] width 288 height 351
type textarea "hero.moveRight()"
